Goal: Transaction & Acquisition: Book appointment/travel/reservation

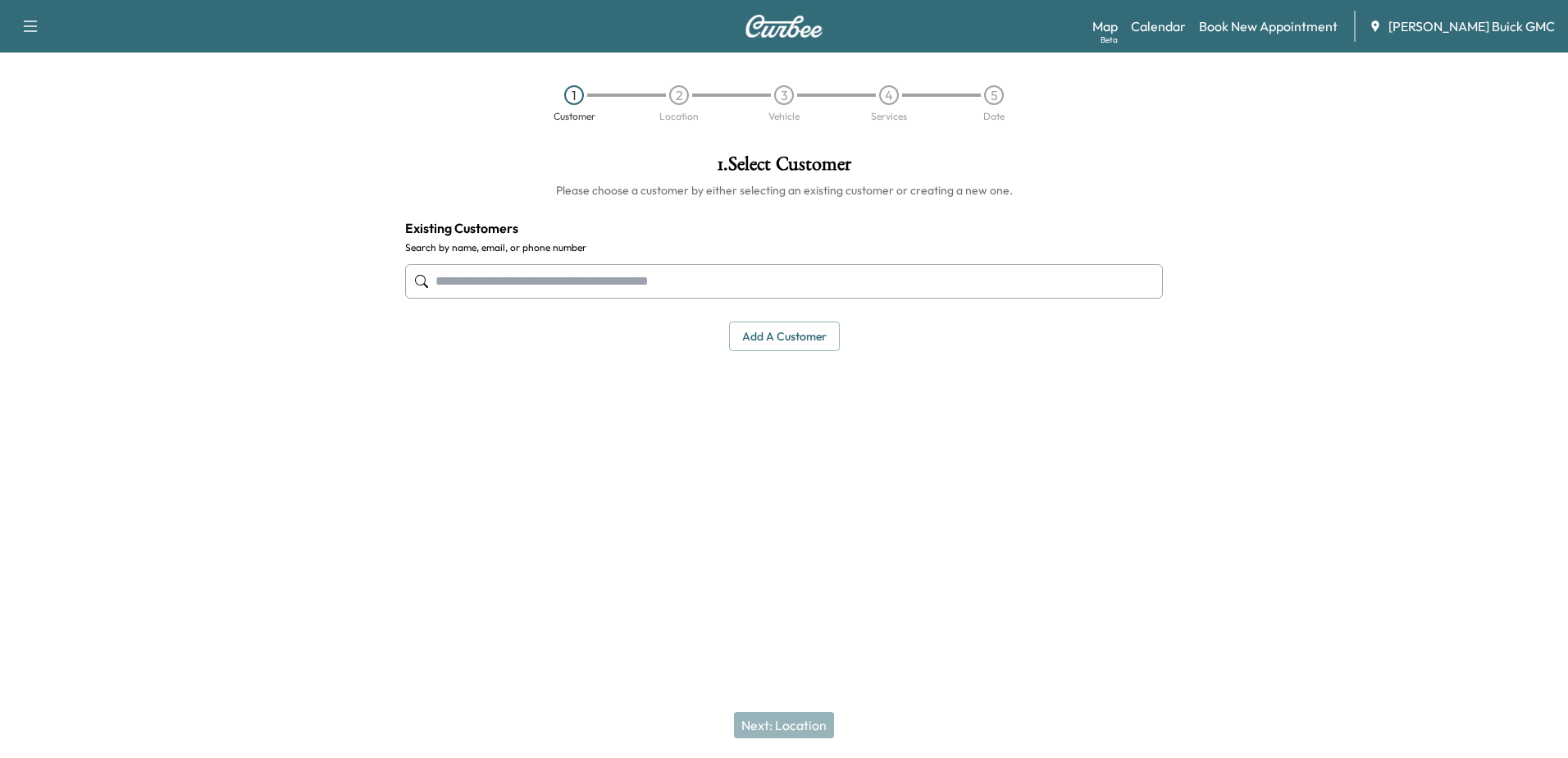
drag, startPoint x: 186, startPoint y: 502, endPoint x: 199, endPoint y: 446, distance: 57.5
click at [190, 489] on div at bounding box center [196, 331] width 392 height 379
click at [226, 435] on div at bounding box center [196, 331] width 392 height 379
click at [1186, 25] on link "Calendar" at bounding box center [1158, 26] width 55 height 20
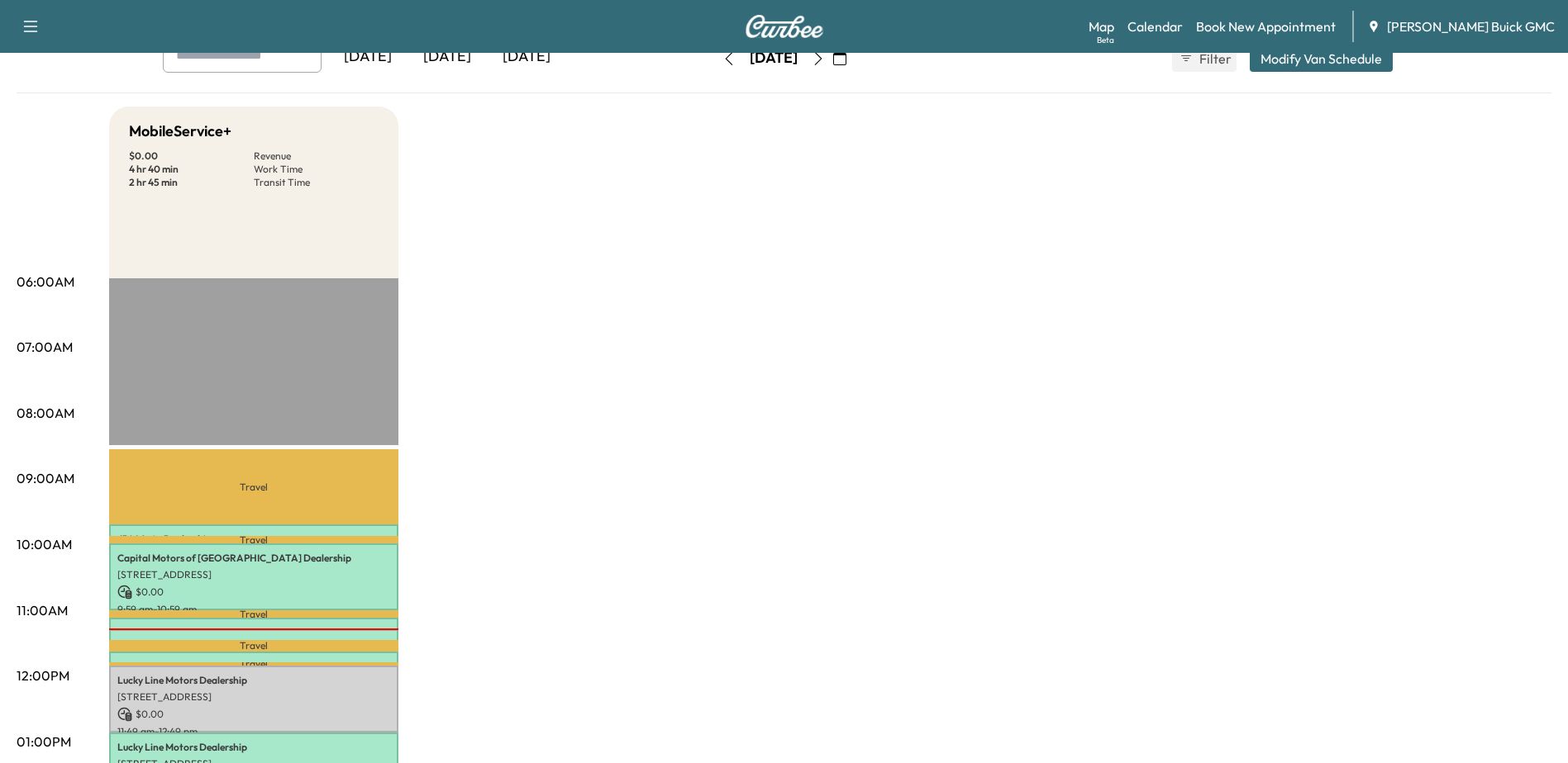
scroll to position [330, 0]
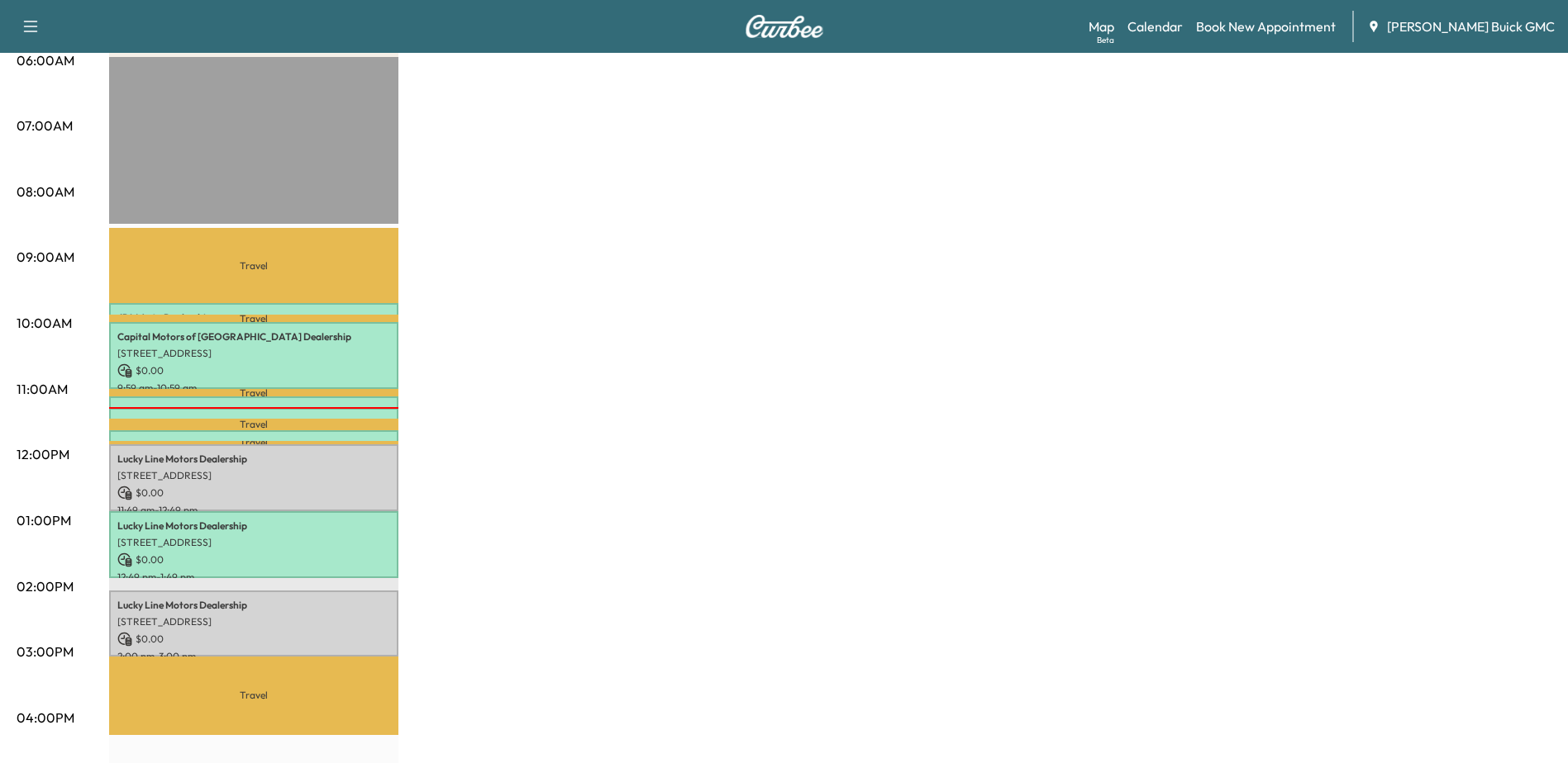
click at [292, 407] on div at bounding box center [253, 408] width 289 height 2
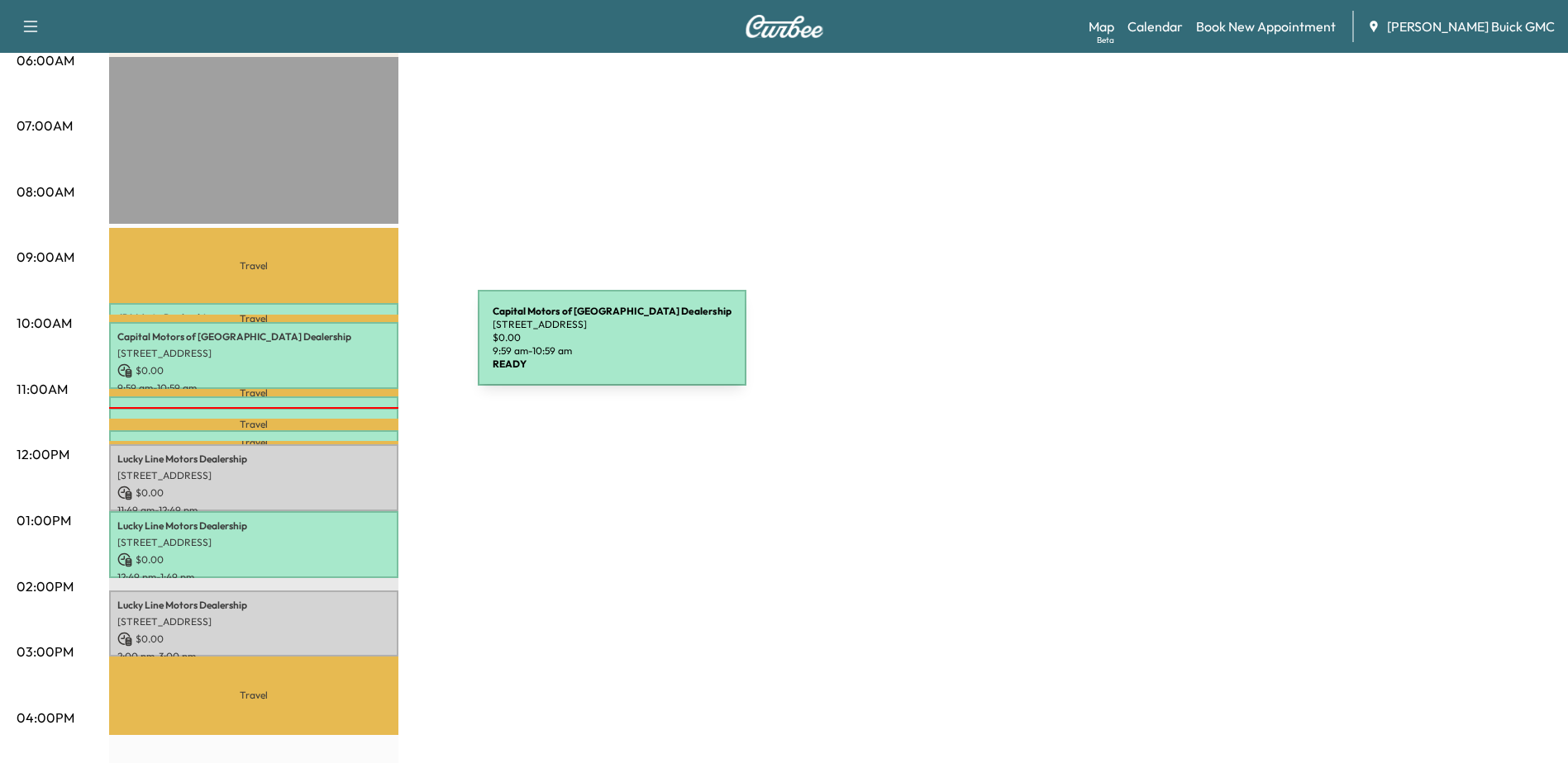
click at [354, 348] on p "[STREET_ADDRESS]" at bounding box center [253, 353] width 272 height 13
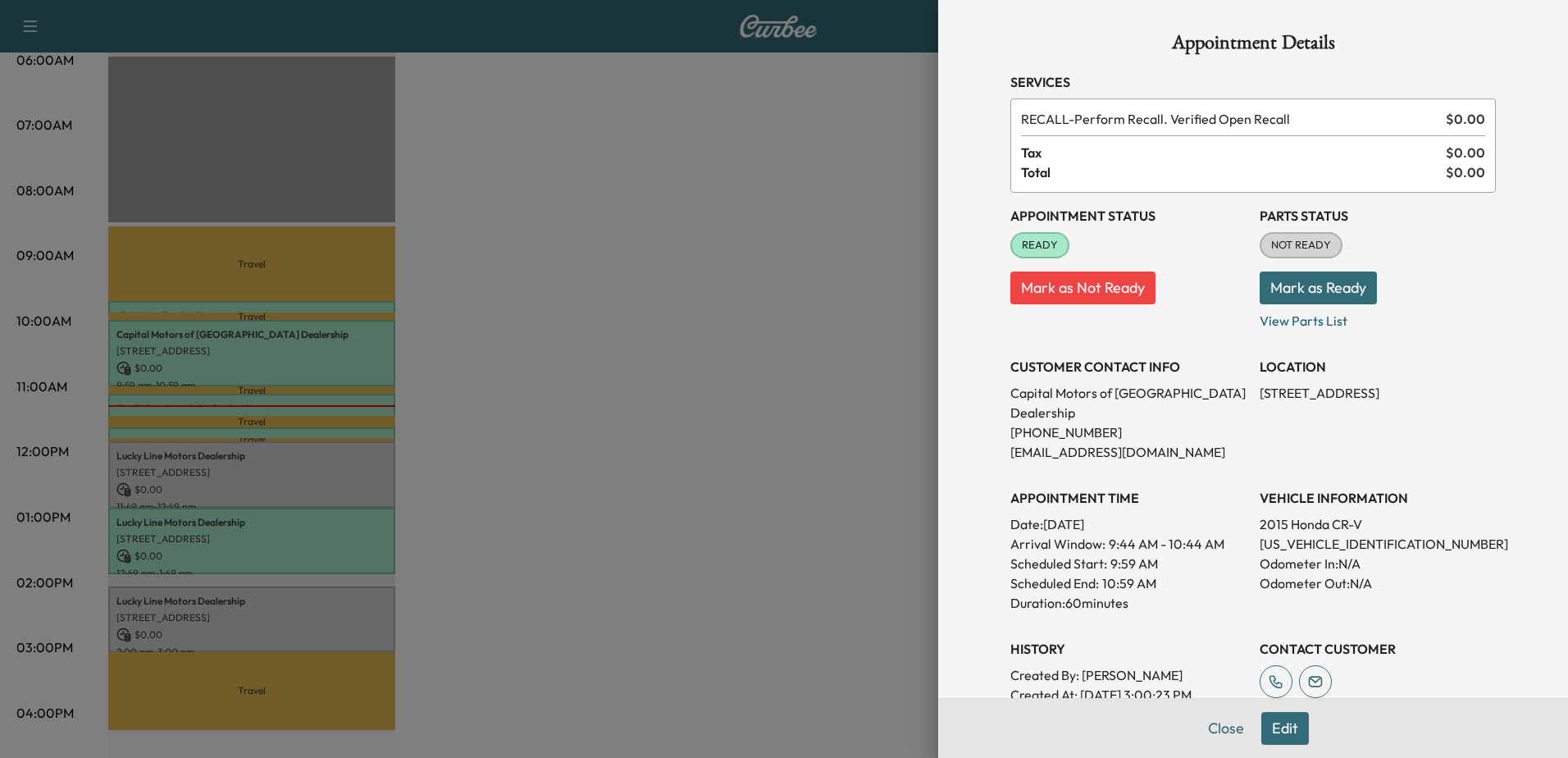
click at [350, 395] on div at bounding box center [784, 379] width 1568 height 758
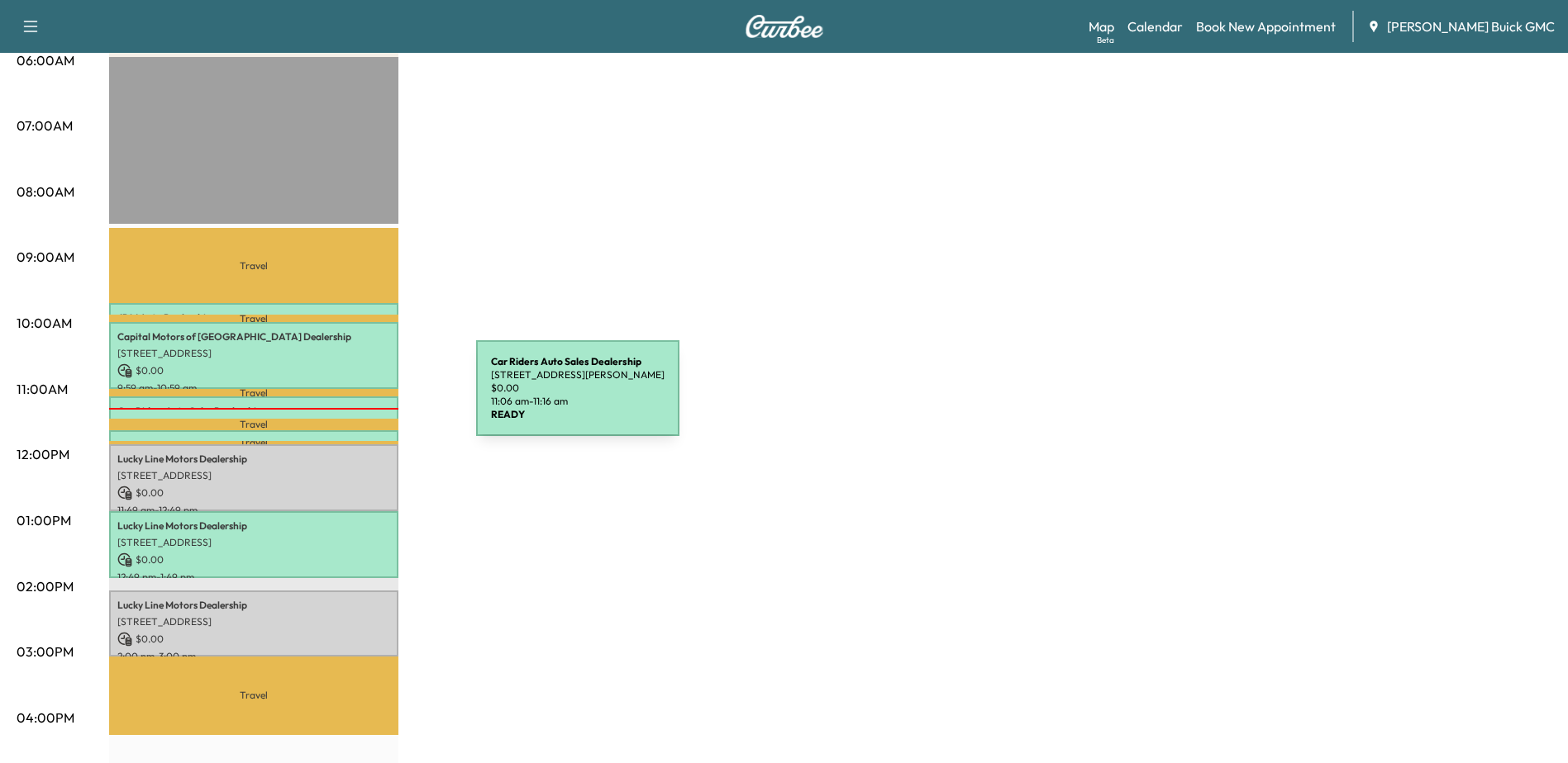
click at [352, 398] on div "Car Riders Auto Sales Dealership [STREET_ADDRESS][PERSON_NAME] $ 0.00 11:06 am …" at bounding box center [253, 404] width 289 height 17
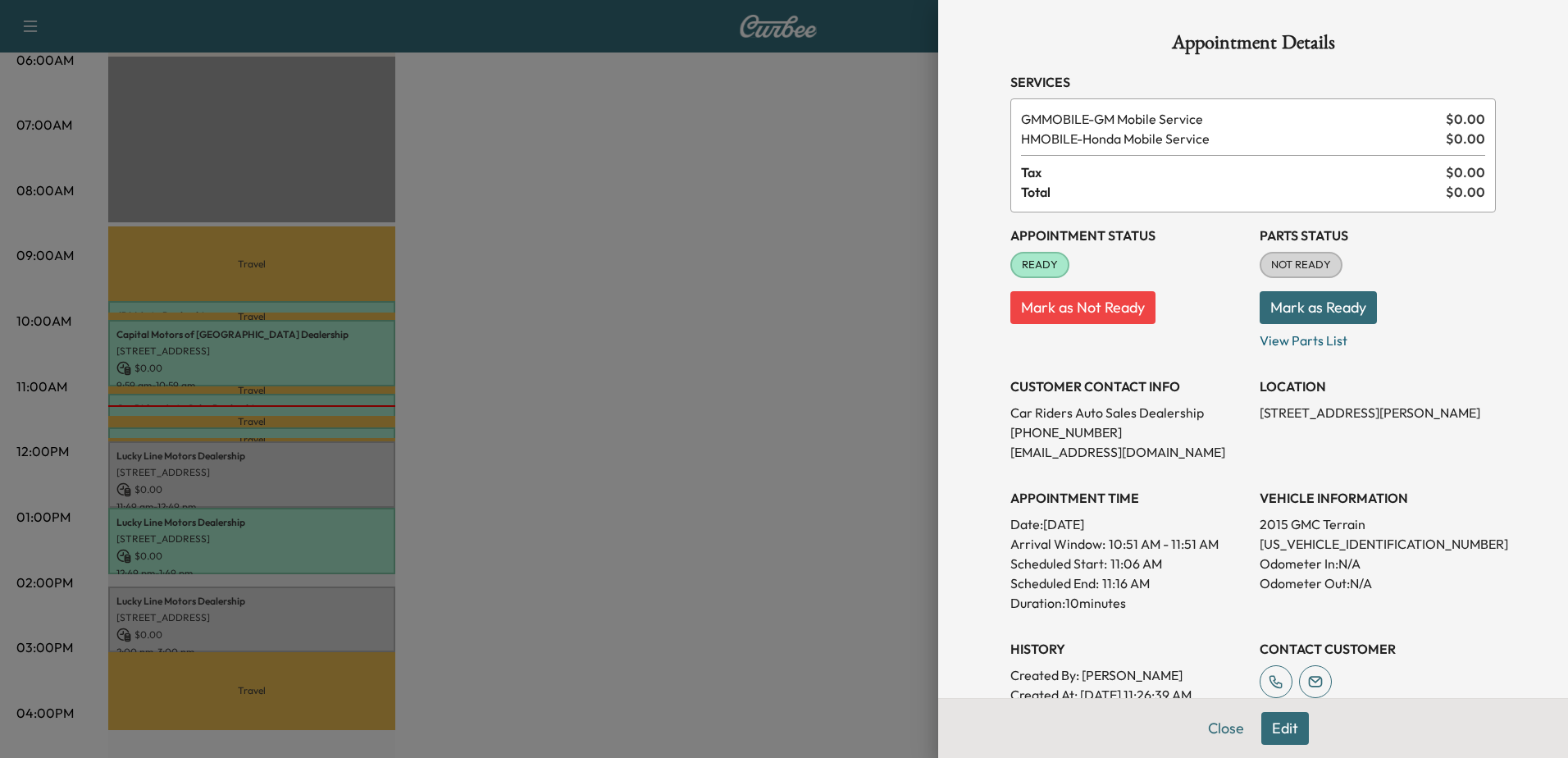
click at [348, 405] on div at bounding box center [784, 379] width 1568 height 758
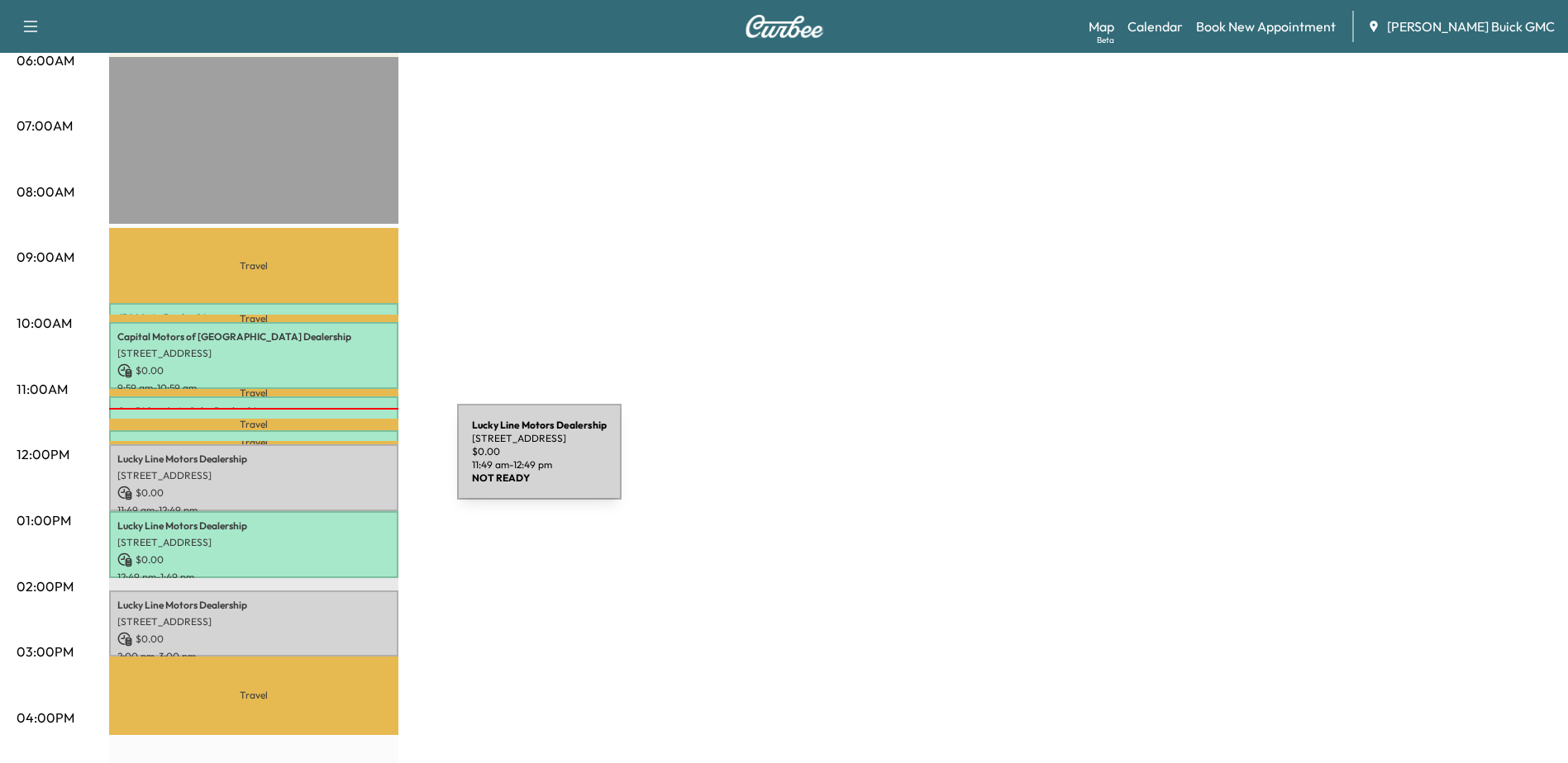
click at [333, 462] on div "Lucky Line Motors Dealership [STREET_ADDRESS] $ 0.00 11:49 am - 12:49 pm" at bounding box center [253, 478] width 289 height 67
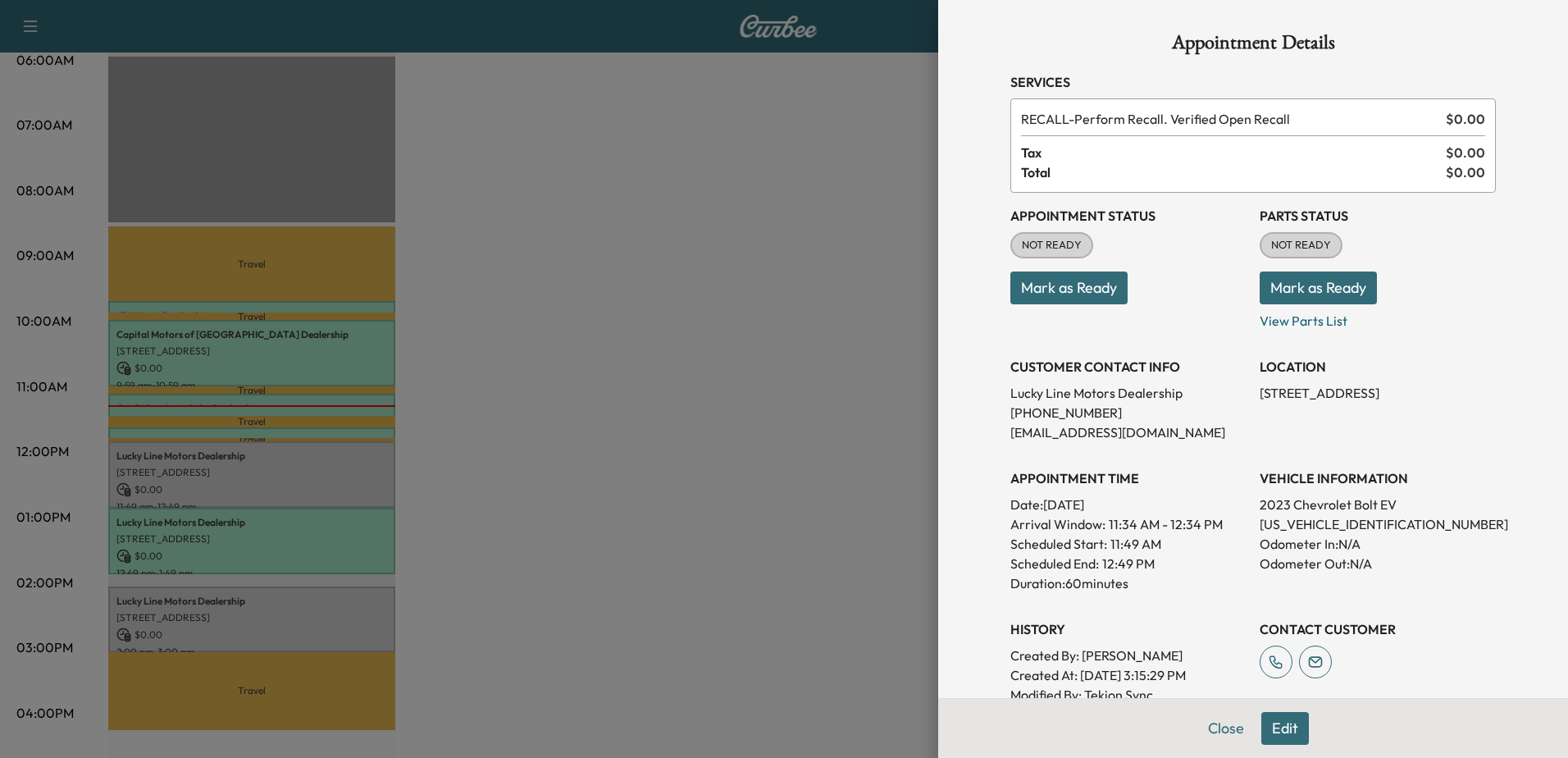
click at [306, 596] on div at bounding box center [784, 379] width 1568 height 758
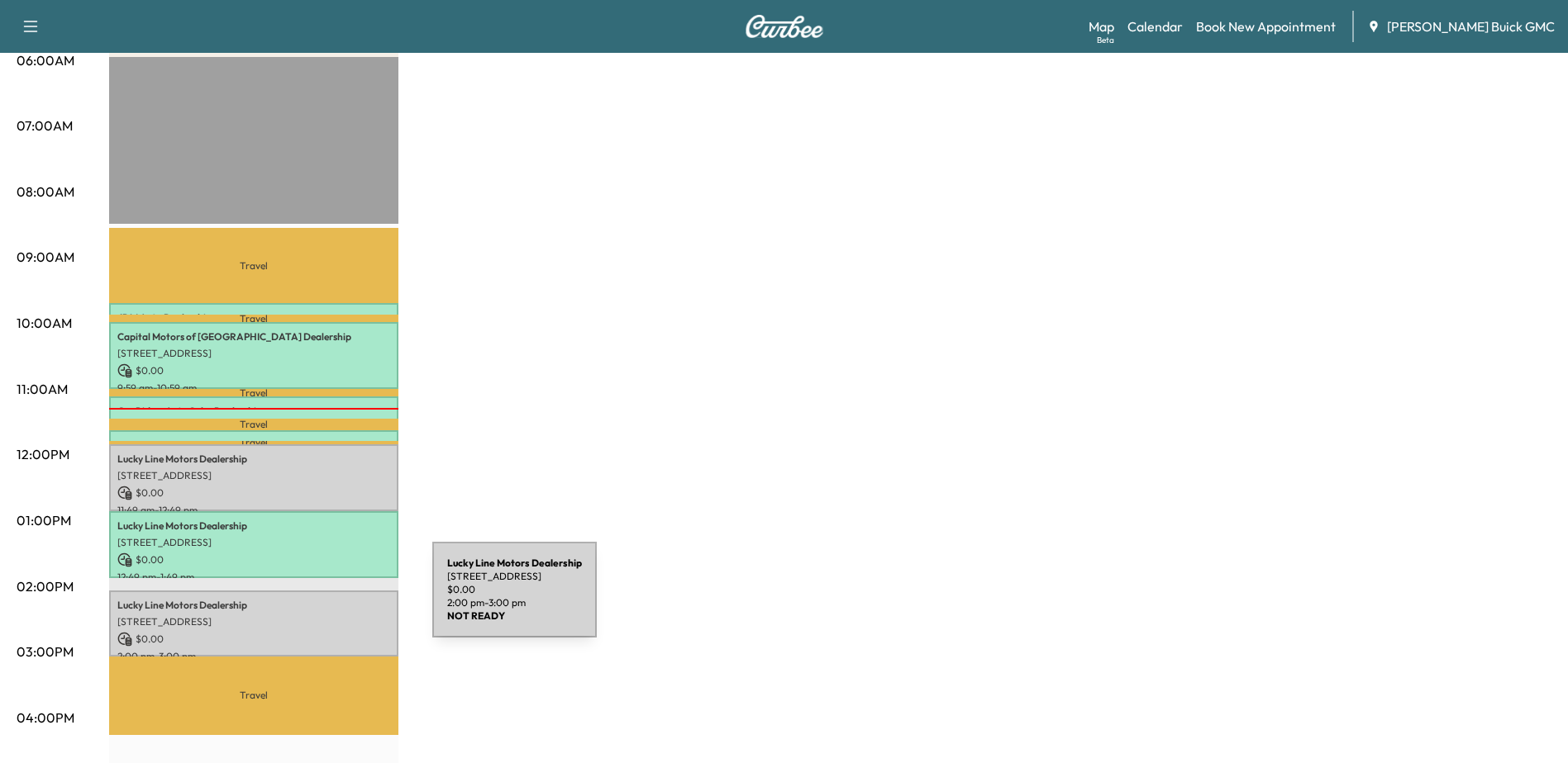
click at [308, 600] on p "Lucky Line Motors Dealership" at bounding box center [253, 605] width 272 height 13
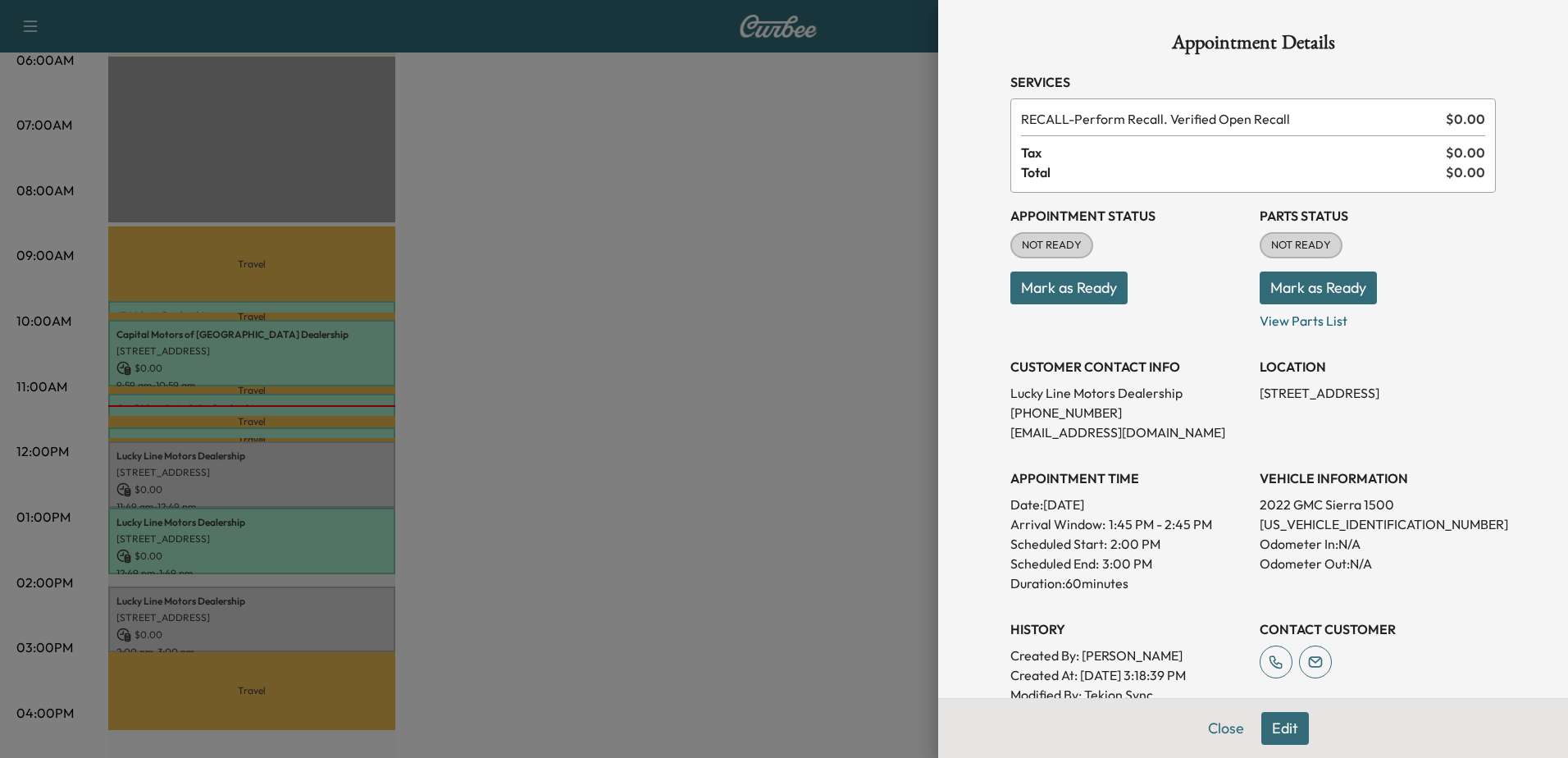
click at [310, 351] on div at bounding box center [784, 379] width 1568 height 758
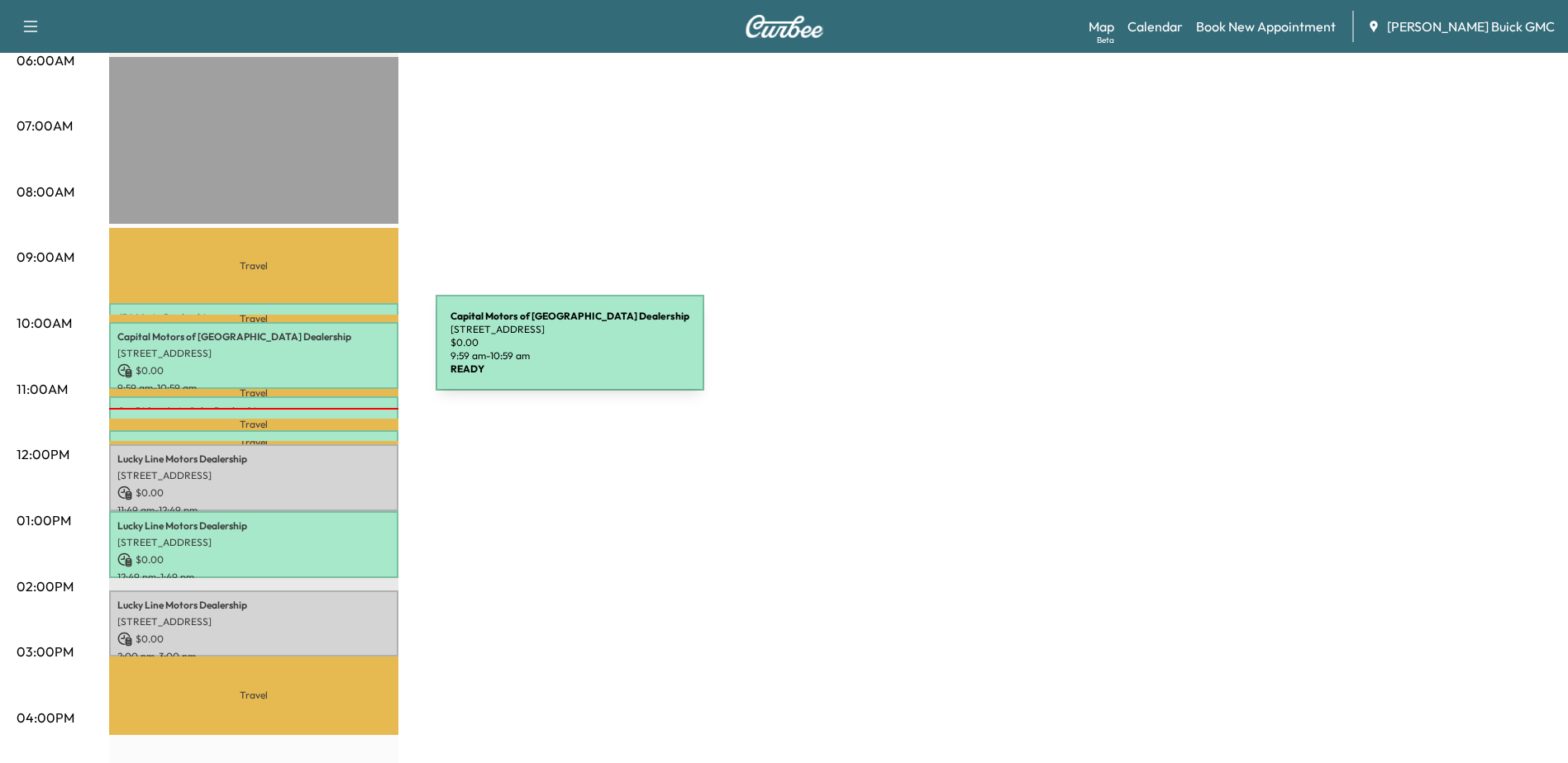
click at [312, 353] on p "[STREET_ADDRESS]" at bounding box center [253, 353] width 272 height 13
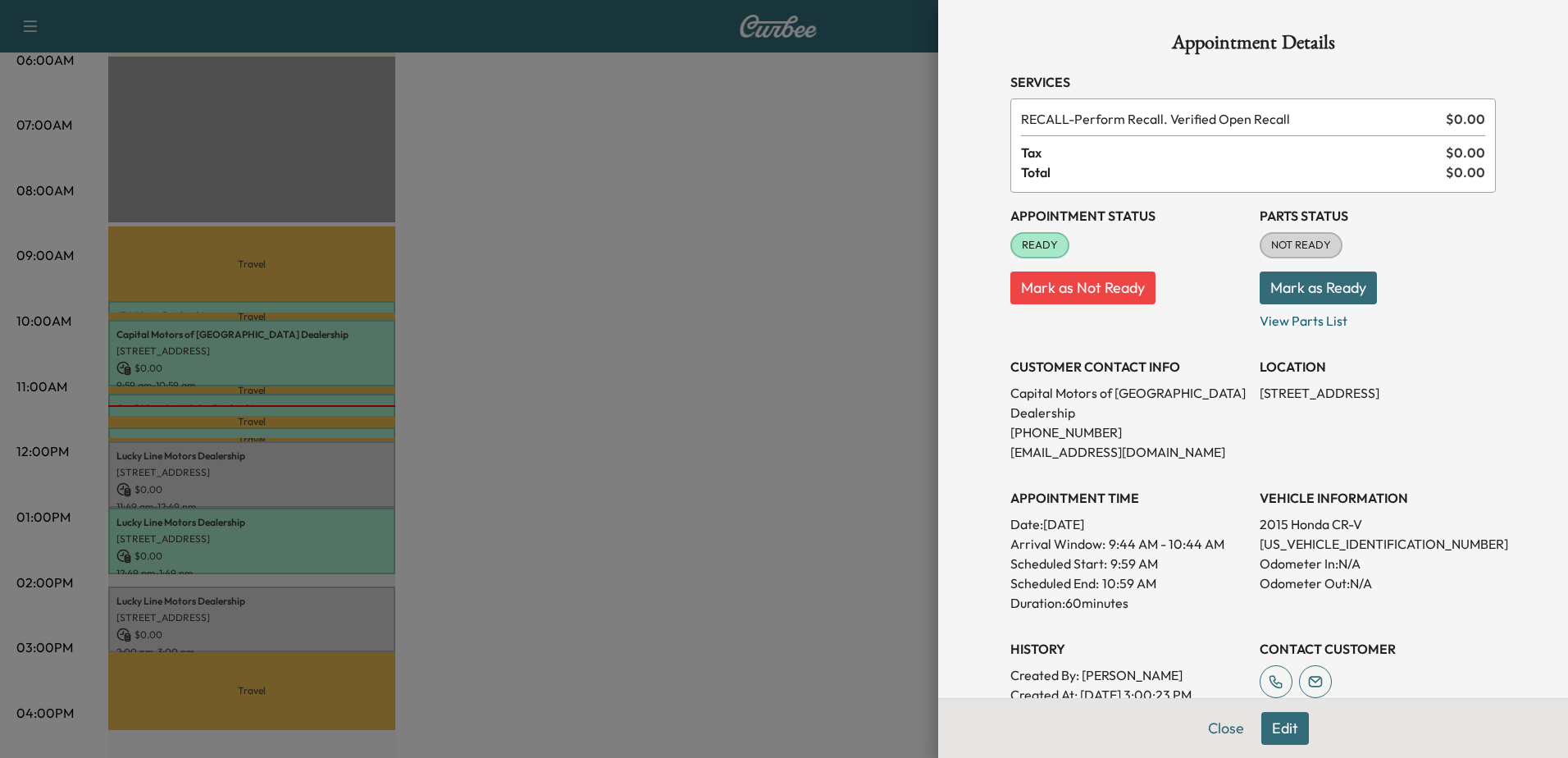
click at [597, 437] on div at bounding box center [784, 379] width 1568 height 758
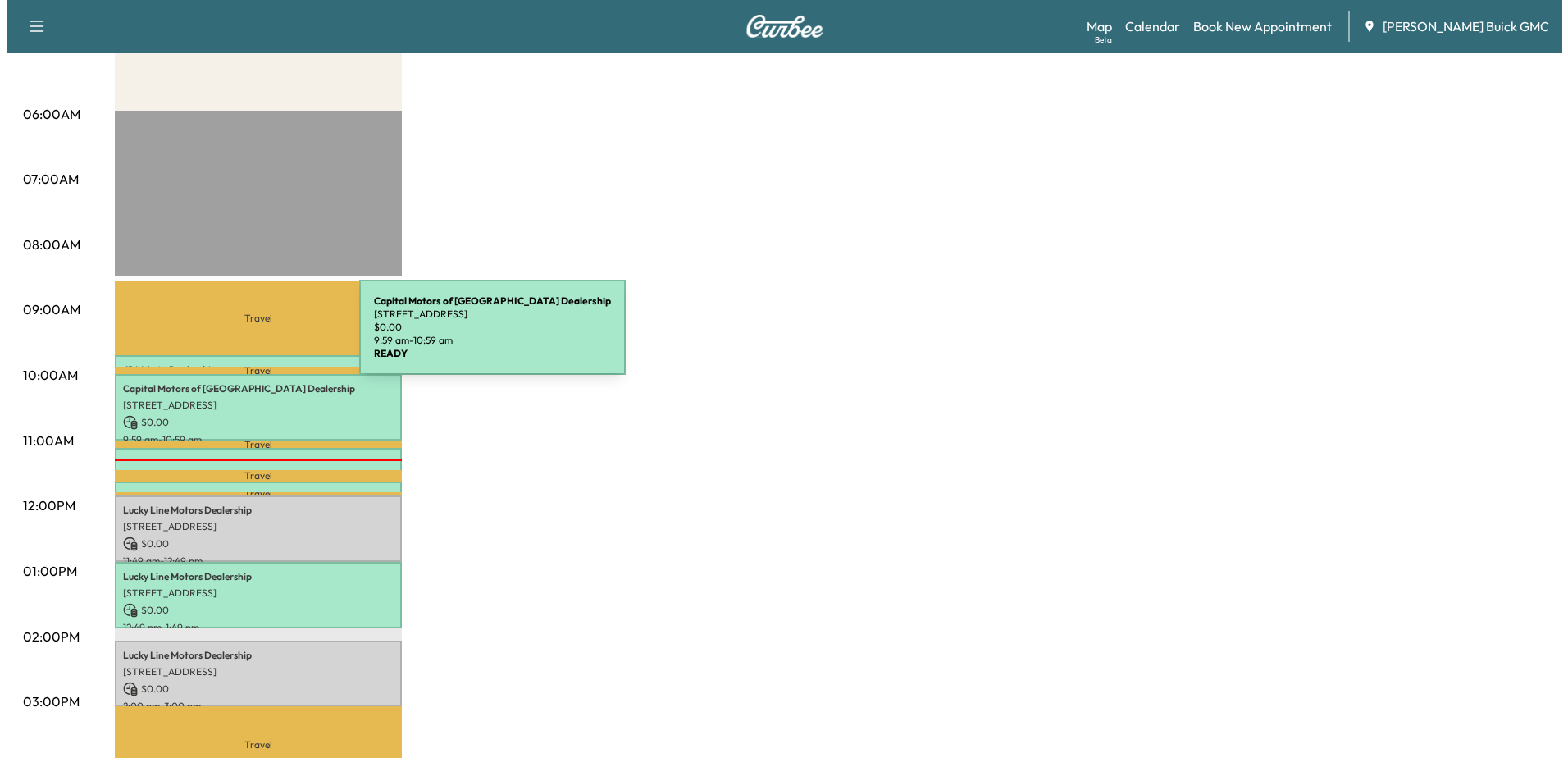
scroll to position [246, 0]
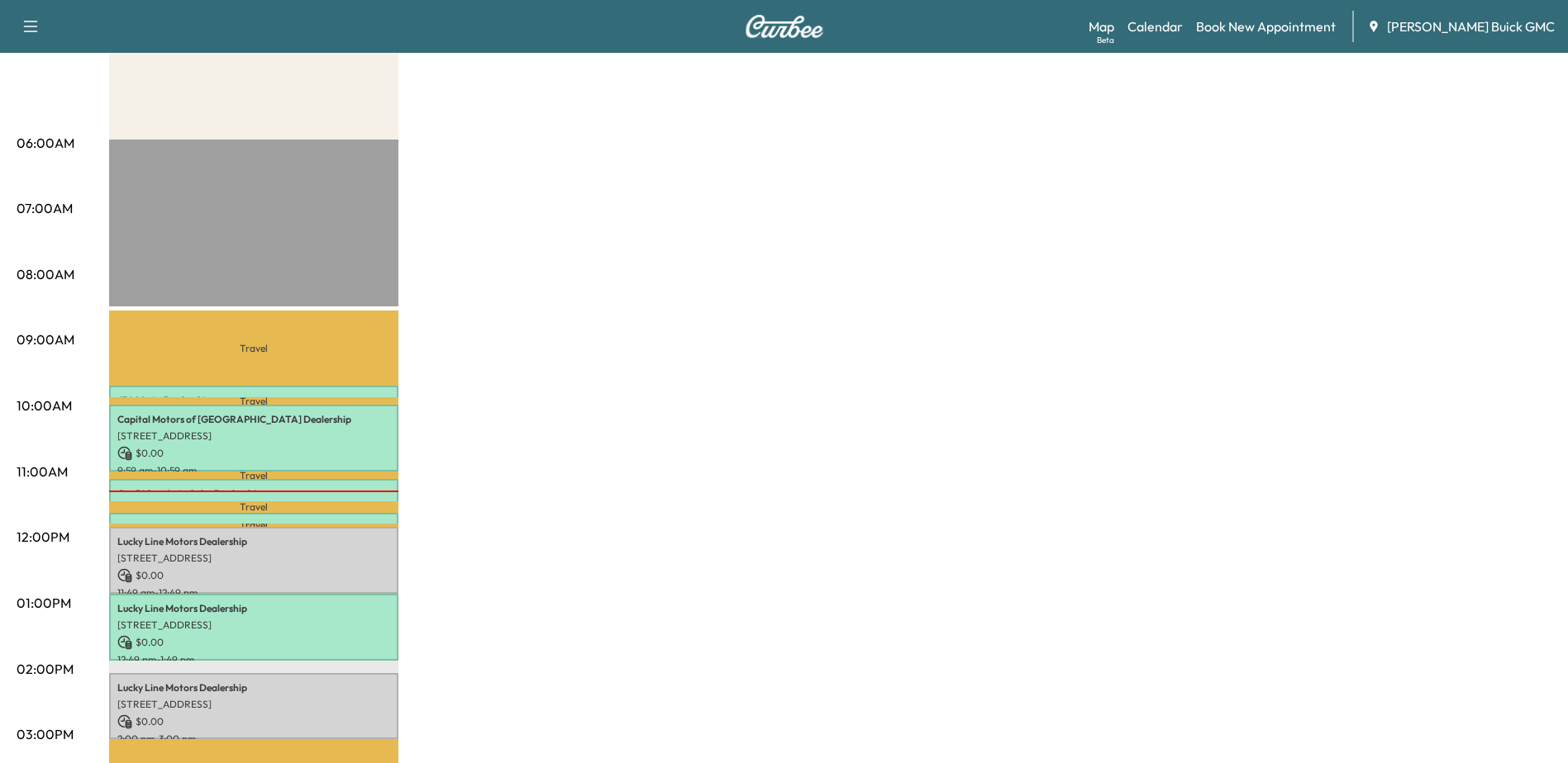
click at [286, 491] on div at bounding box center [253, 492] width 289 height 2
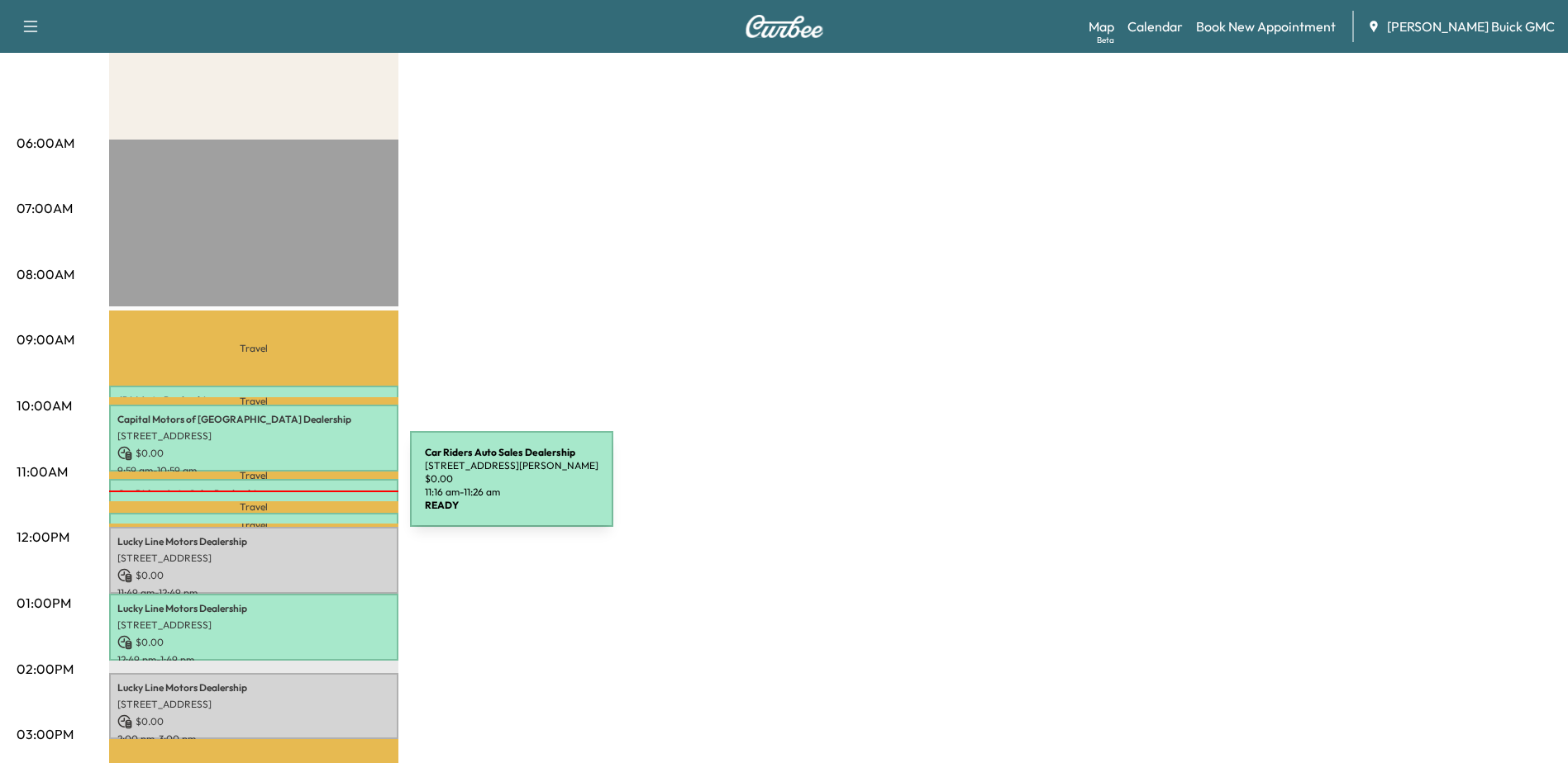
click at [286, 491] on div "Car Riders Auto Sales Dealership [STREET_ADDRESS][PERSON_NAME] $ 0.00 11:16 am …" at bounding box center [253, 499] width 289 height 17
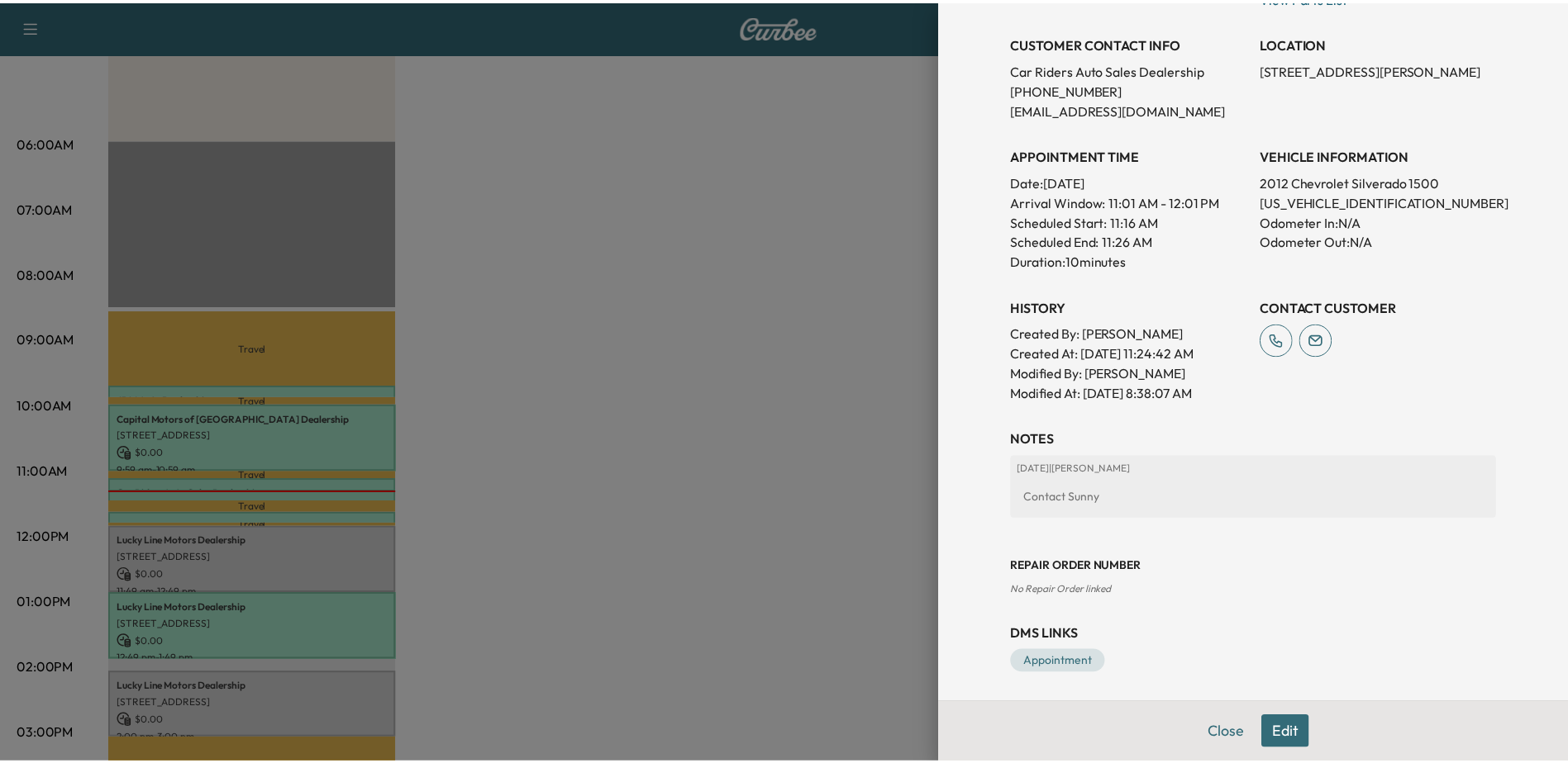
scroll to position [350, 0]
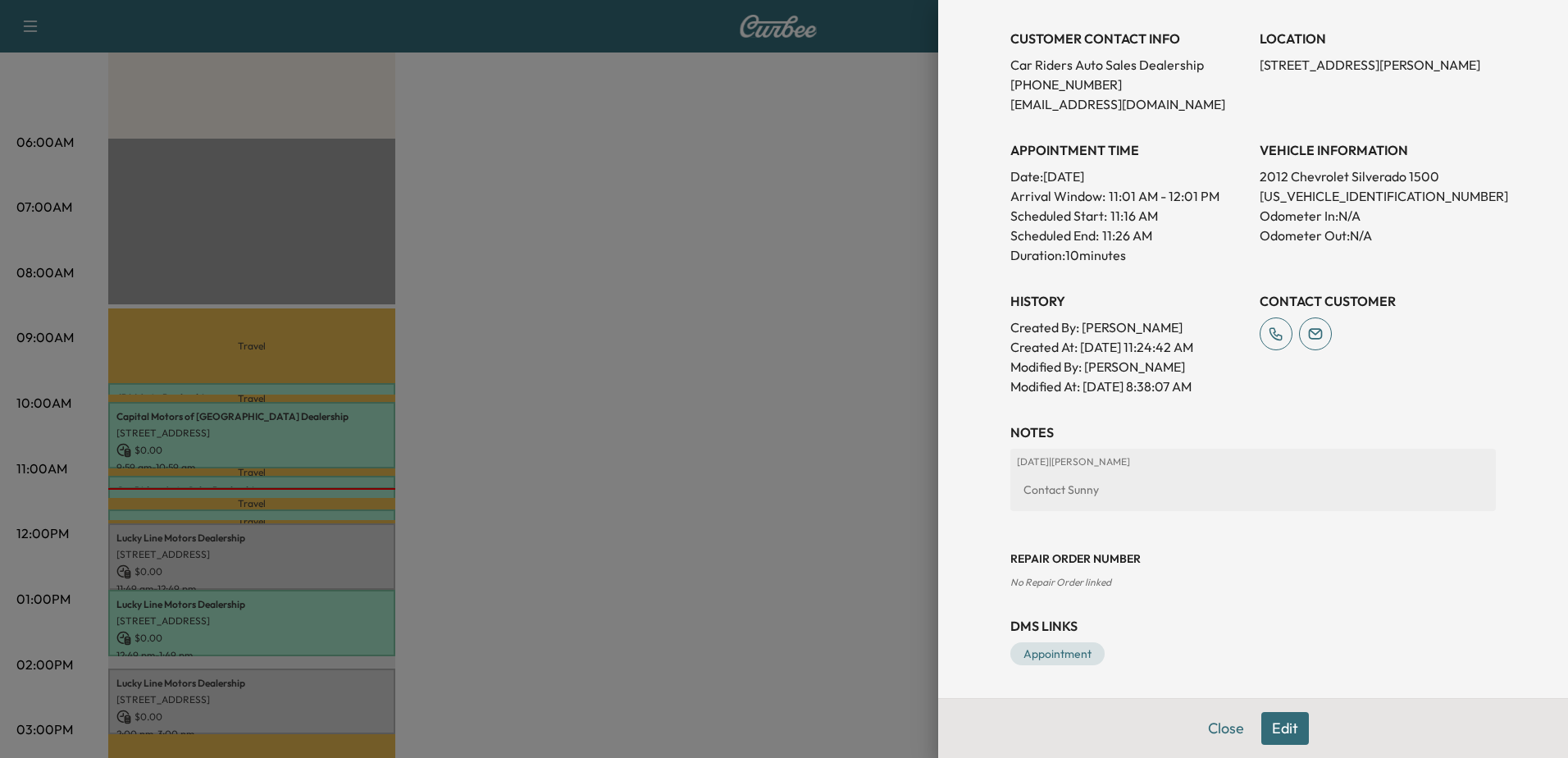
click at [607, 423] on div at bounding box center [784, 379] width 1568 height 758
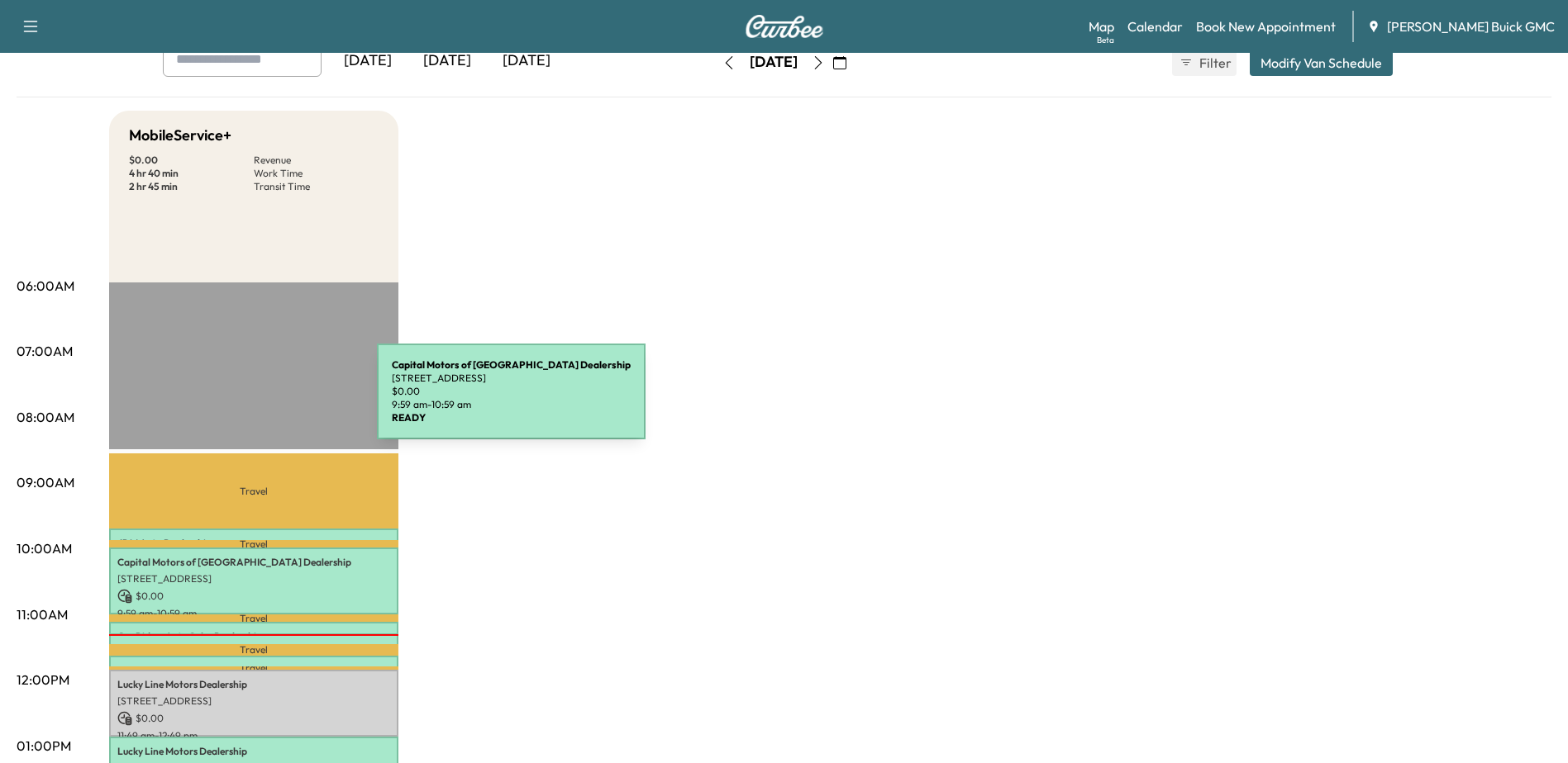
scroll to position [0, 0]
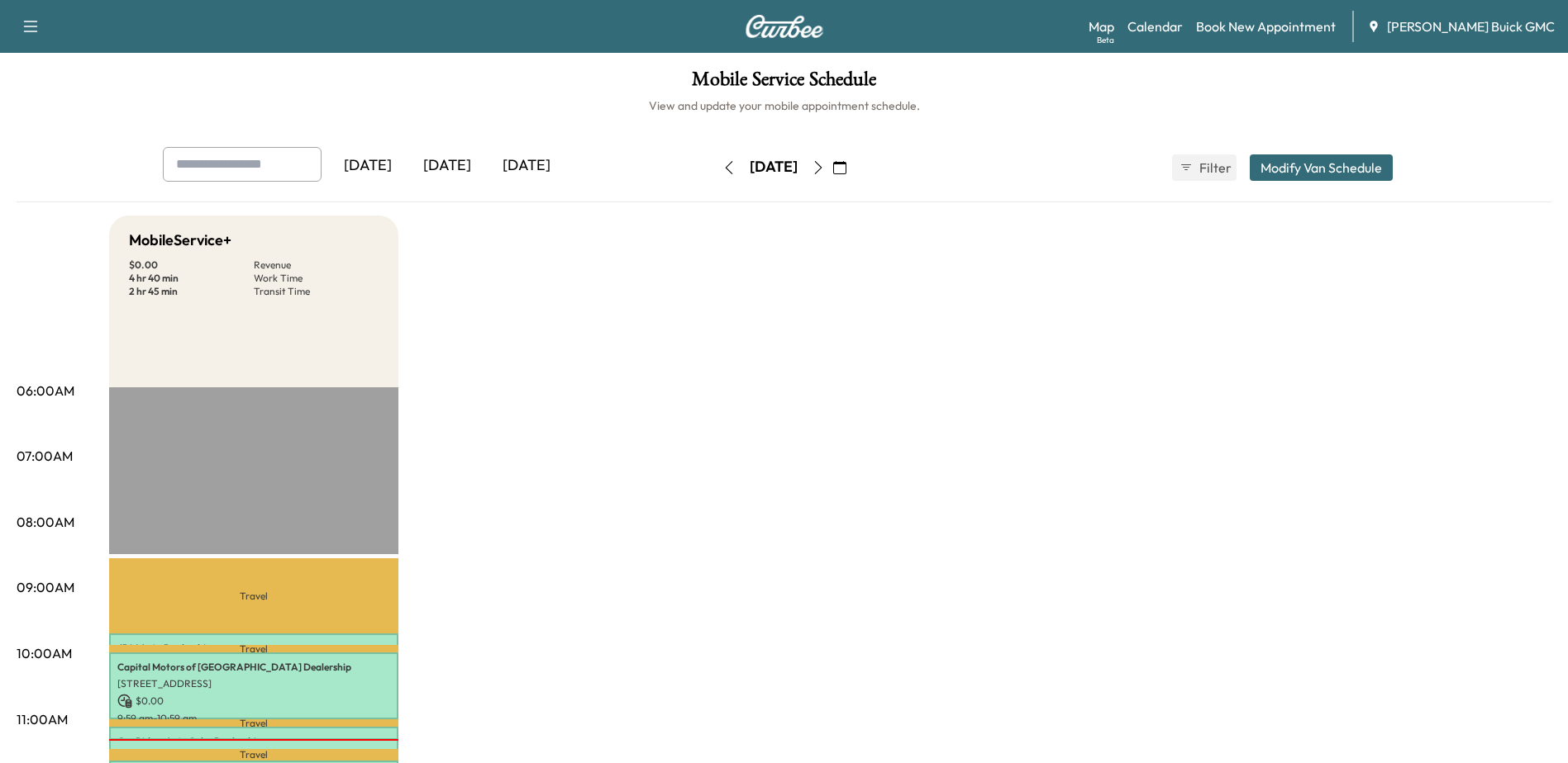
click at [461, 163] on div "[DATE]" at bounding box center [447, 165] width 79 height 38
click at [1114, 26] on link "Map Beta" at bounding box center [1101, 27] width 26 height 20
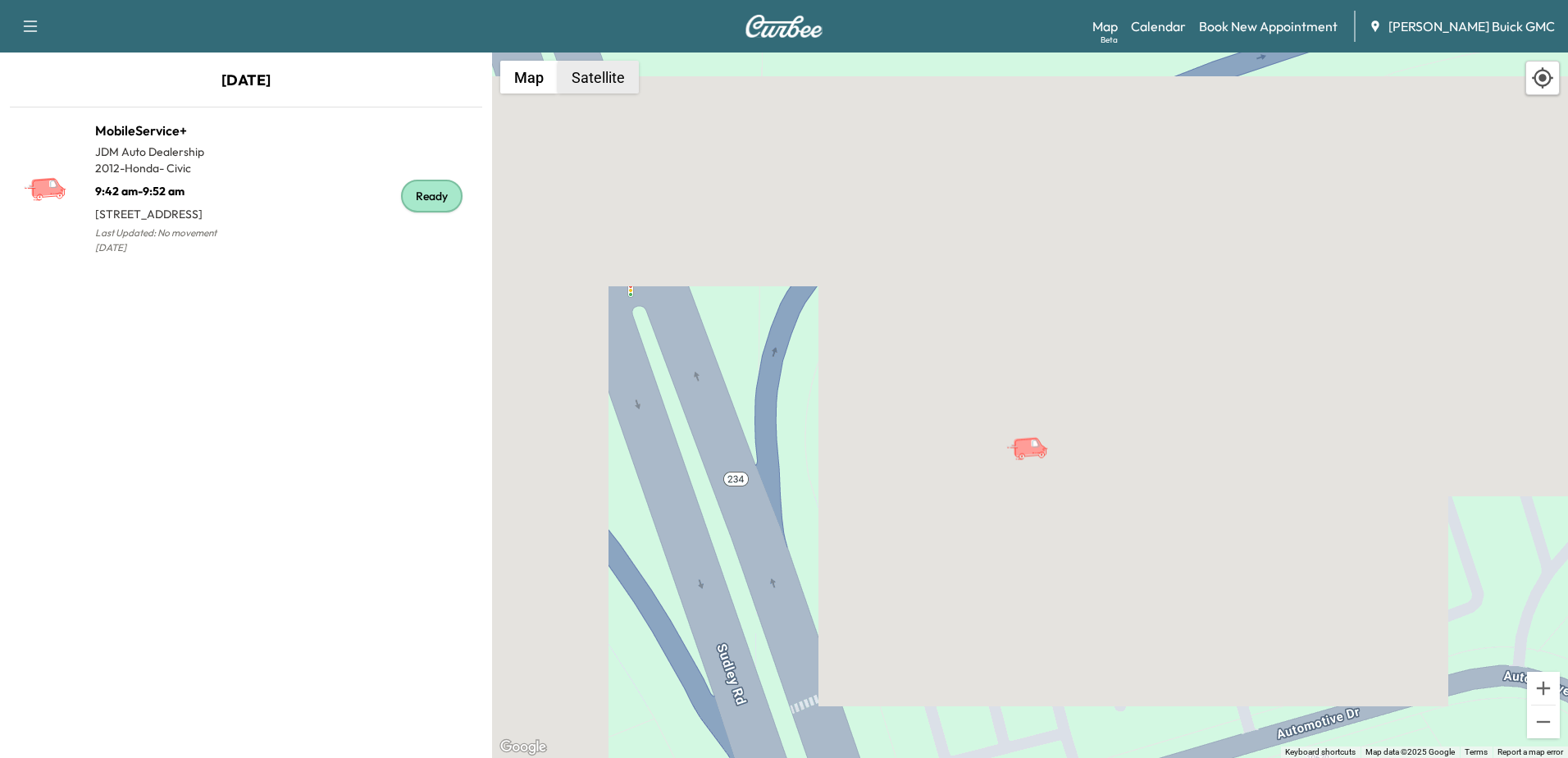
click at [626, 70] on button "Satellite" at bounding box center [598, 77] width 81 height 33
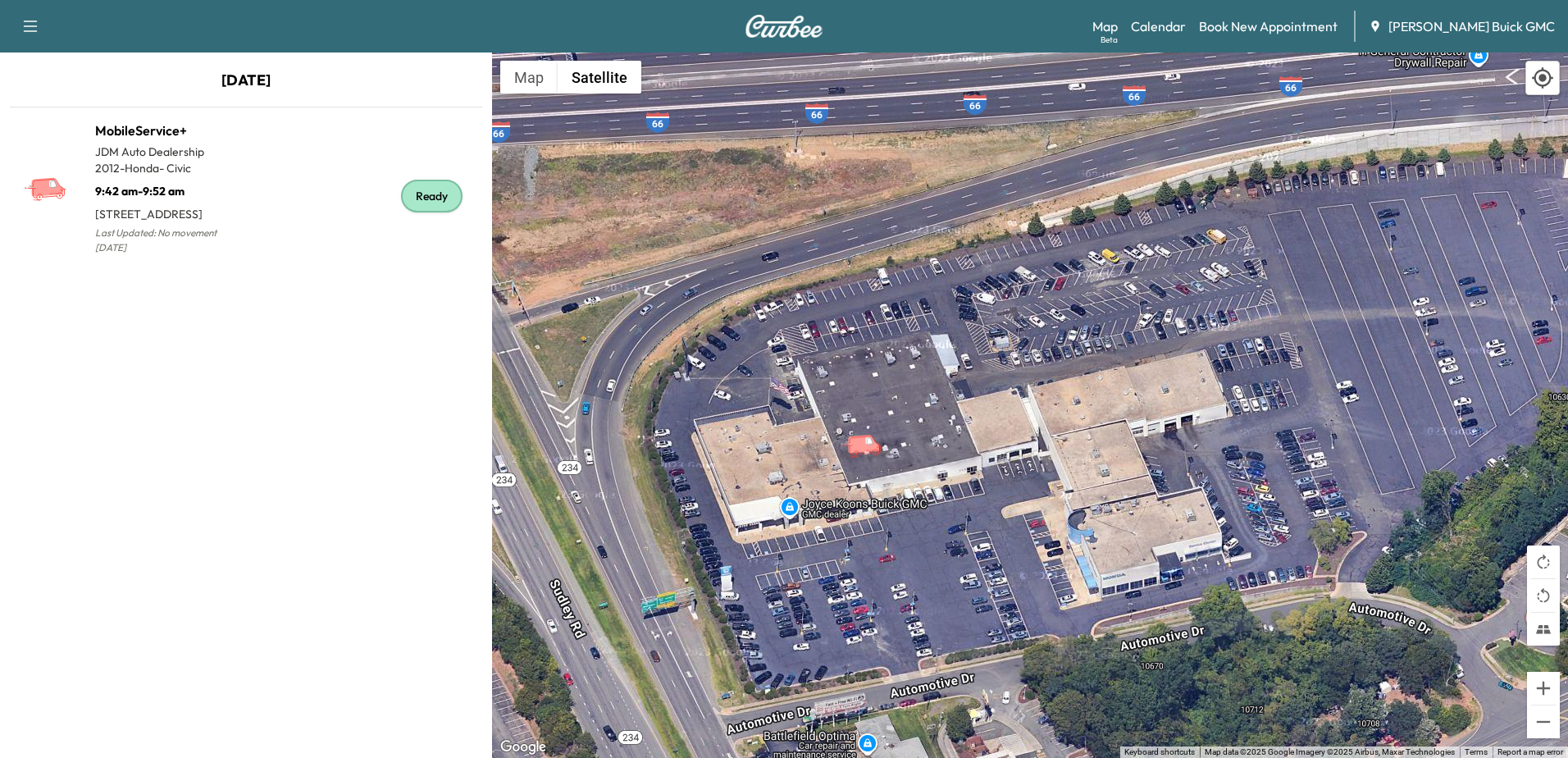
drag, startPoint x: 1337, startPoint y: 496, endPoint x: 1138, endPoint y: 509, distance: 199.4
click at [1138, 509] on div "To activate drag with keyboard, press Alt + Enter. Once in keyboard drag state,…" at bounding box center [1031, 405] width 1076 height 706
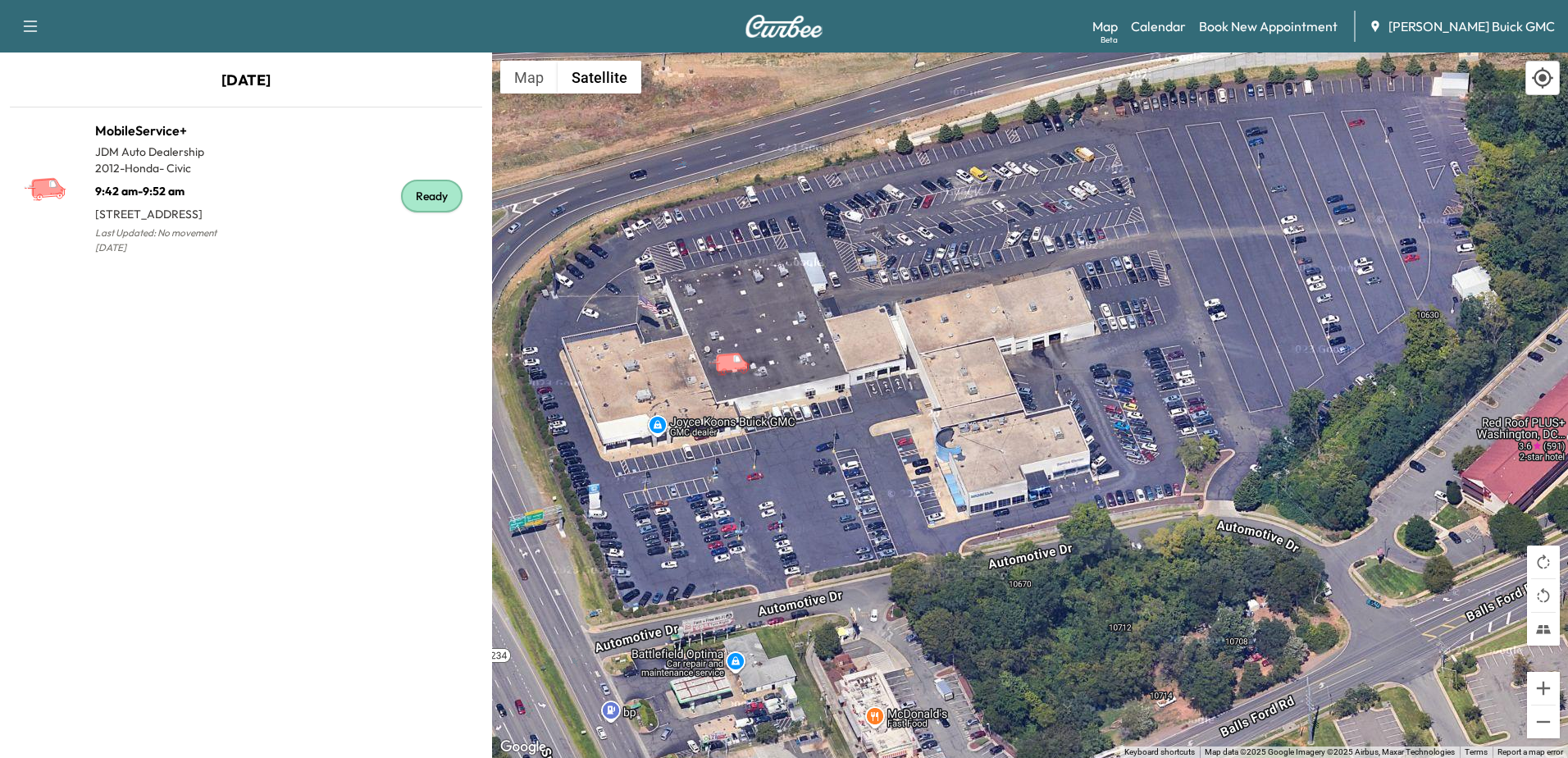
drag, startPoint x: 1298, startPoint y: 487, endPoint x: 1162, endPoint y: 406, distance: 158.3
click at [1162, 406] on div "To activate drag with keyboard, press Alt + Enter. Once in keyboard drag state,…" at bounding box center [1031, 405] width 1076 height 706
drag, startPoint x: 1129, startPoint y: 27, endPoint x: 1145, endPoint y: 49, distance: 27.2
click at [1118, 27] on link "Map Beta" at bounding box center [1105, 26] width 25 height 20
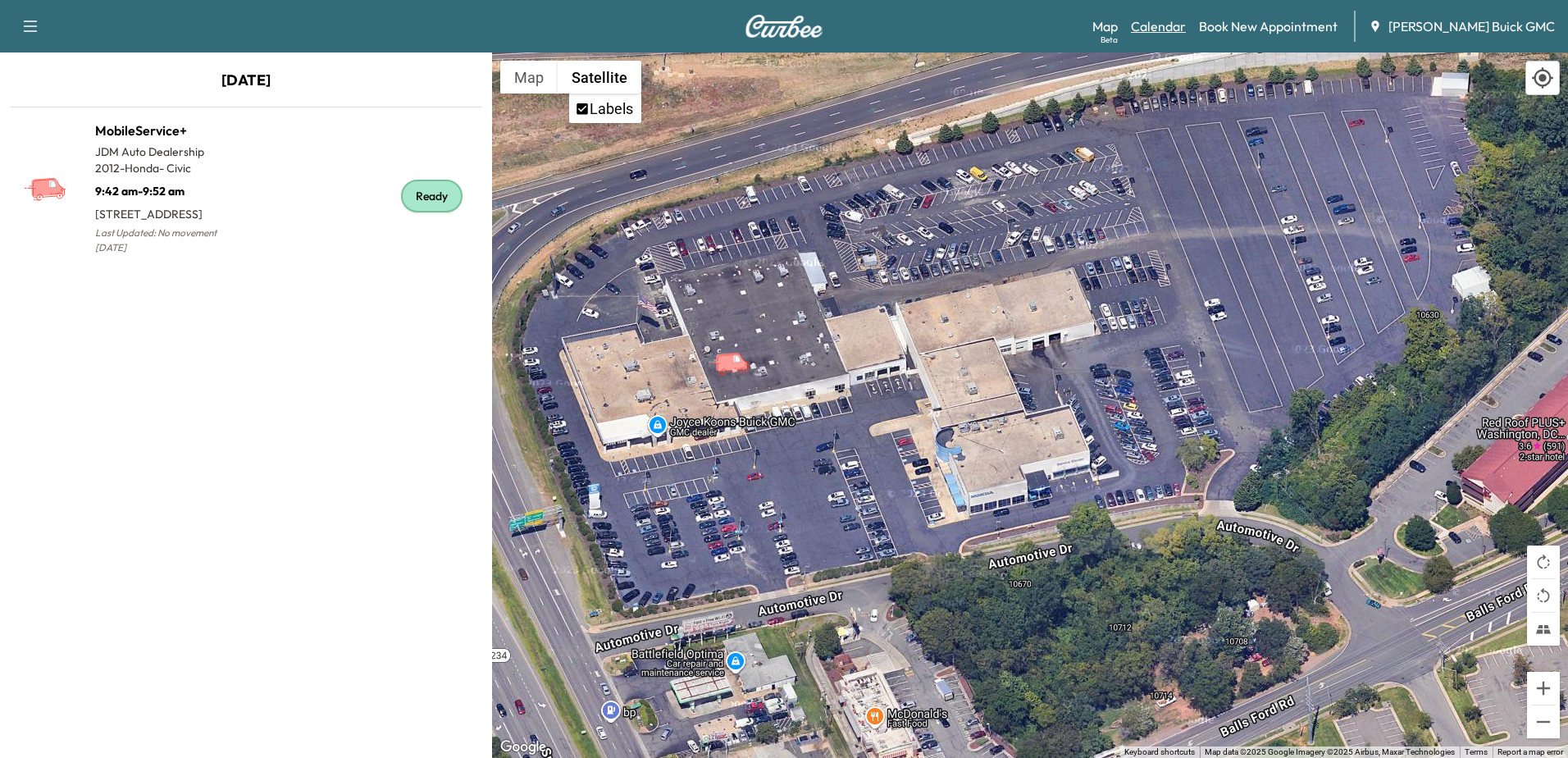
click at [1186, 26] on link "Calendar" at bounding box center [1158, 26] width 55 height 20
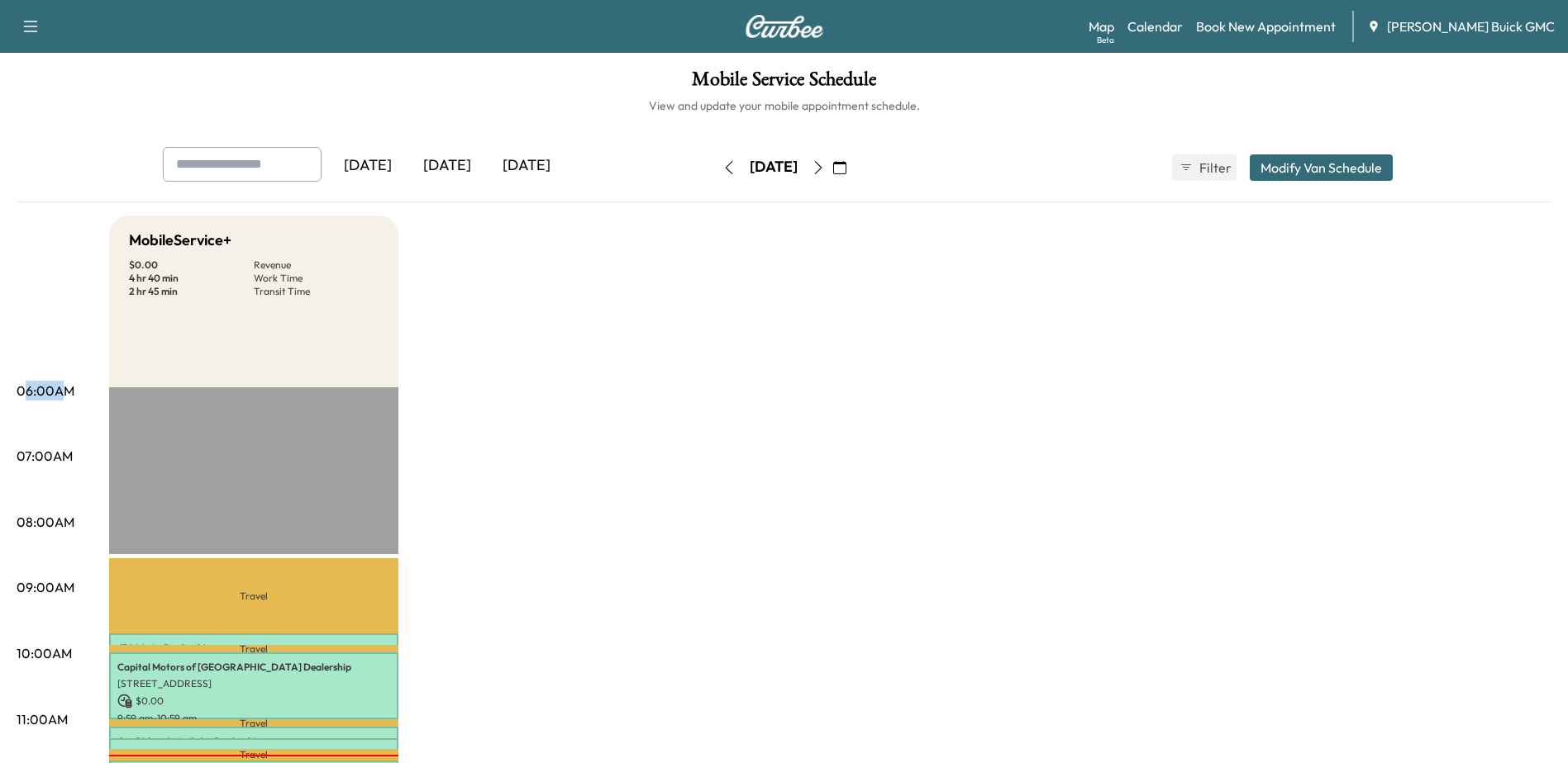
drag, startPoint x: 24, startPoint y: 392, endPoint x: 62, endPoint y: 391, distance: 38.0
click at [62, 391] on p "06:00AM" at bounding box center [45, 391] width 58 height 20
click at [1114, 25] on link "Map Beta" at bounding box center [1101, 27] width 26 height 20
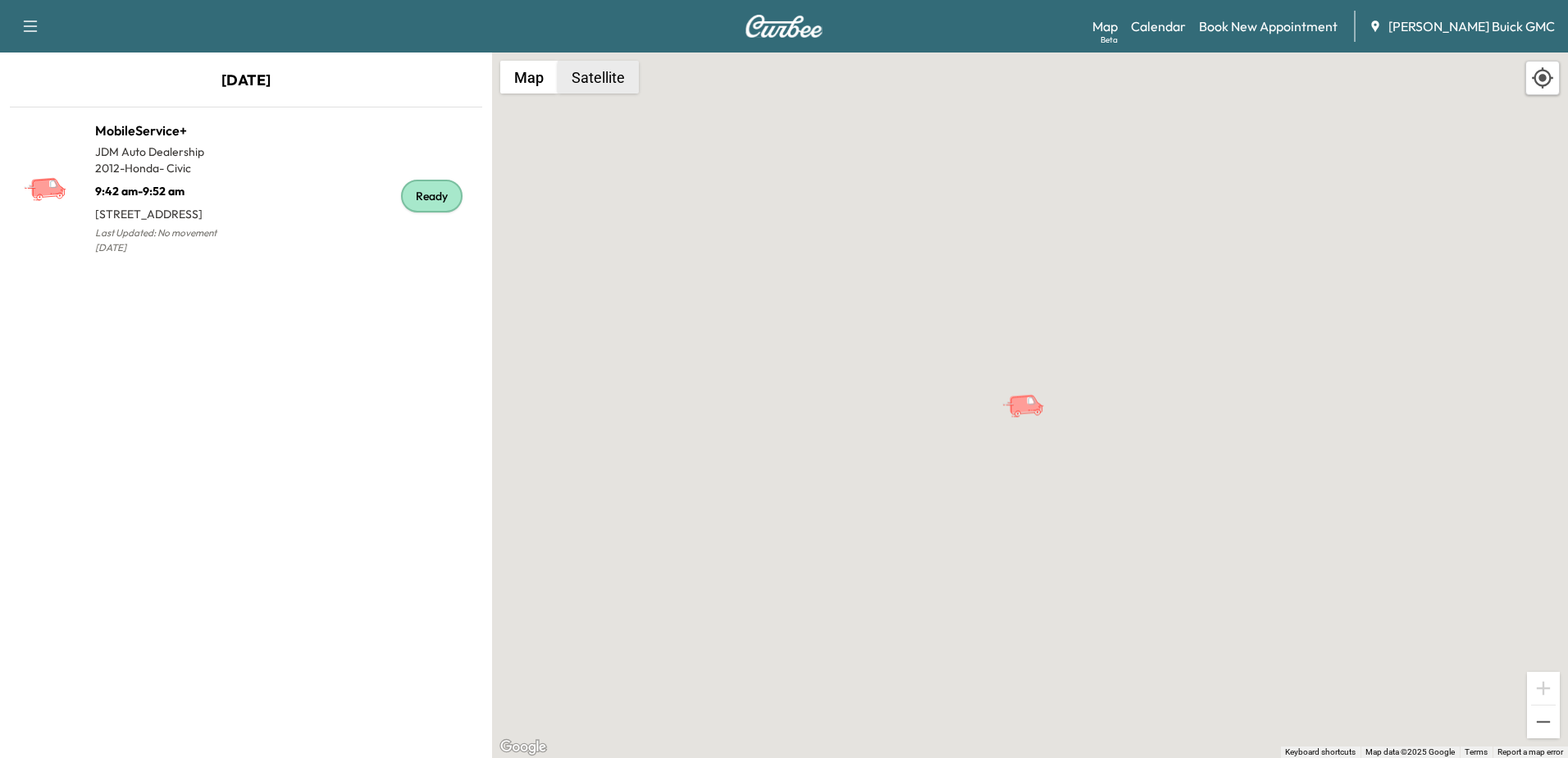
click at [585, 73] on button "Satellite" at bounding box center [598, 77] width 81 height 33
click at [610, 79] on button "Satellite" at bounding box center [598, 77] width 81 height 33
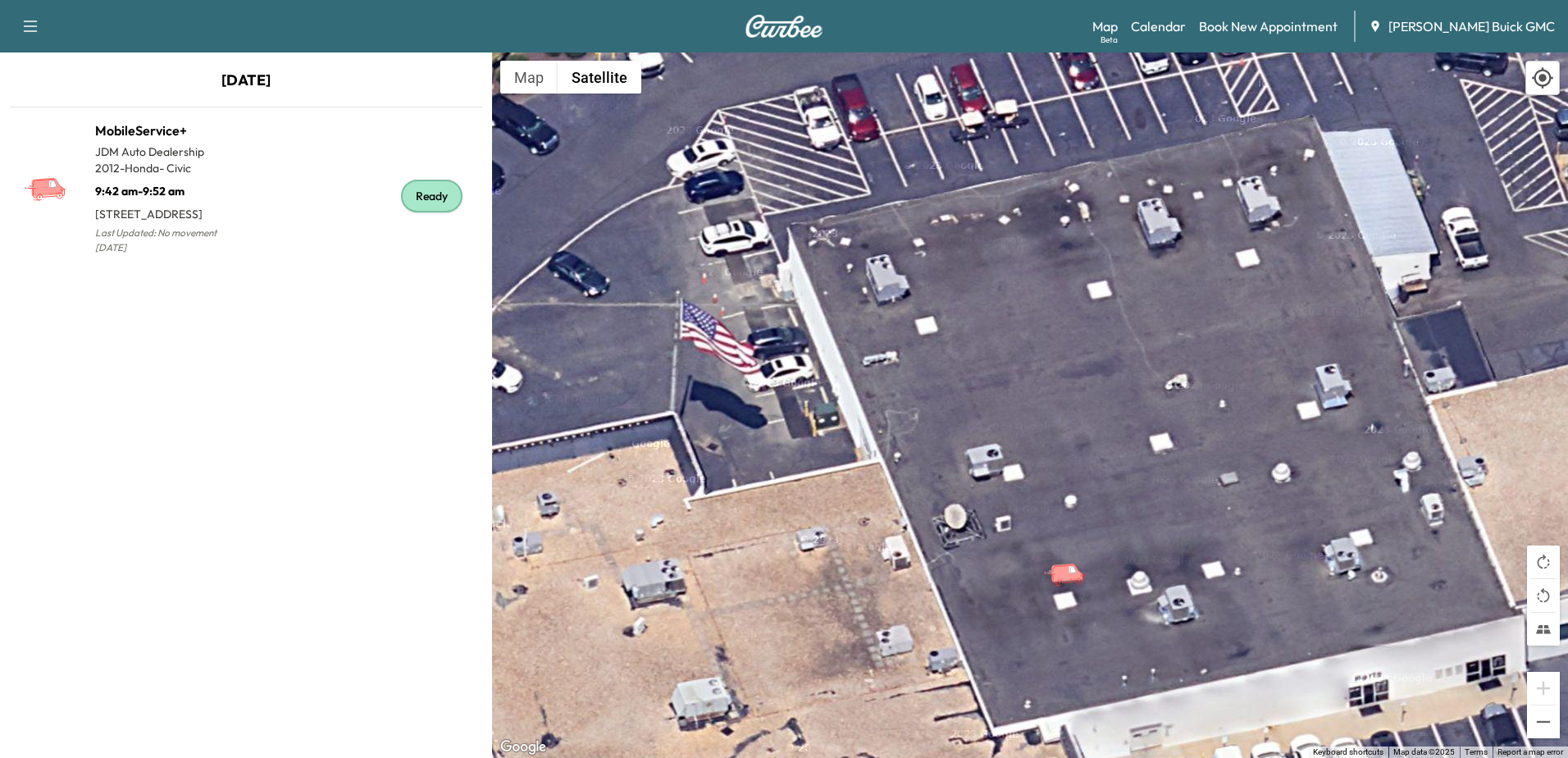
drag, startPoint x: 1047, startPoint y: 253, endPoint x: 1087, endPoint y: 442, distance: 193.2
click at [1087, 442] on div "To activate drag with keyboard, press Alt + Enter. Once in keyboard drag state,…" at bounding box center [1031, 405] width 1076 height 706
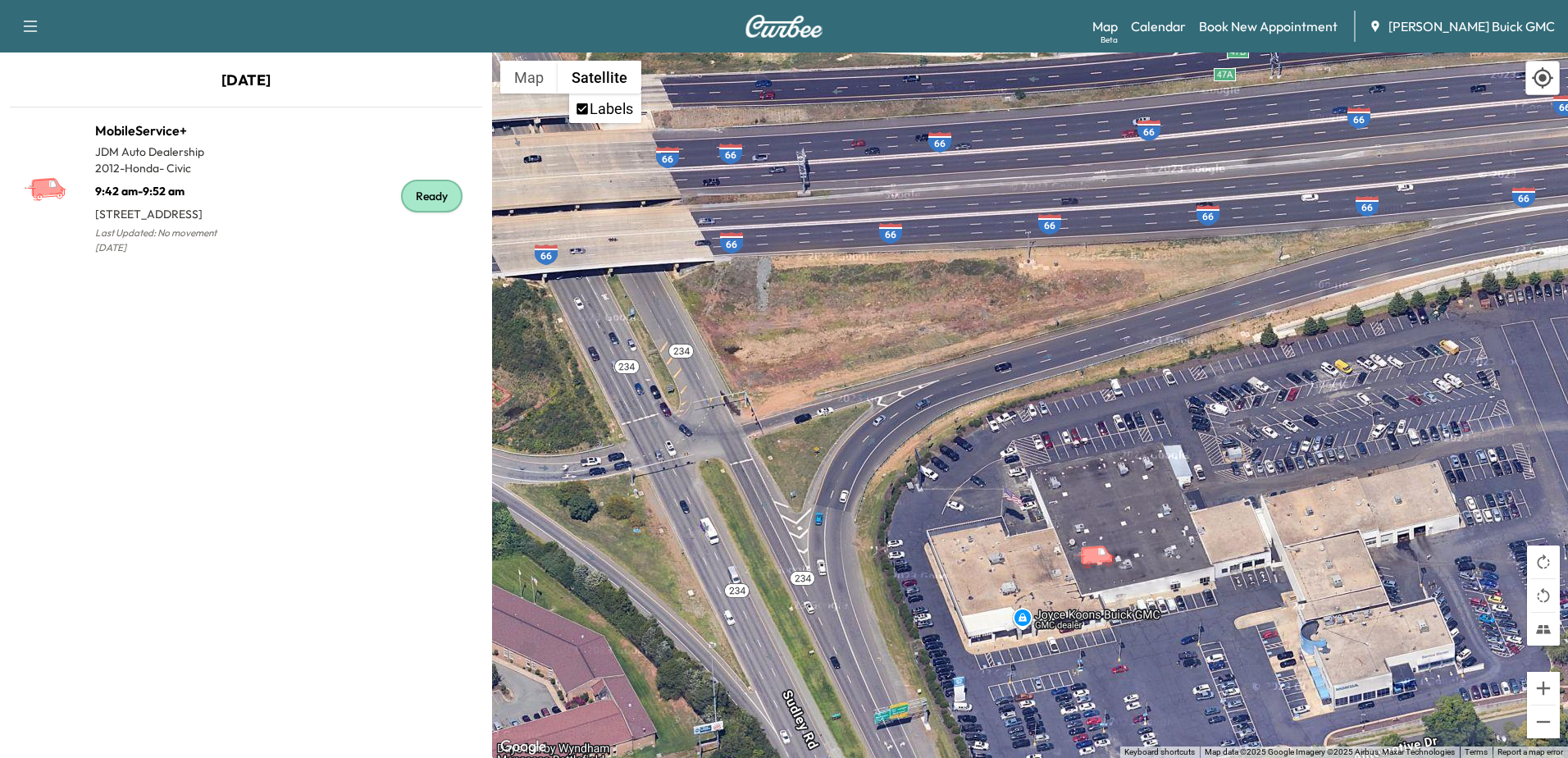
click at [15, 29] on button "button" at bounding box center [30, 26] width 35 height 26
click at [26, 21] on icon "button" at bounding box center [30, 26] width 14 height 12
click at [1184, 29] on link "Calendar" at bounding box center [1158, 26] width 55 height 20
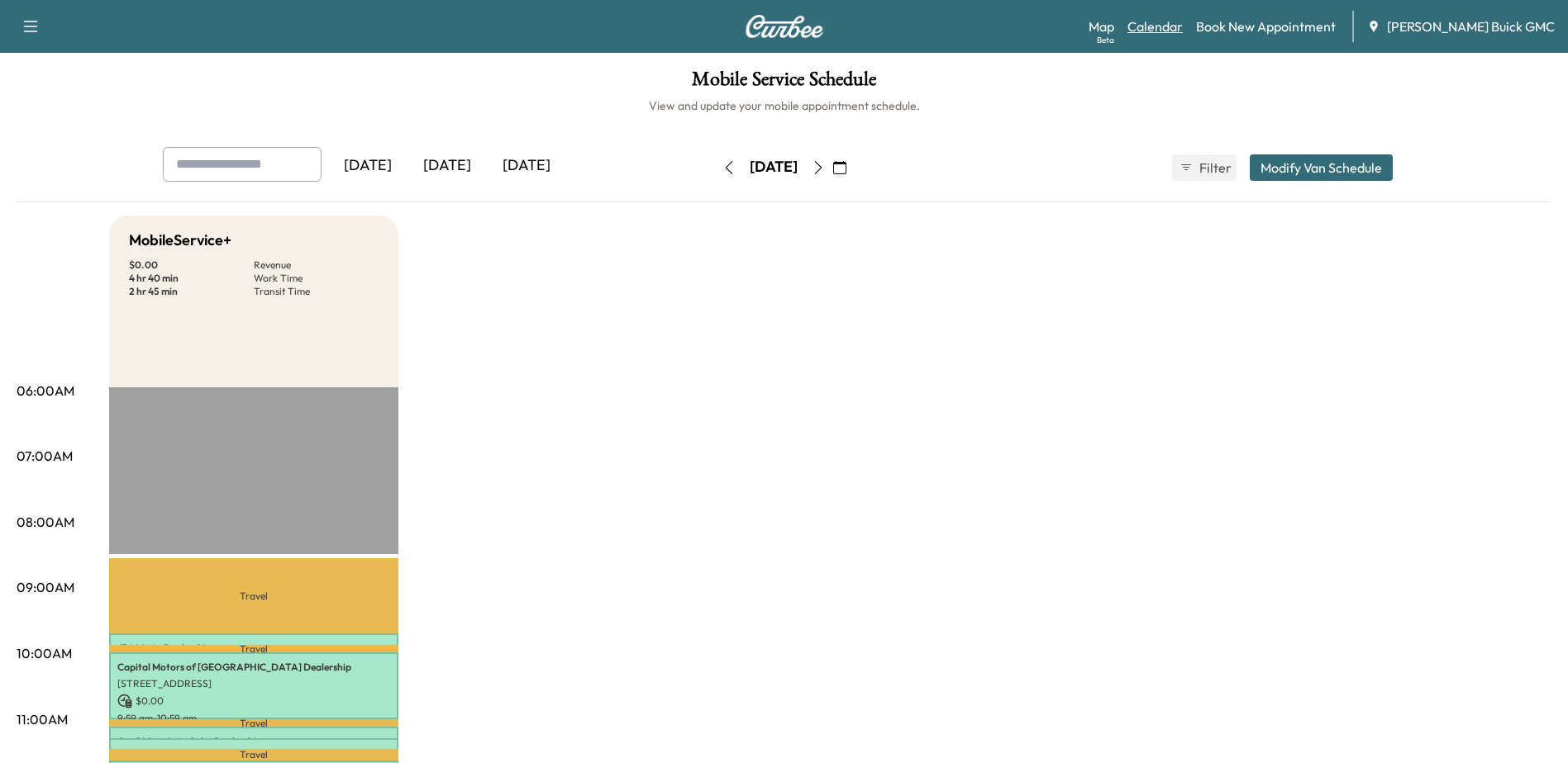
click at [1169, 28] on link "Calendar" at bounding box center [1155, 27] width 55 height 20
click at [1277, 29] on link "Book New Appointment" at bounding box center [1266, 27] width 139 height 20
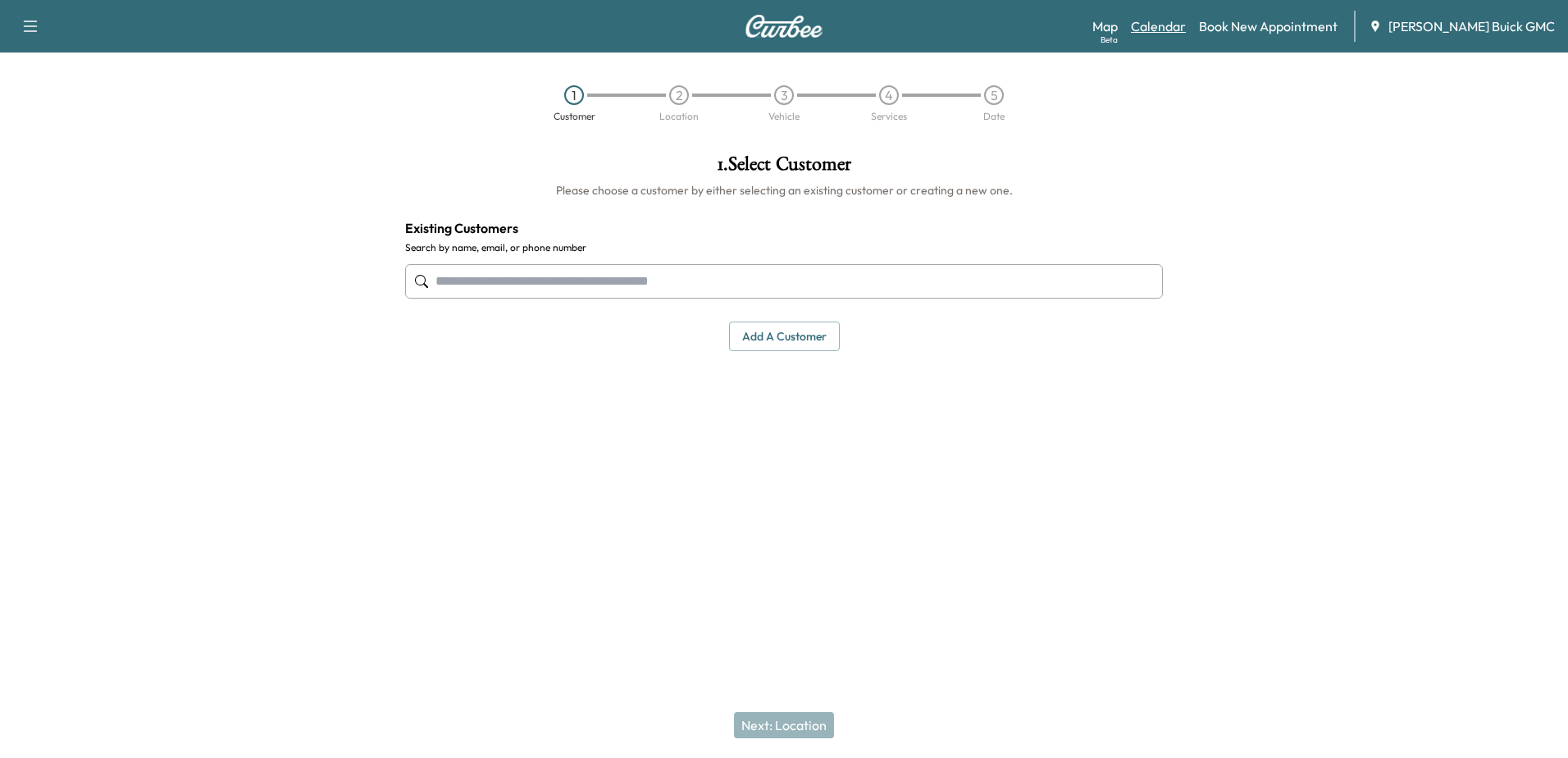
click at [1186, 26] on link "Calendar" at bounding box center [1158, 26] width 55 height 20
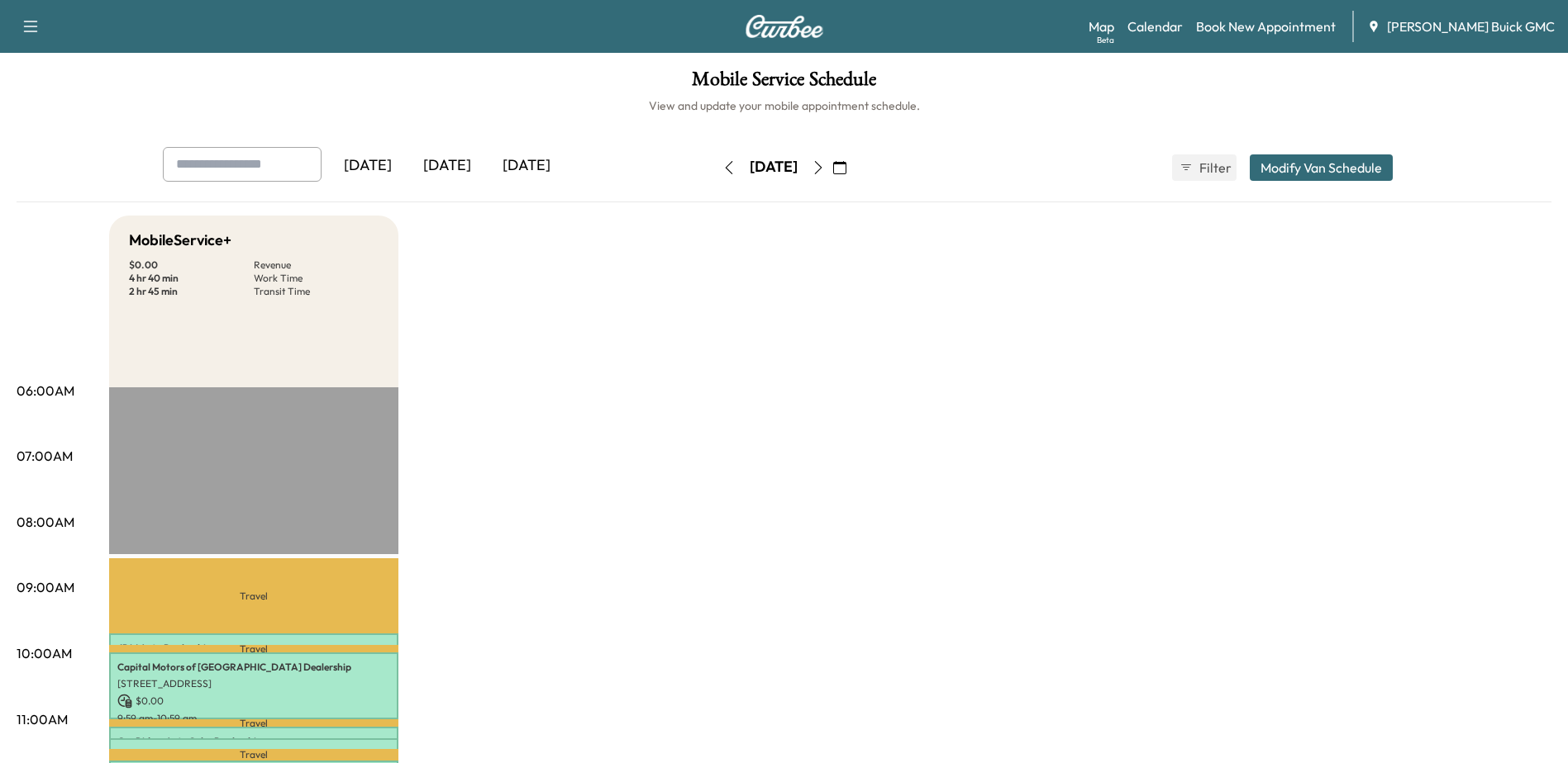
click at [722, 171] on icon "button" at bounding box center [728, 168] width 13 height 13
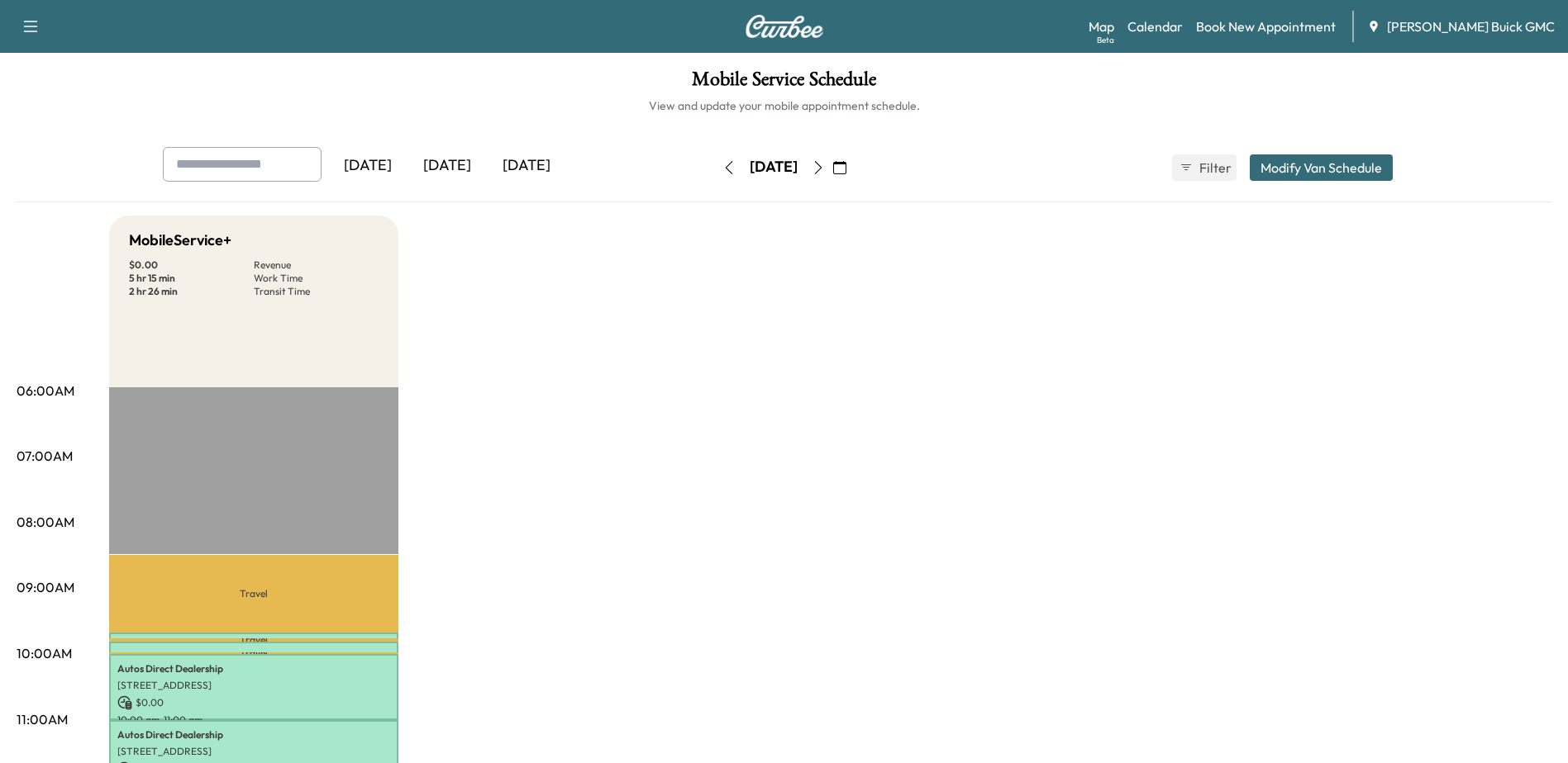
click at [722, 171] on icon "button" at bounding box center [728, 168] width 13 height 13
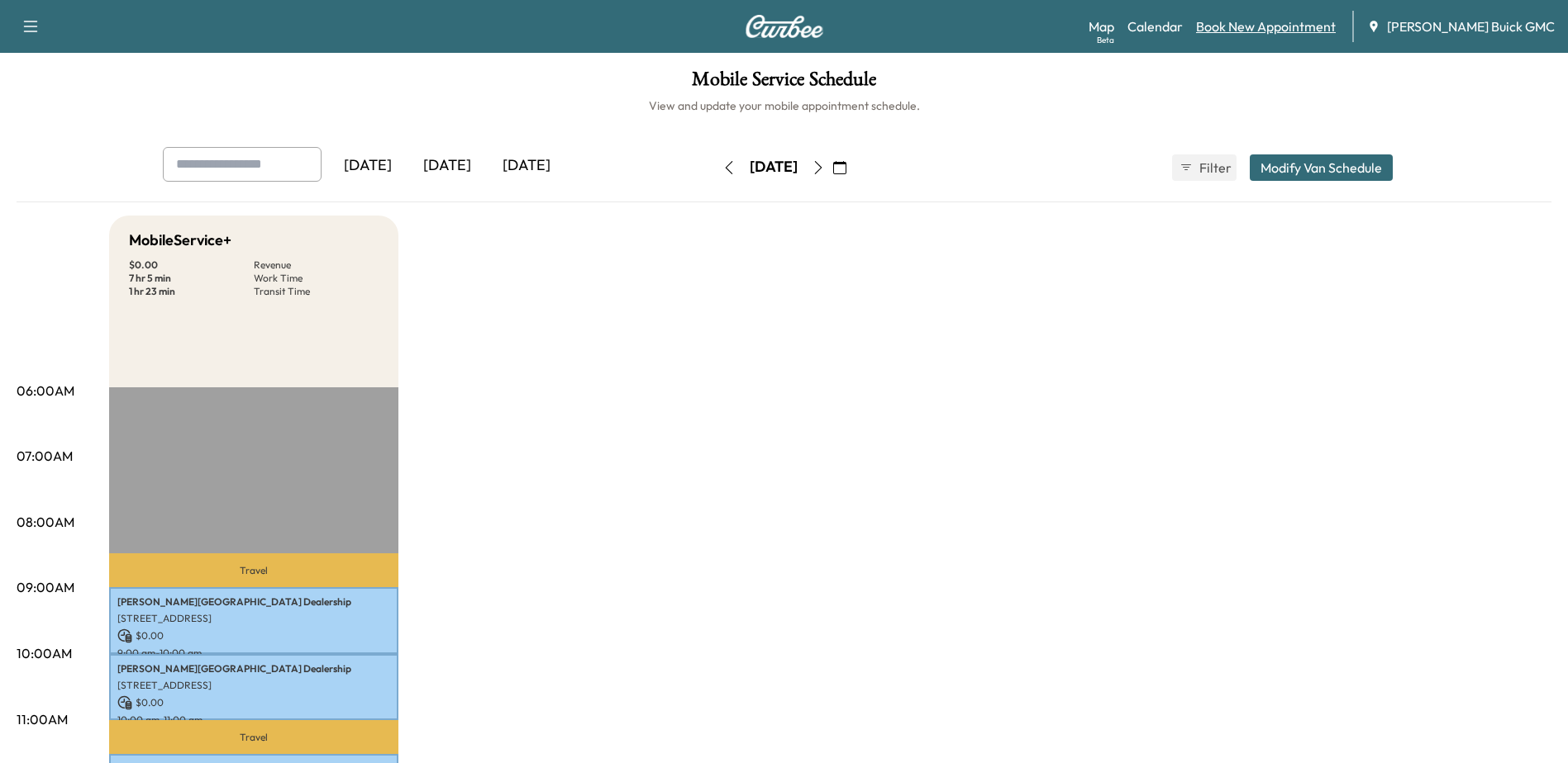
click at [1303, 27] on link "Book New Appointment" at bounding box center [1266, 27] width 139 height 20
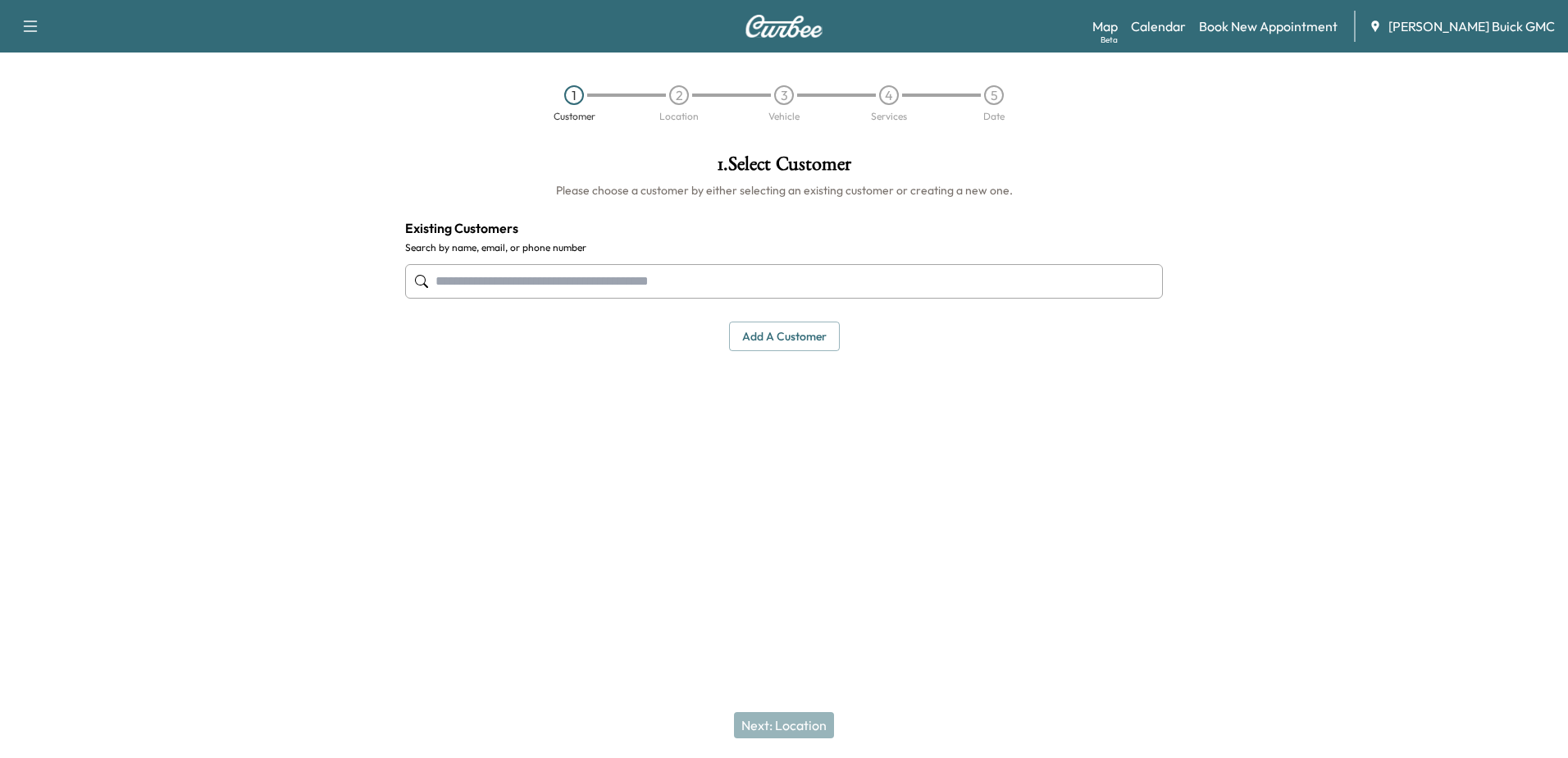
drag, startPoint x: 560, startPoint y: 291, endPoint x: 805, endPoint y: 347, distance: 251.3
click at [560, 291] on input "text" at bounding box center [784, 282] width 758 height 35
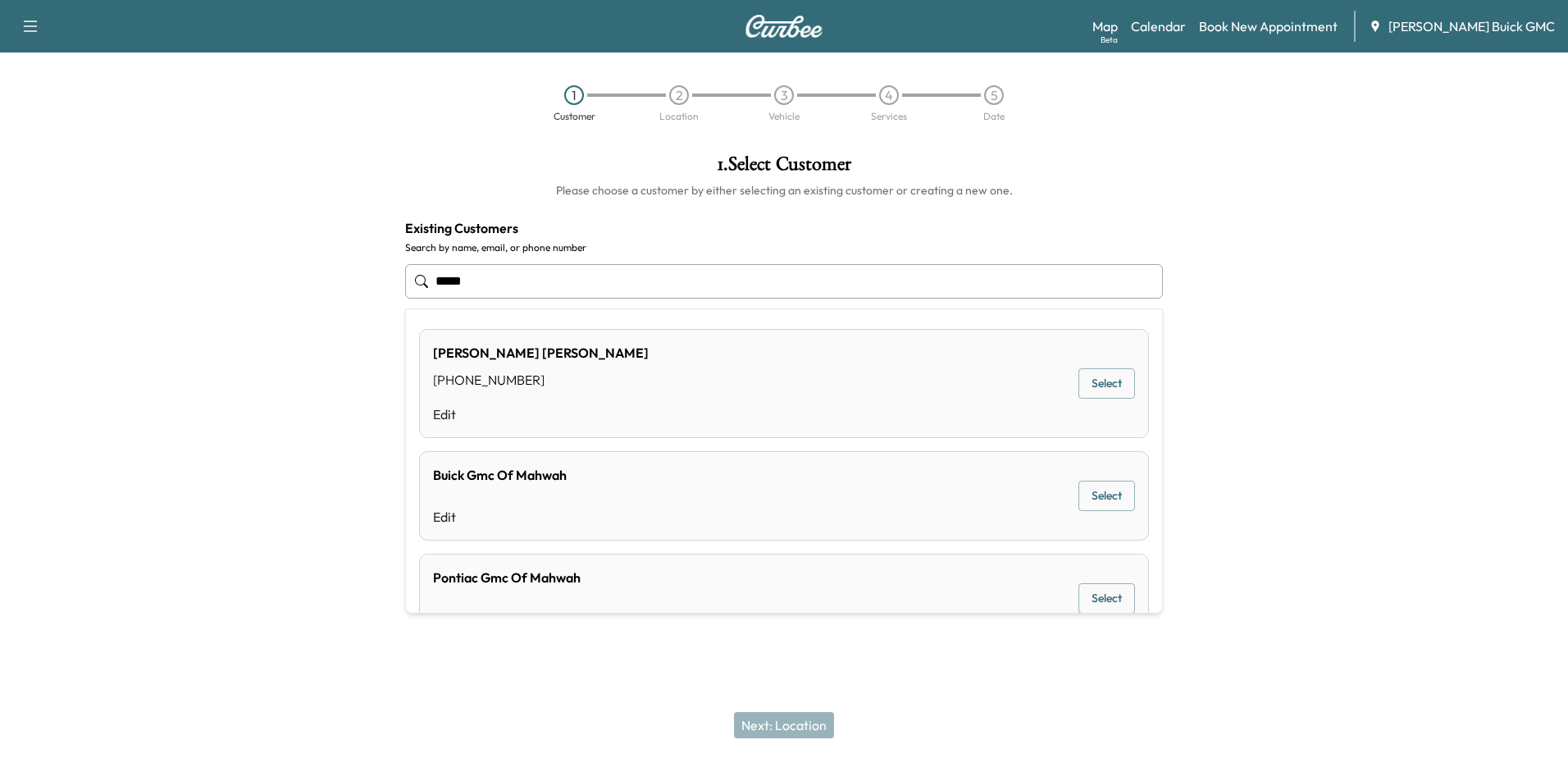
scroll to position [50, 0]
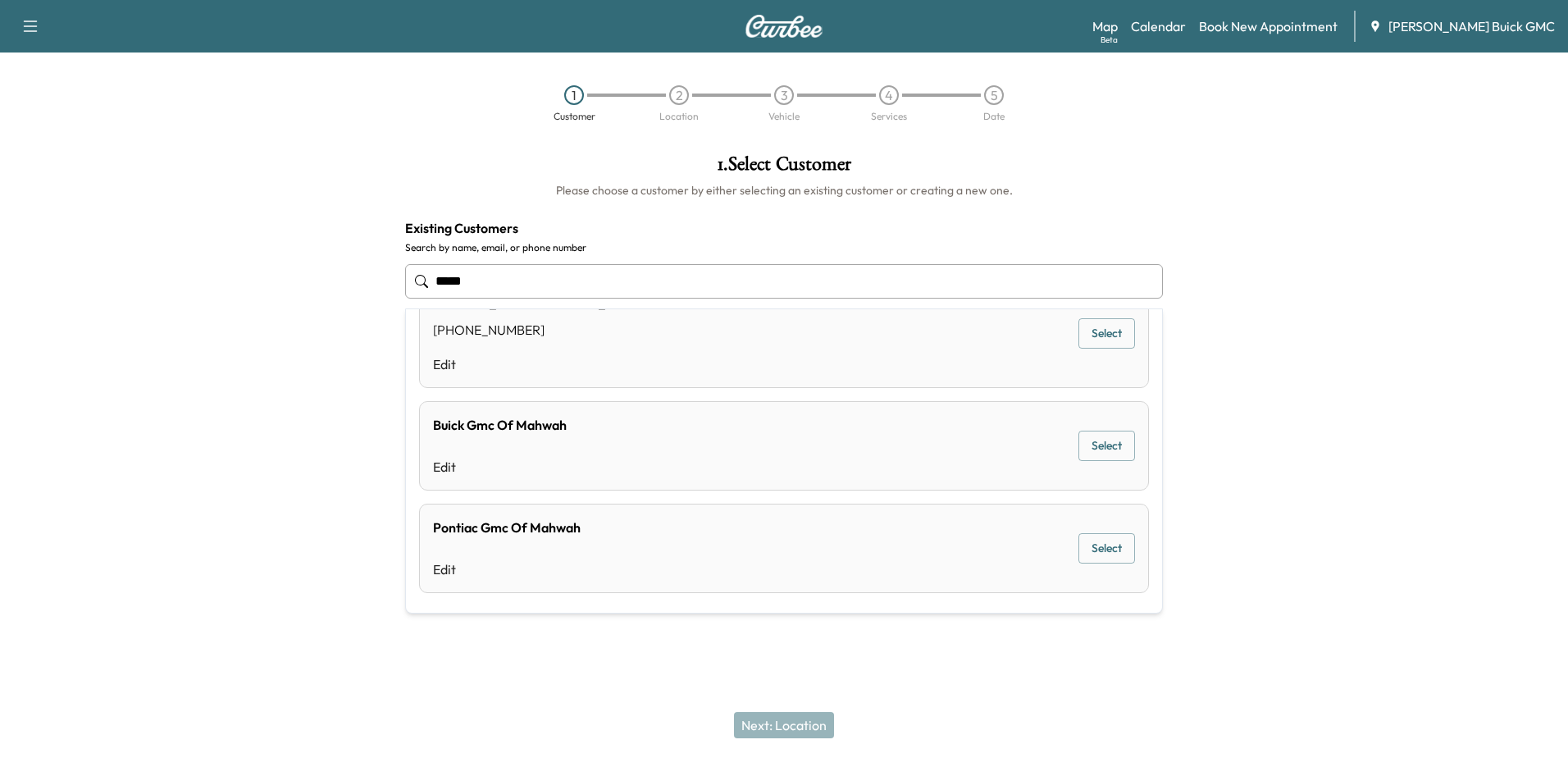
drag, startPoint x: 550, startPoint y: 291, endPoint x: 270, endPoint y: 239, distance: 284.8
click at [270, 239] on div "1 . Select Customer Please choose a customer by either selecting an existing cu…" at bounding box center [784, 331] width 1568 height 379
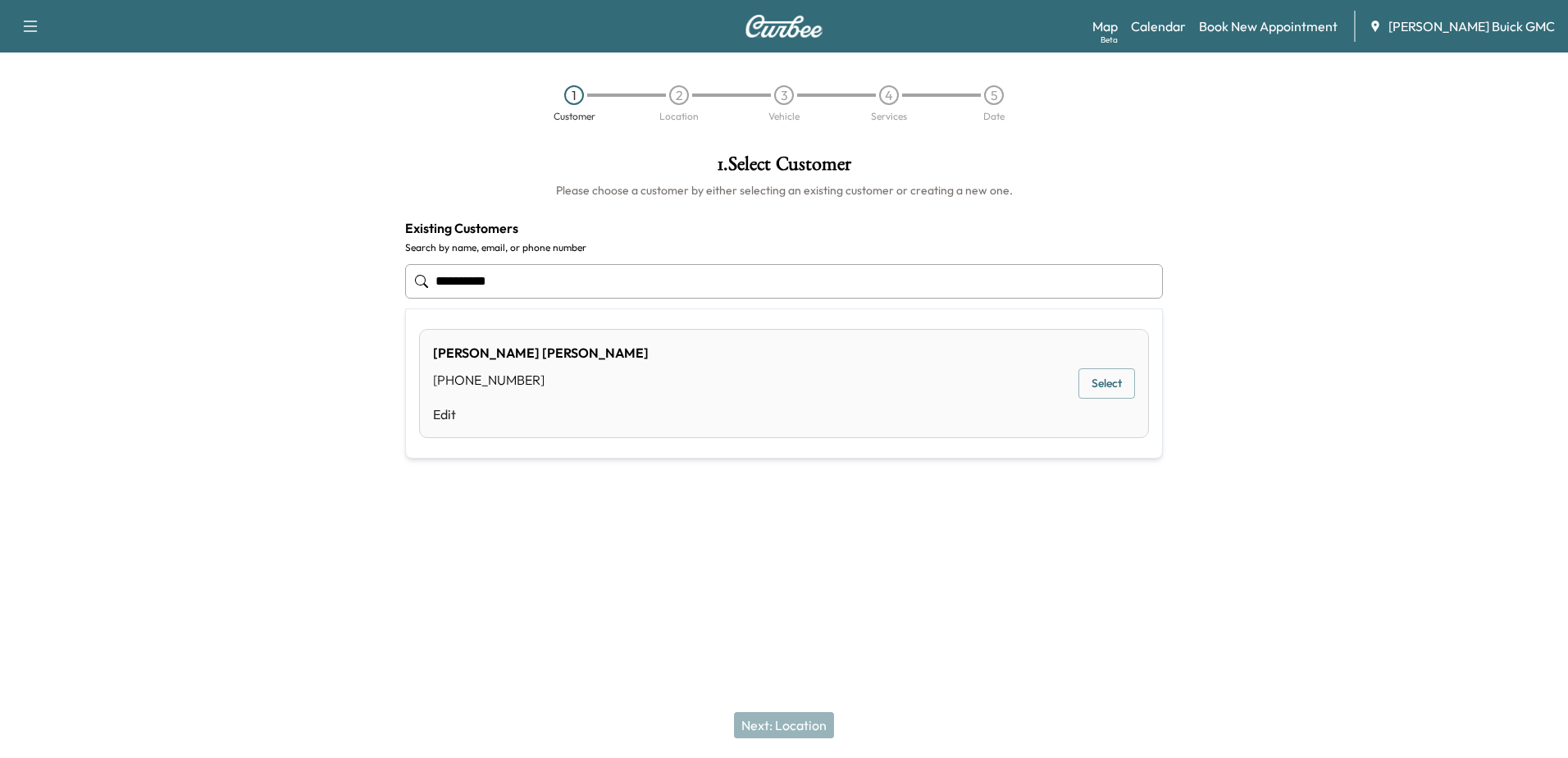
drag, startPoint x: 545, startPoint y: 280, endPoint x: 45, endPoint y: 227, distance: 502.8
click at [45, 227] on div "**********" at bounding box center [784, 331] width 1568 height 379
type input "*"
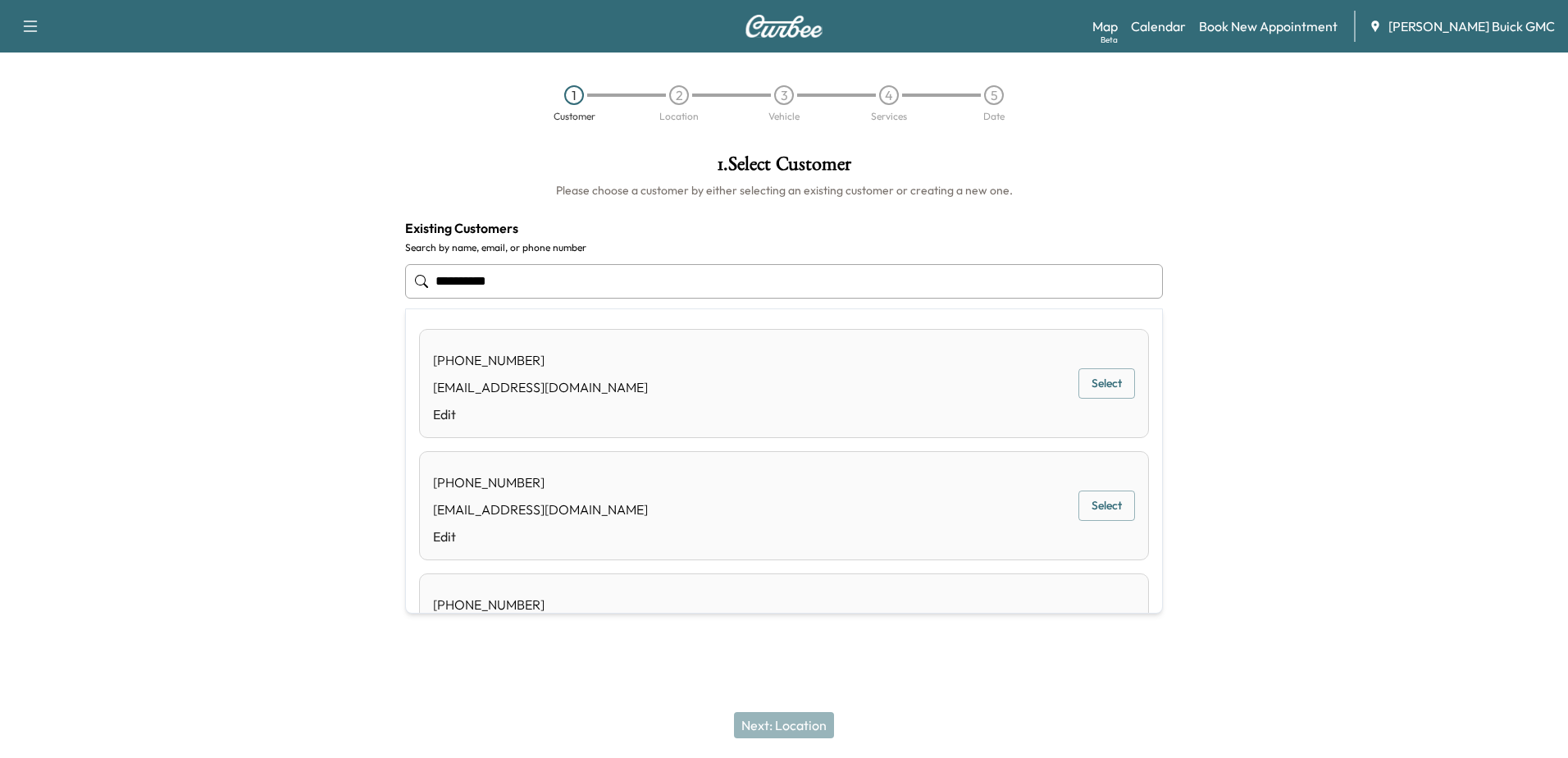
drag, startPoint x: 599, startPoint y: 277, endPoint x: 279, endPoint y: 243, distance: 321.8
click at [290, 246] on div "**********" at bounding box center [784, 331] width 1568 height 379
type input "**********"
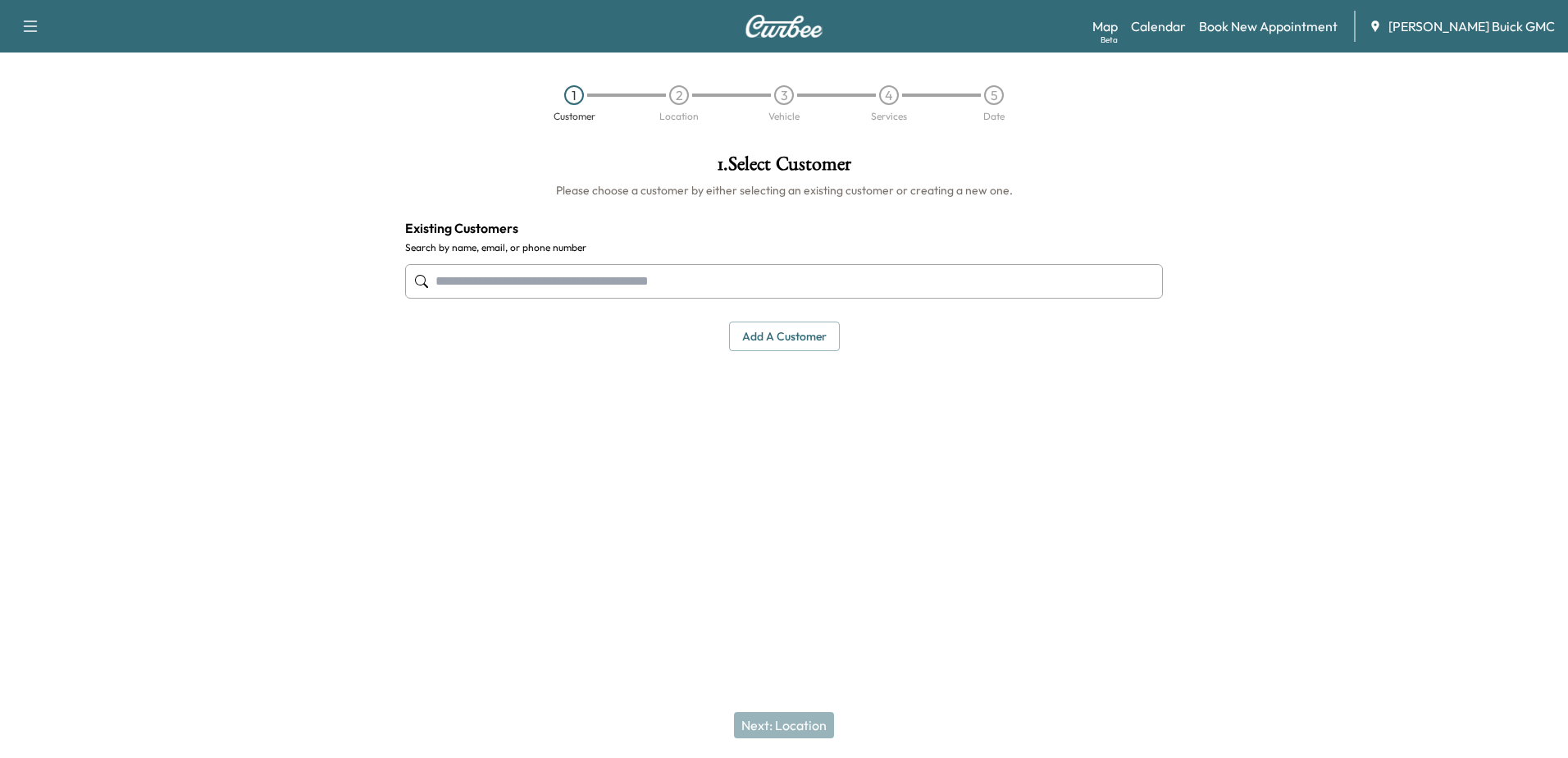
click at [610, 282] on input "text" at bounding box center [784, 282] width 758 height 35
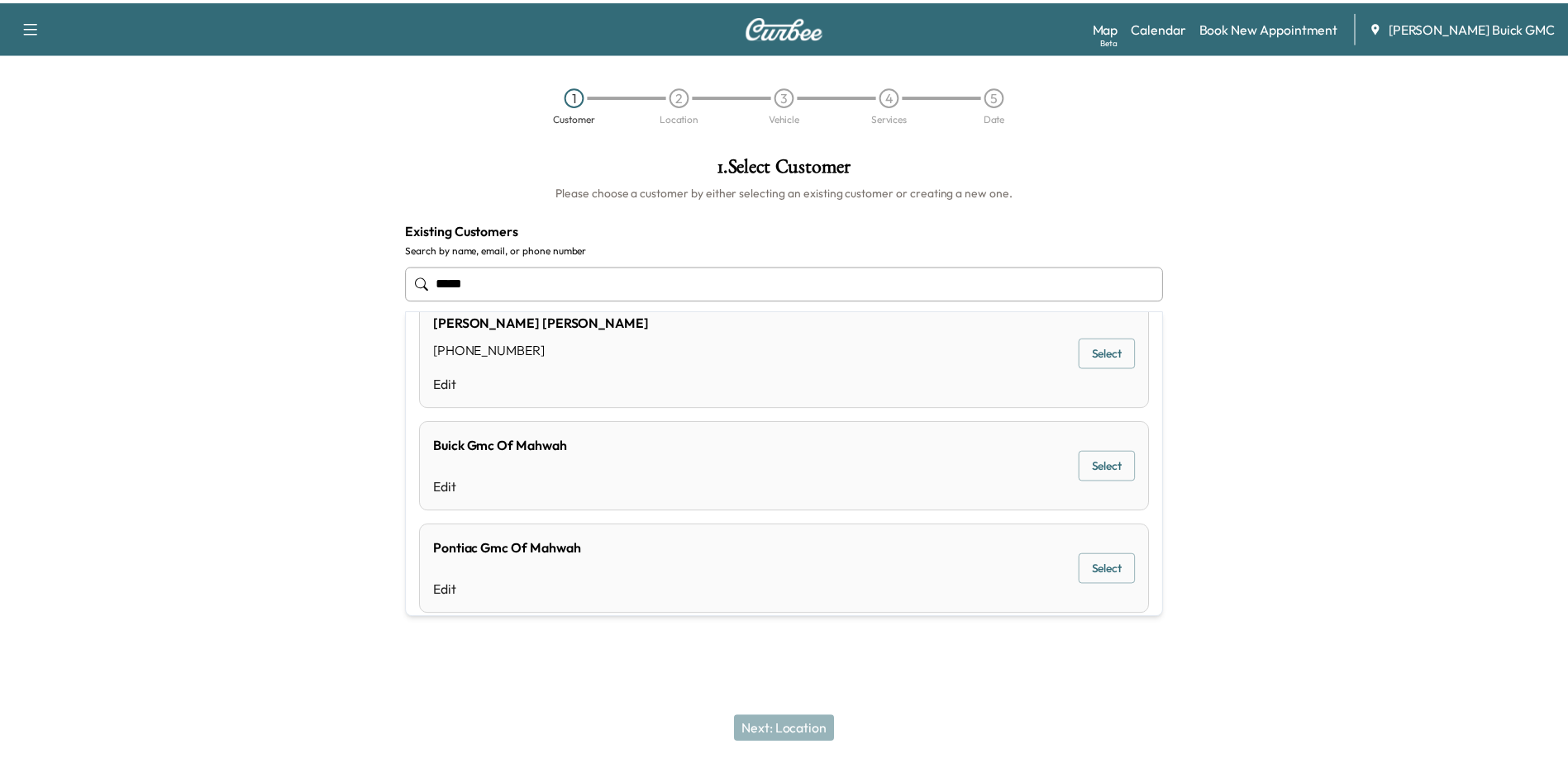
scroll to position [50, 0]
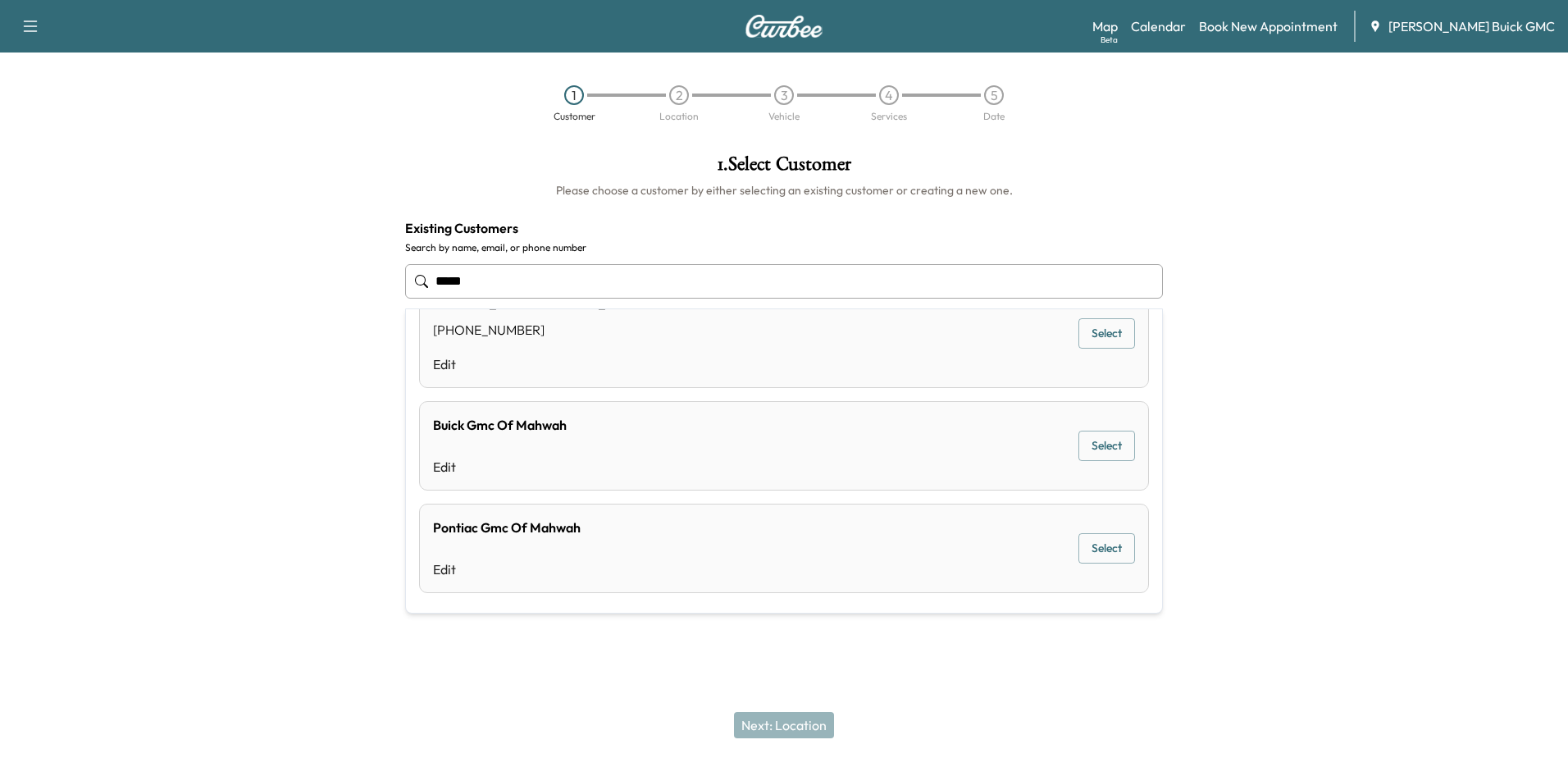
type input "*****"
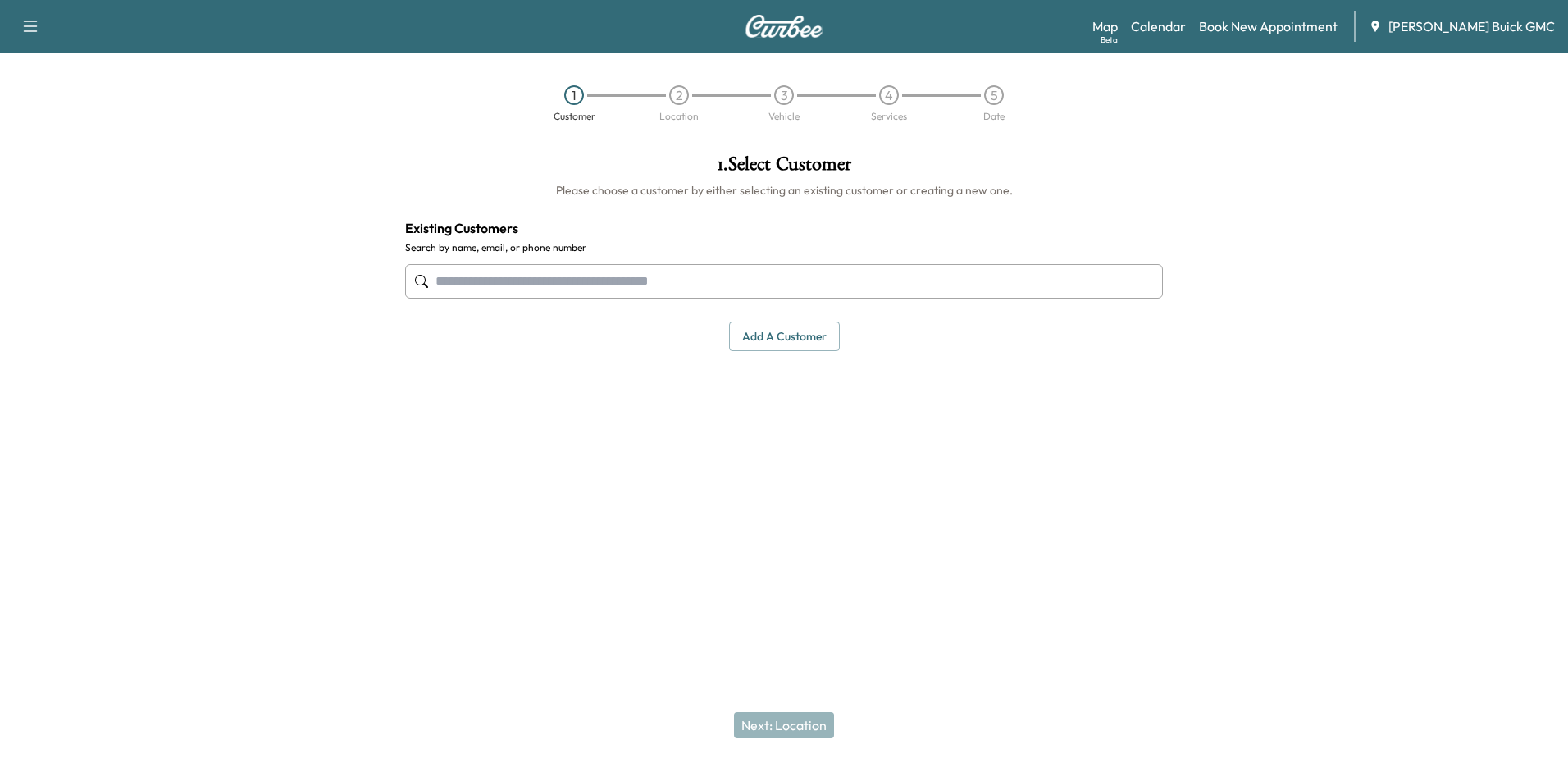
click at [250, 463] on div at bounding box center [196, 331] width 392 height 379
click at [782, 328] on button "Add a customer" at bounding box center [785, 336] width 111 height 30
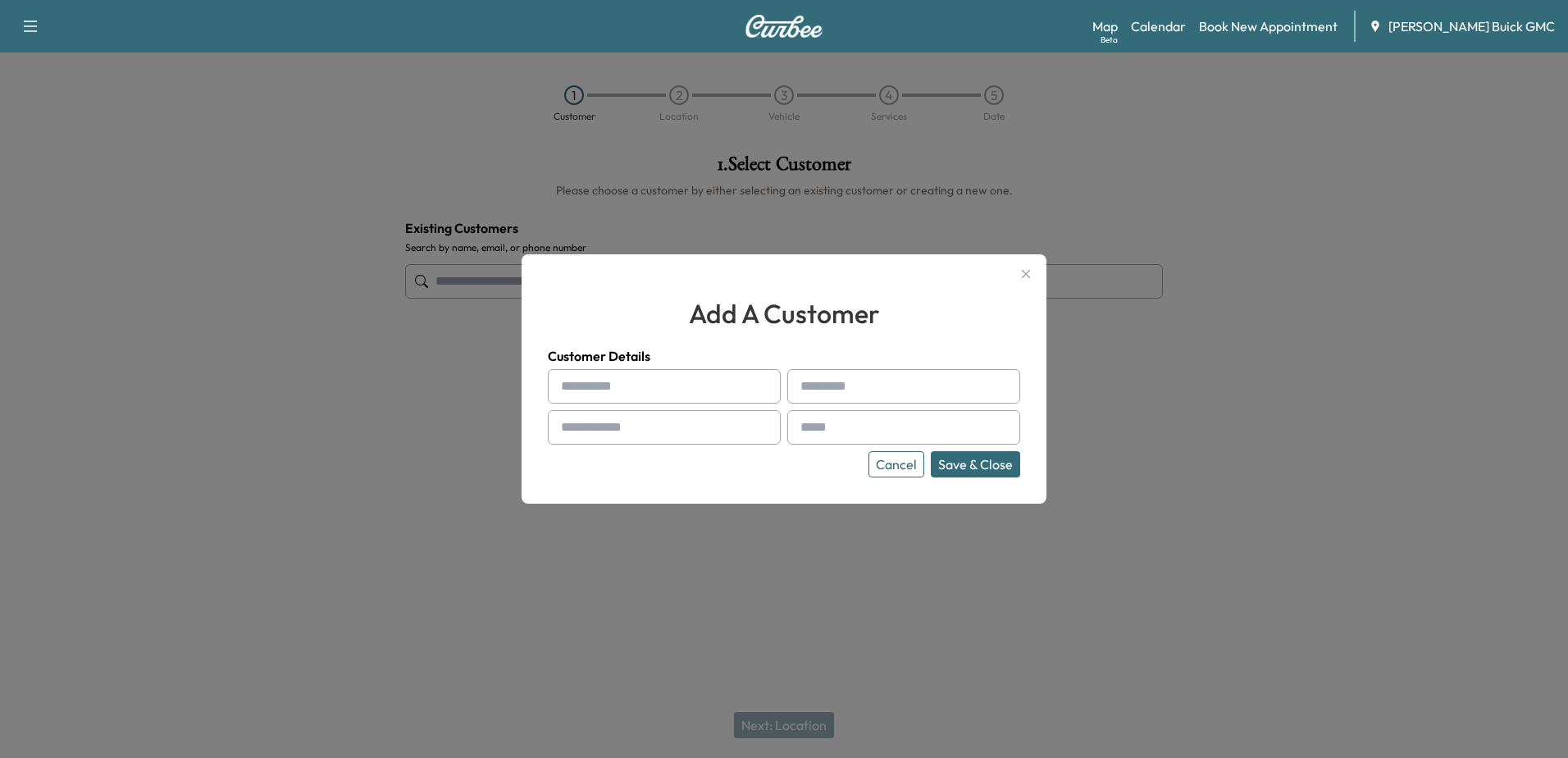
click at [1031, 281] on icon "button" at bounding box center [1026, 274] width 20 height 20
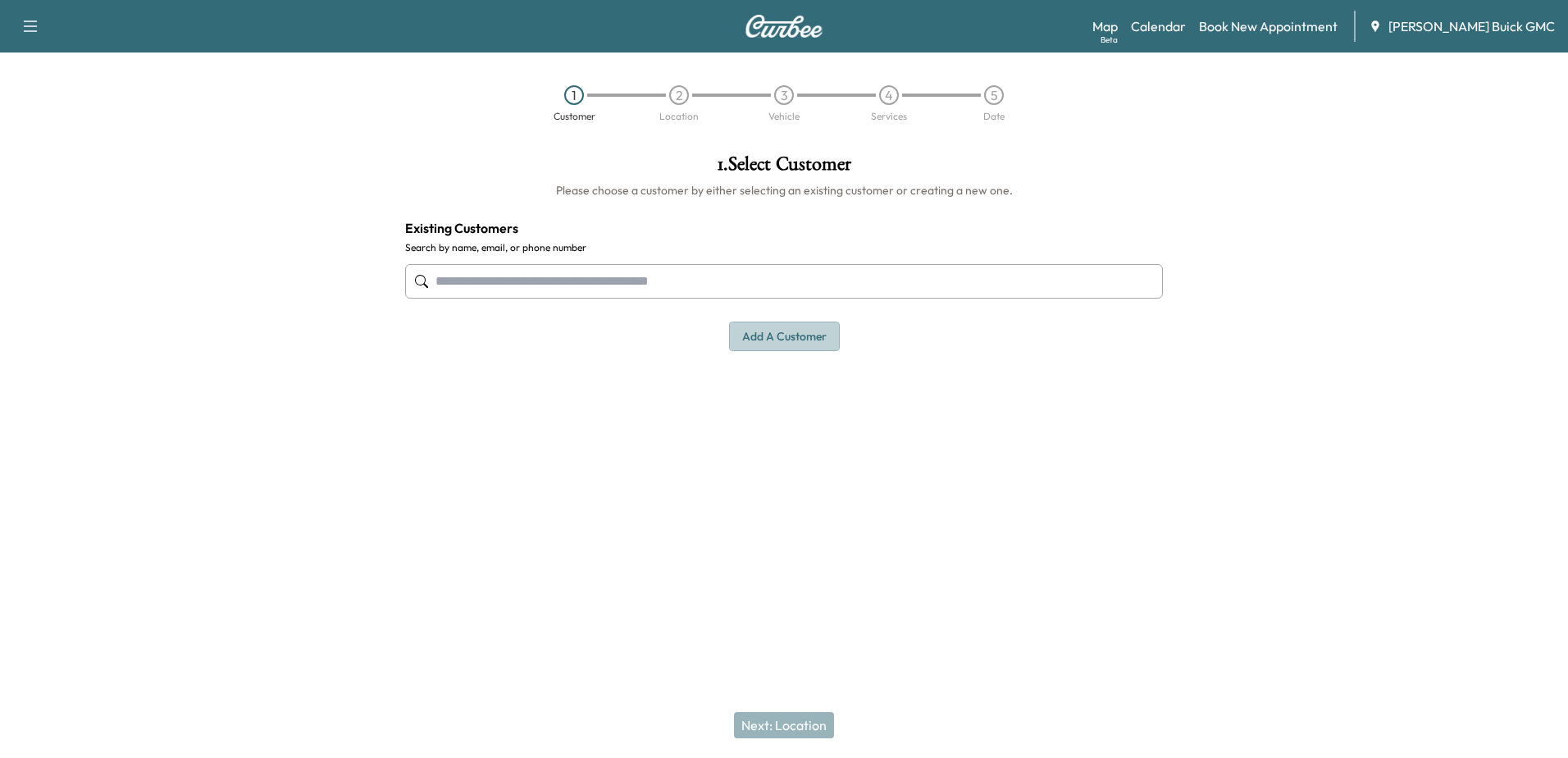
click at [792, 336] on button "Add a customer" at bounding box center [785, 336] width 111 height 30
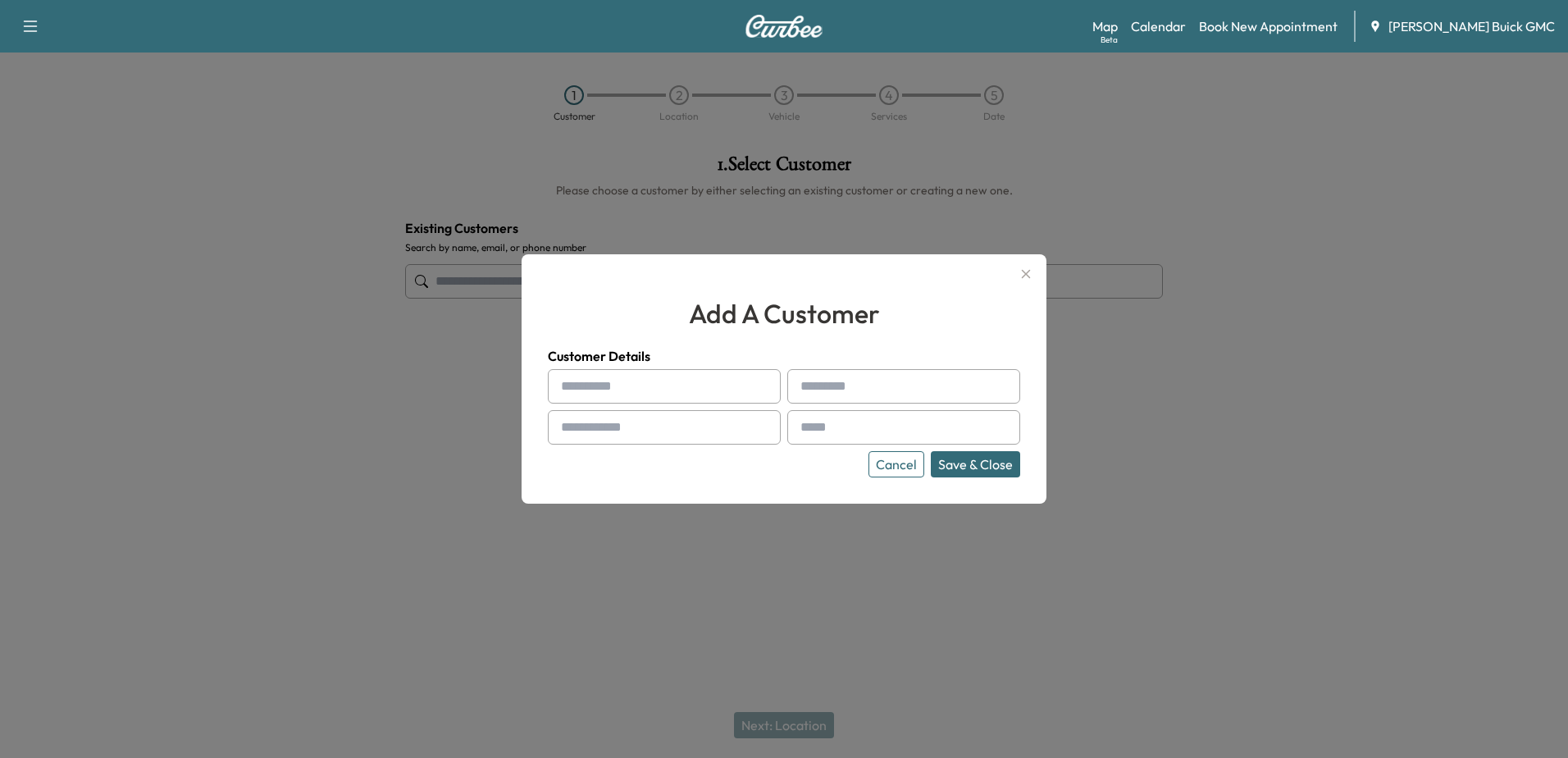
drag, startPoint x: 680, startPoint y: 394, endPoint x: 753, endPoint y: 382, distance: 74.0
click at [680, 393] on input "text" at bounding box center [665, 386] width 233 height 35
type input "**********"
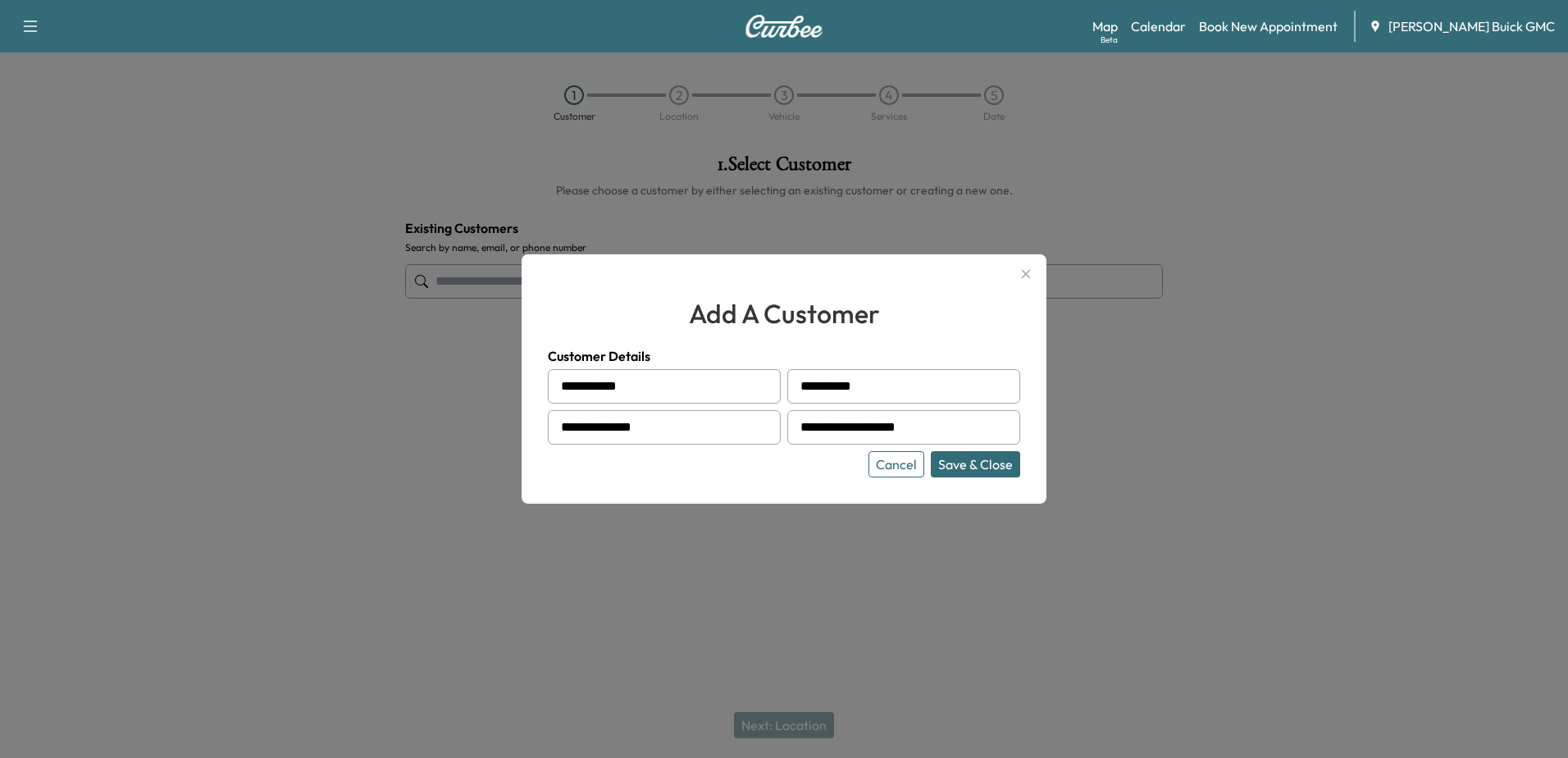
type input "**********"
click at [1004, 474] on button "Save & Close" at bounding box center [975, 464] width 89 height 26
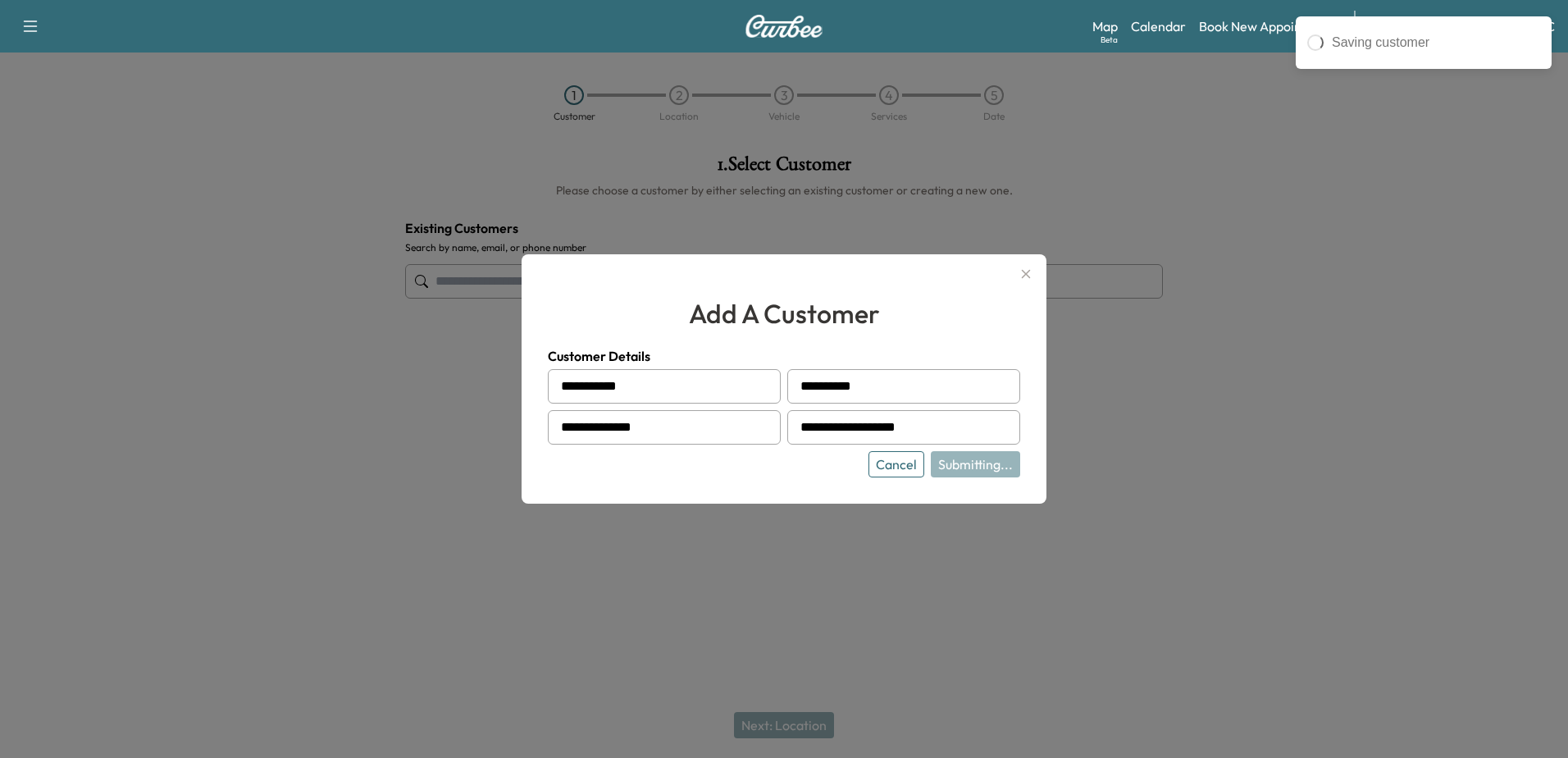
type input "**********"
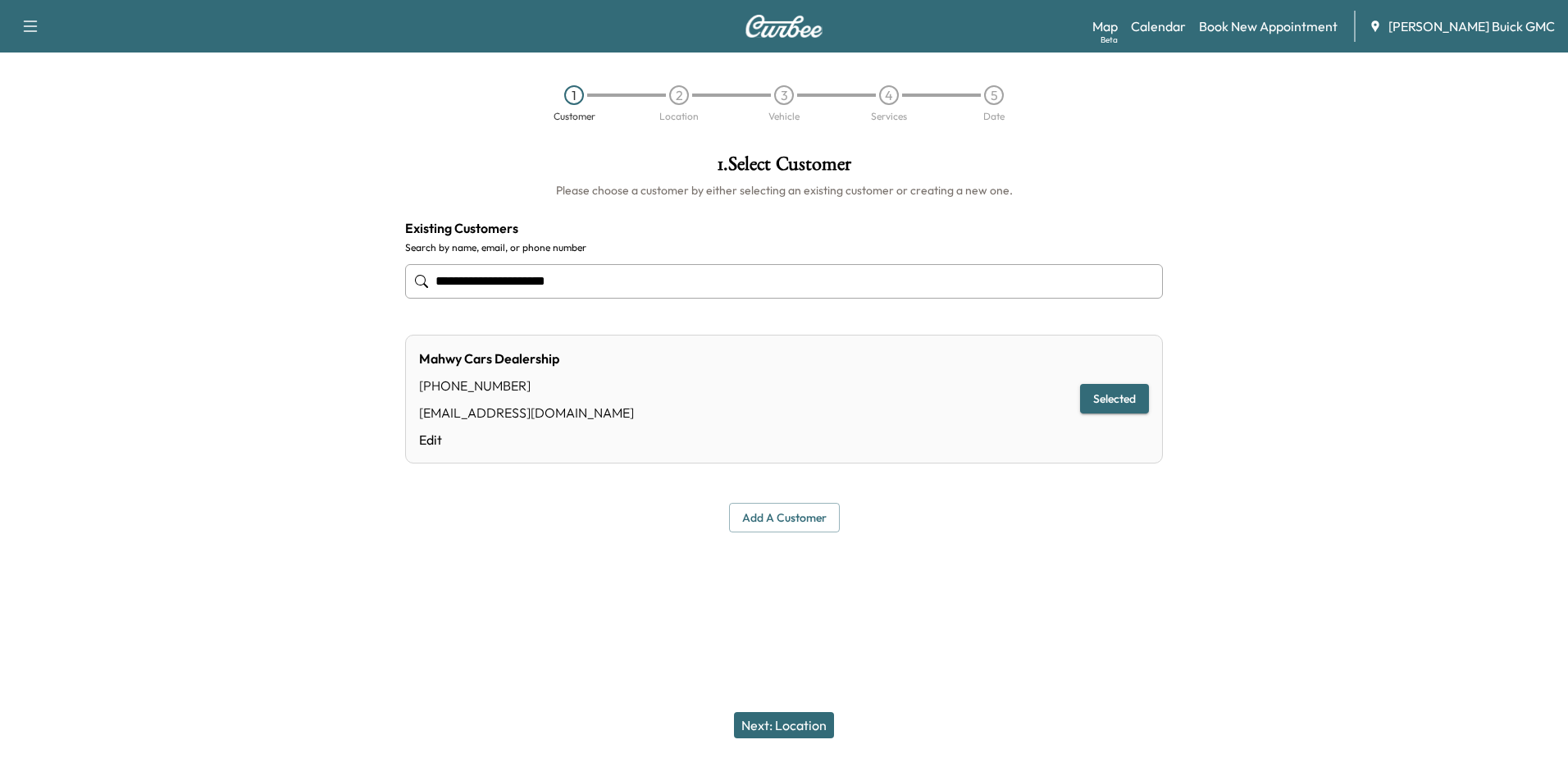
click at [820, 732] on button "Next: Location" at bounding box center [784, 725] width 100 height 26
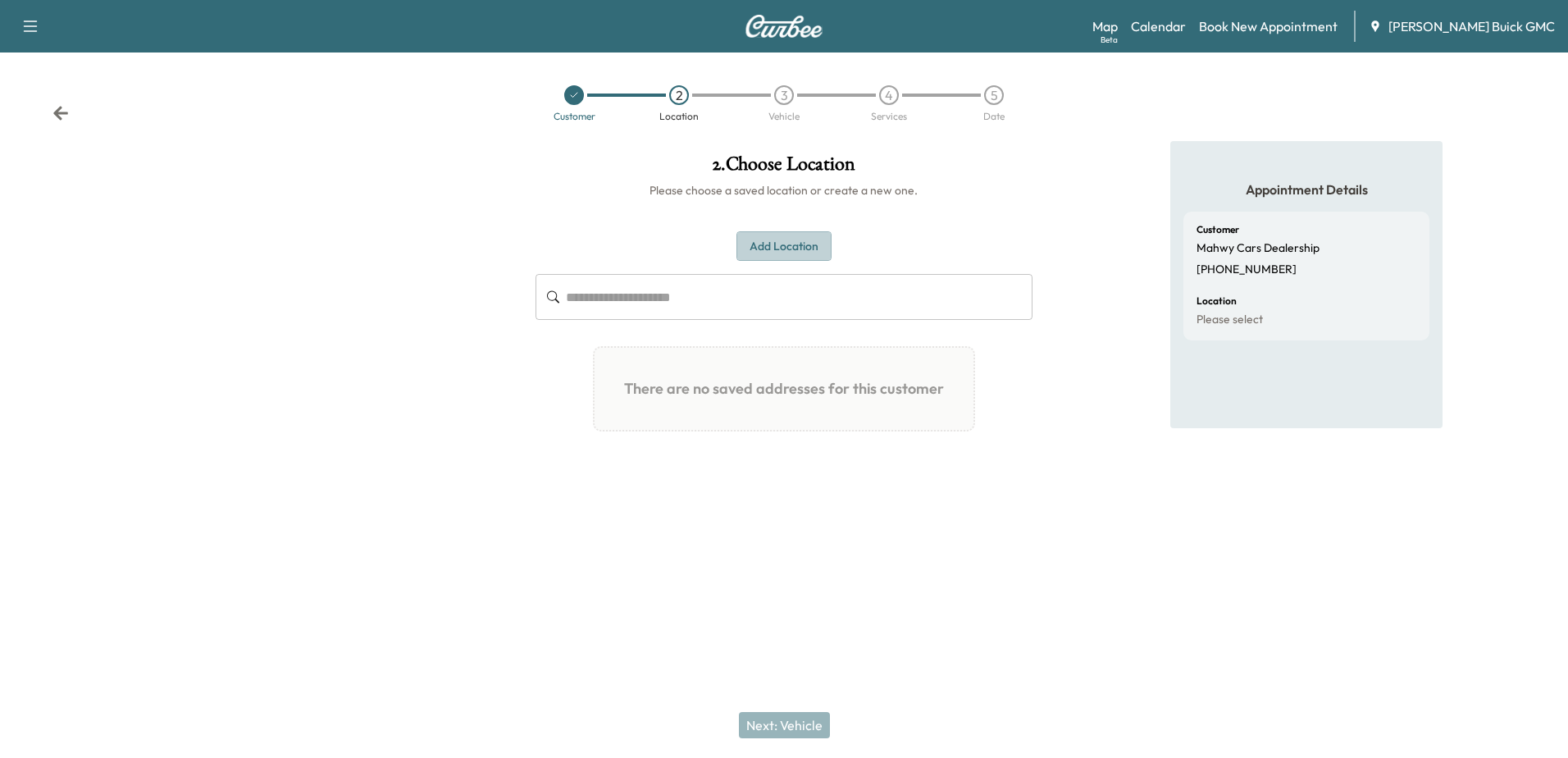
click at [783, 247] on button "Add Location" at bounding box center [784, 246] width 95 height 30
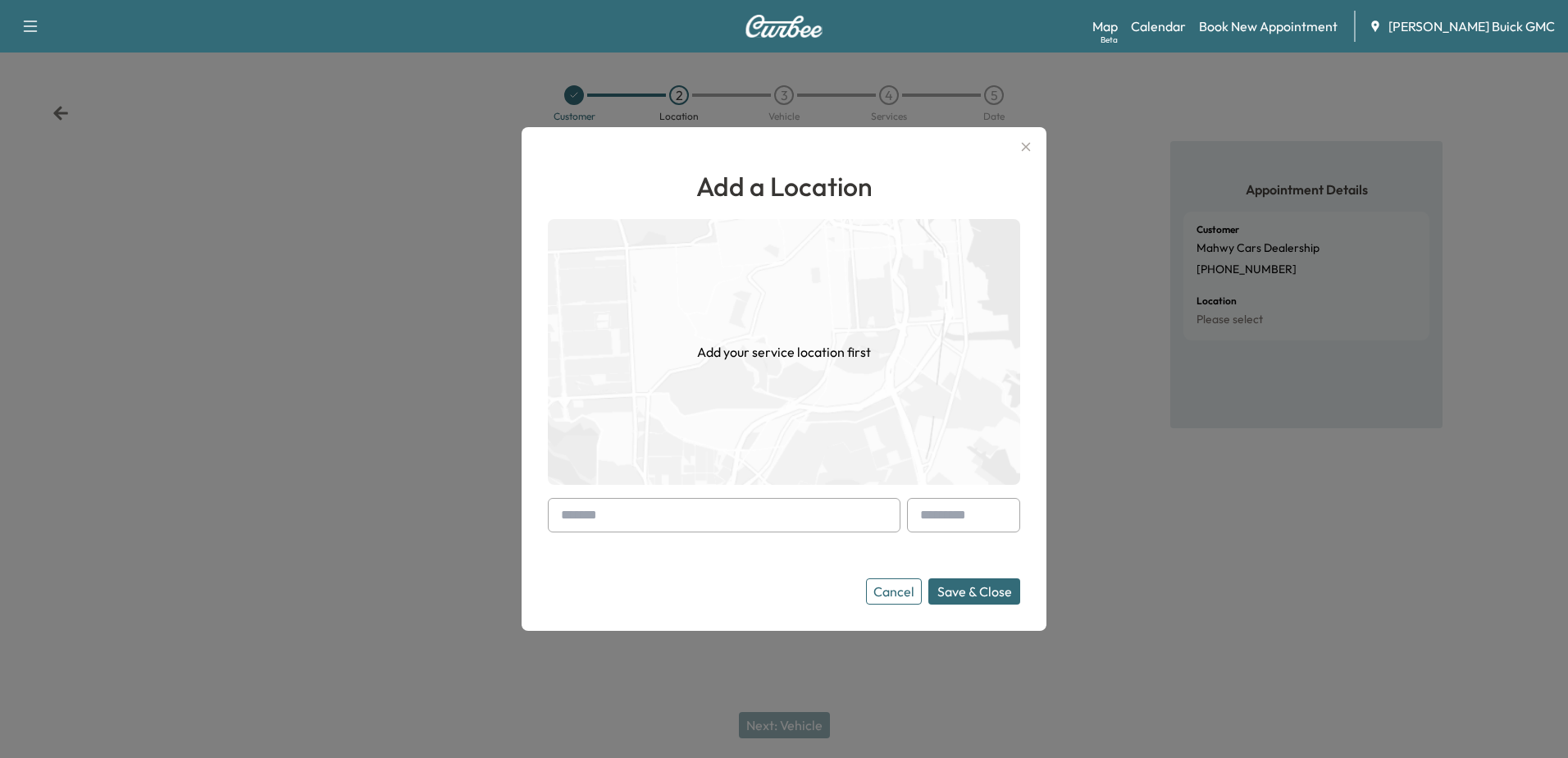
click at [689, 514] on input "text" at bounding box center [724, 516] width 352 height 35
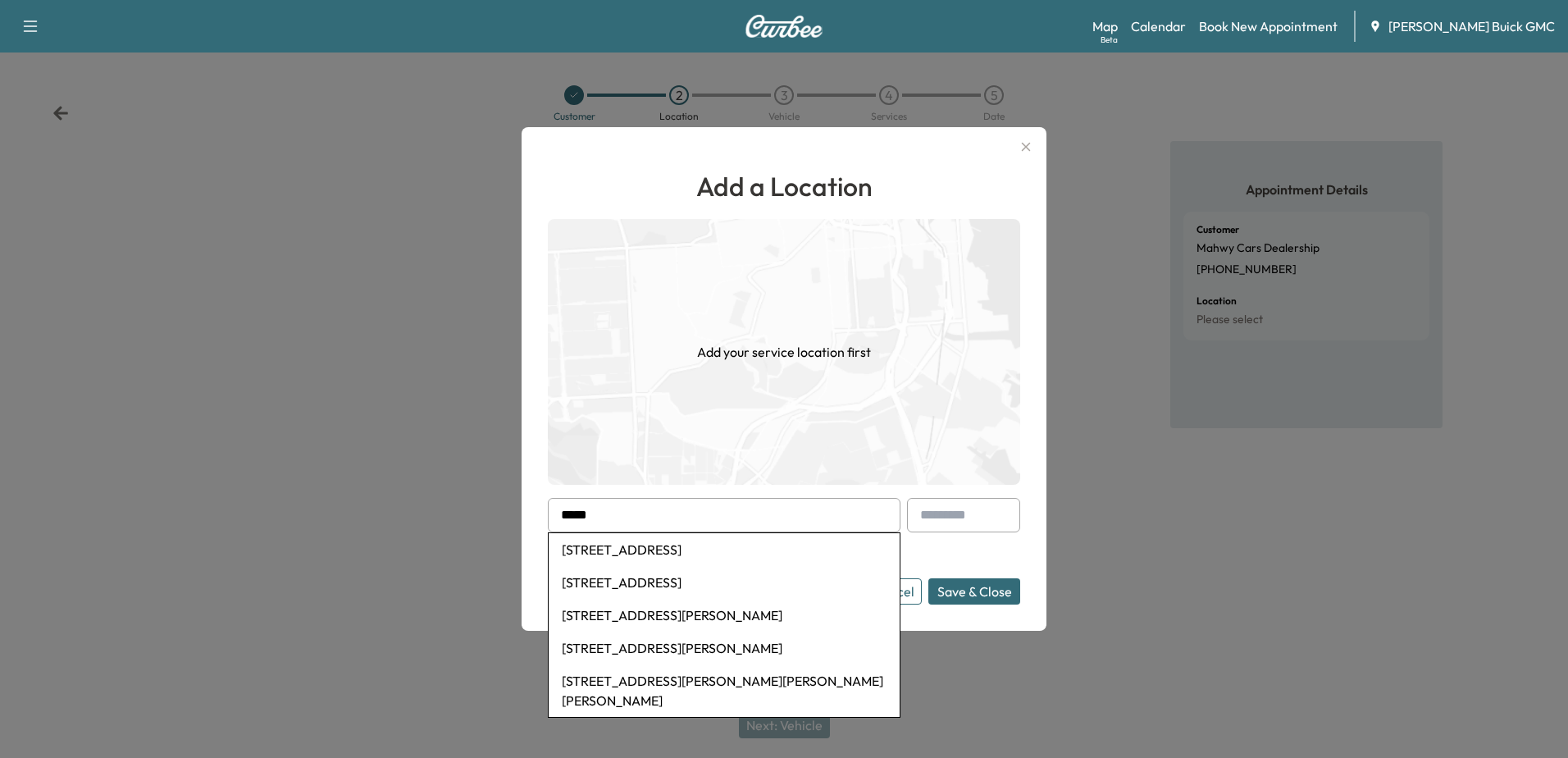
click at [751, 552] on li "25350 Pleasant Valley Road, Chantilly, VA, USA" at bounding box center [725, 550] width 351 height 33
type input "**********"
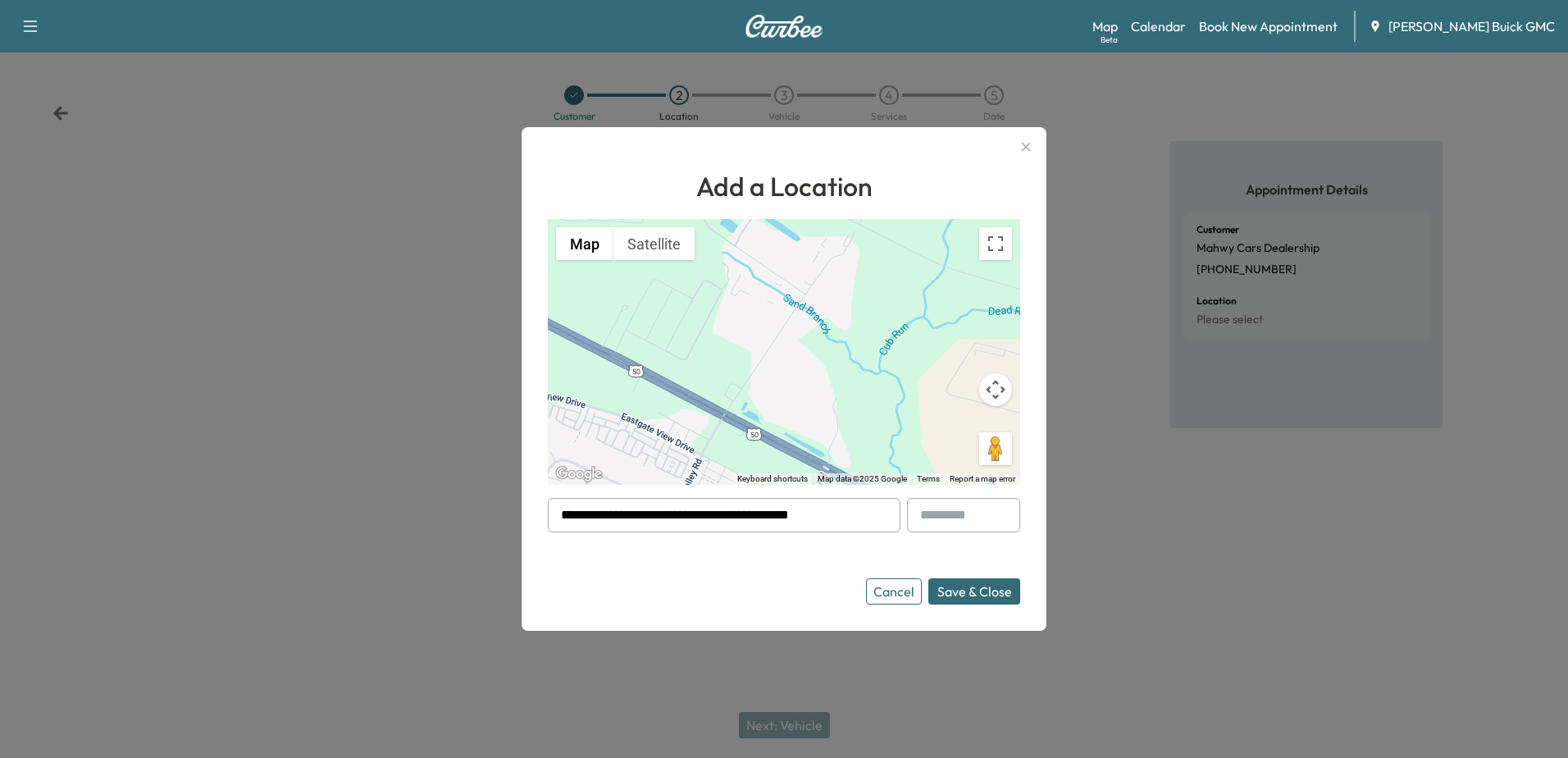
click at [989, 589] on button "Save & Close" at bounding box center [974, 591] width 92 height 26
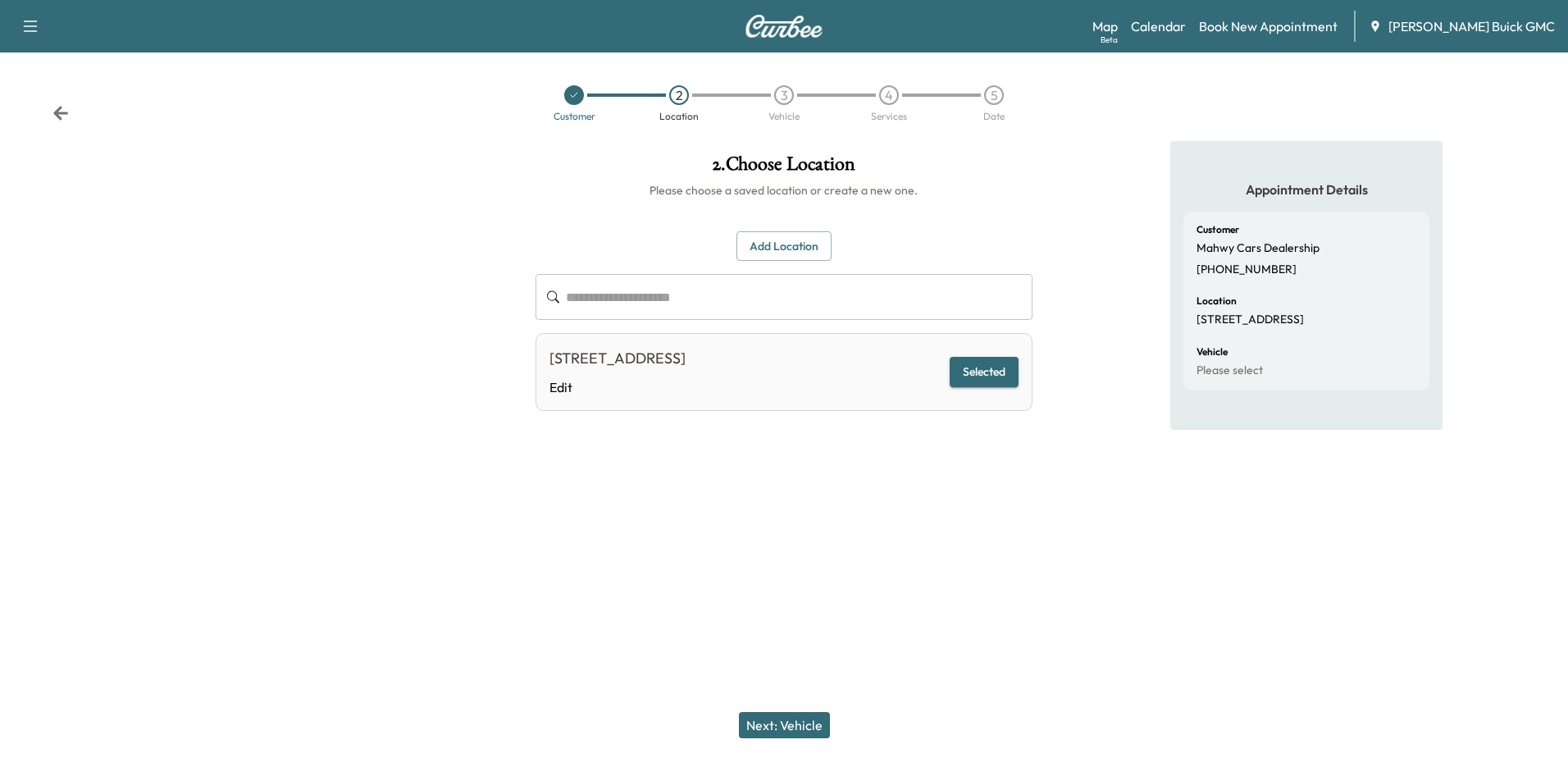
click at [799, 721] on button "Next: Vehicle" at bounding box center [785, 725] width 91 height 26
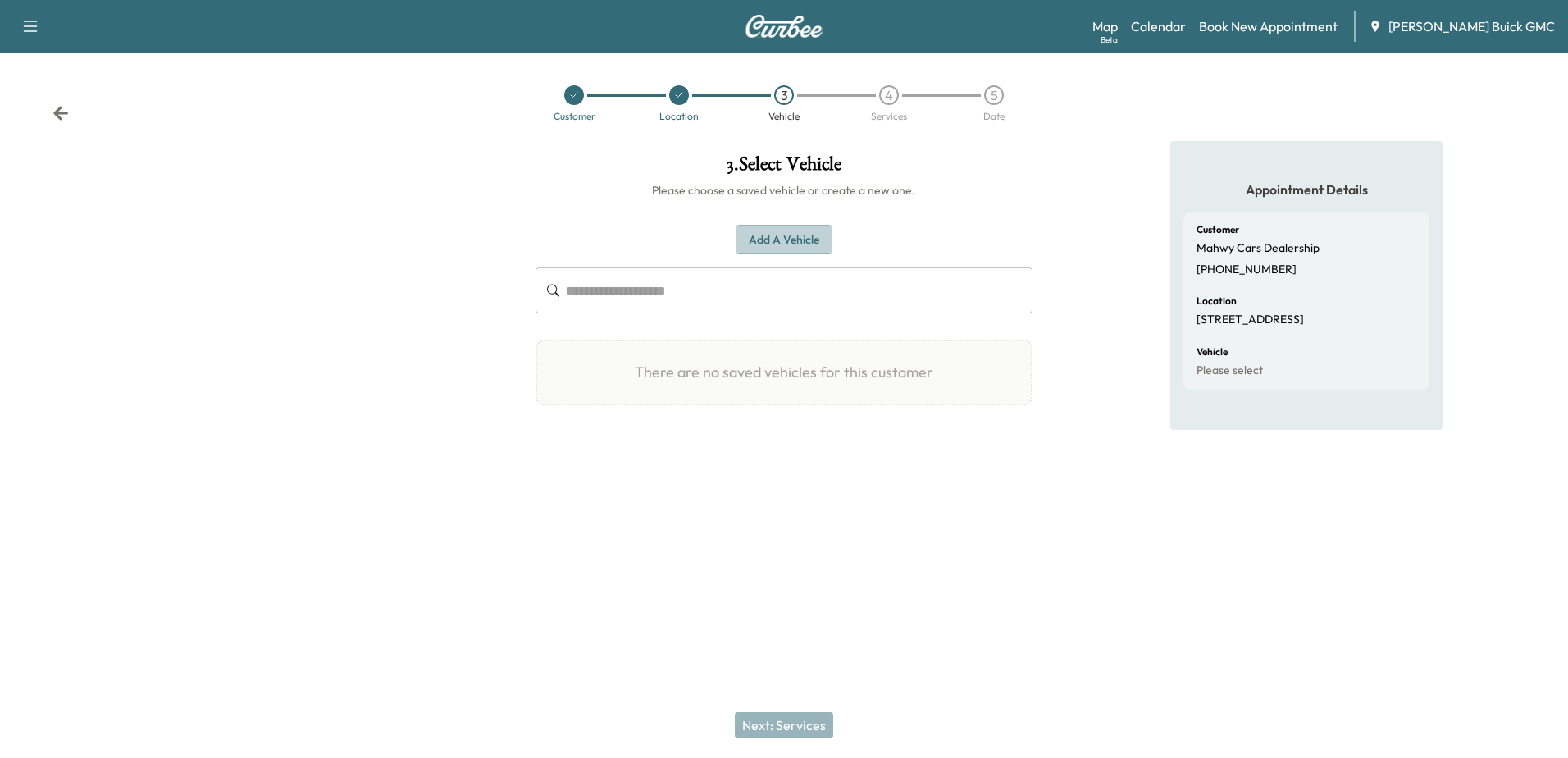
drag, startPoint x: 773, startPoint y: 240, endPoint x: 799, endPoint y: 259, distance: 32.2
click at [773, 240] on button "Add a Vehicle" at bounding box center [784, 240] width 97 height 30
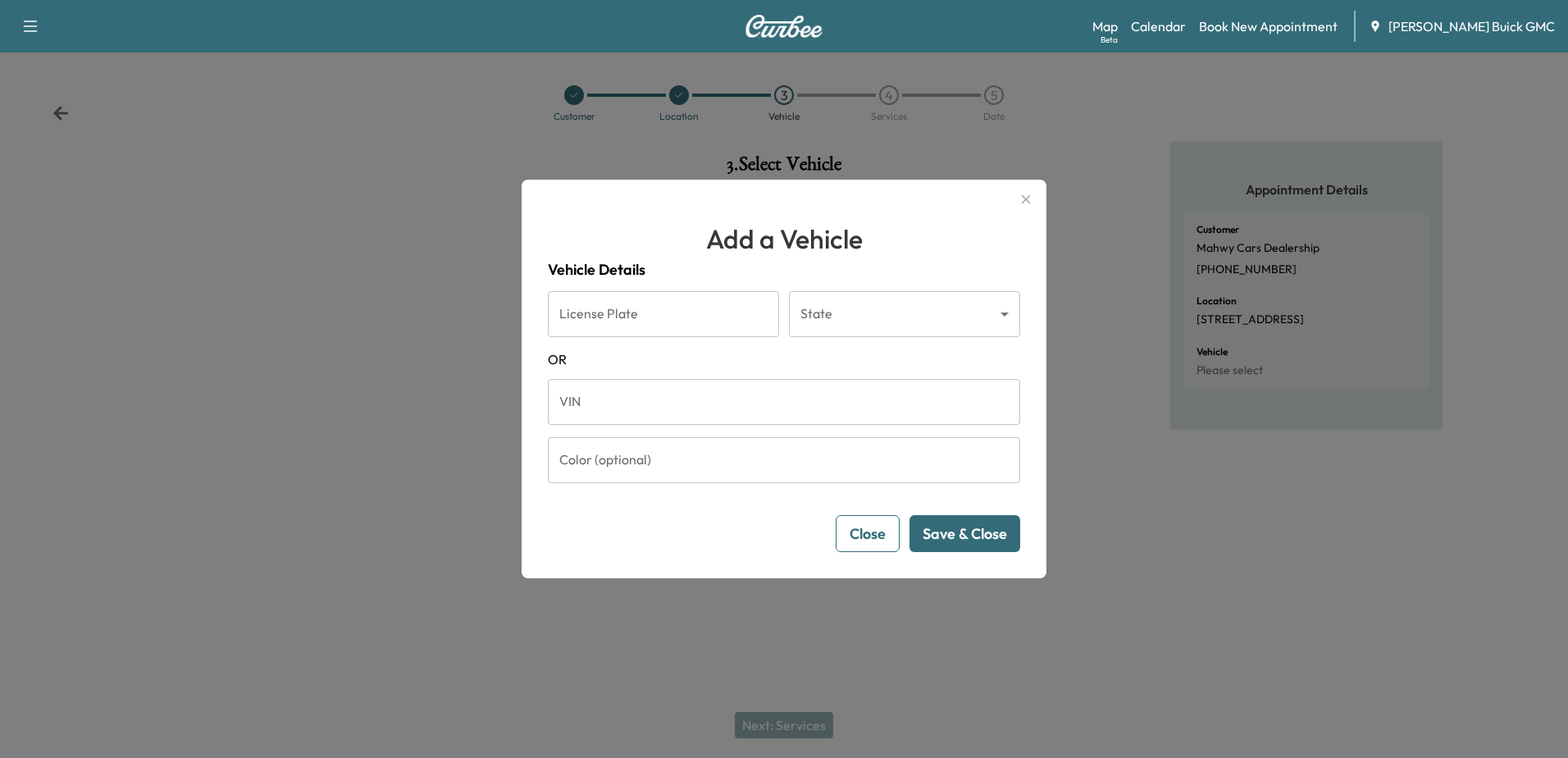
click at [597, 411] on input "VIN" at bounding box center [784, 402] width 473 height 46
paste input "**********"
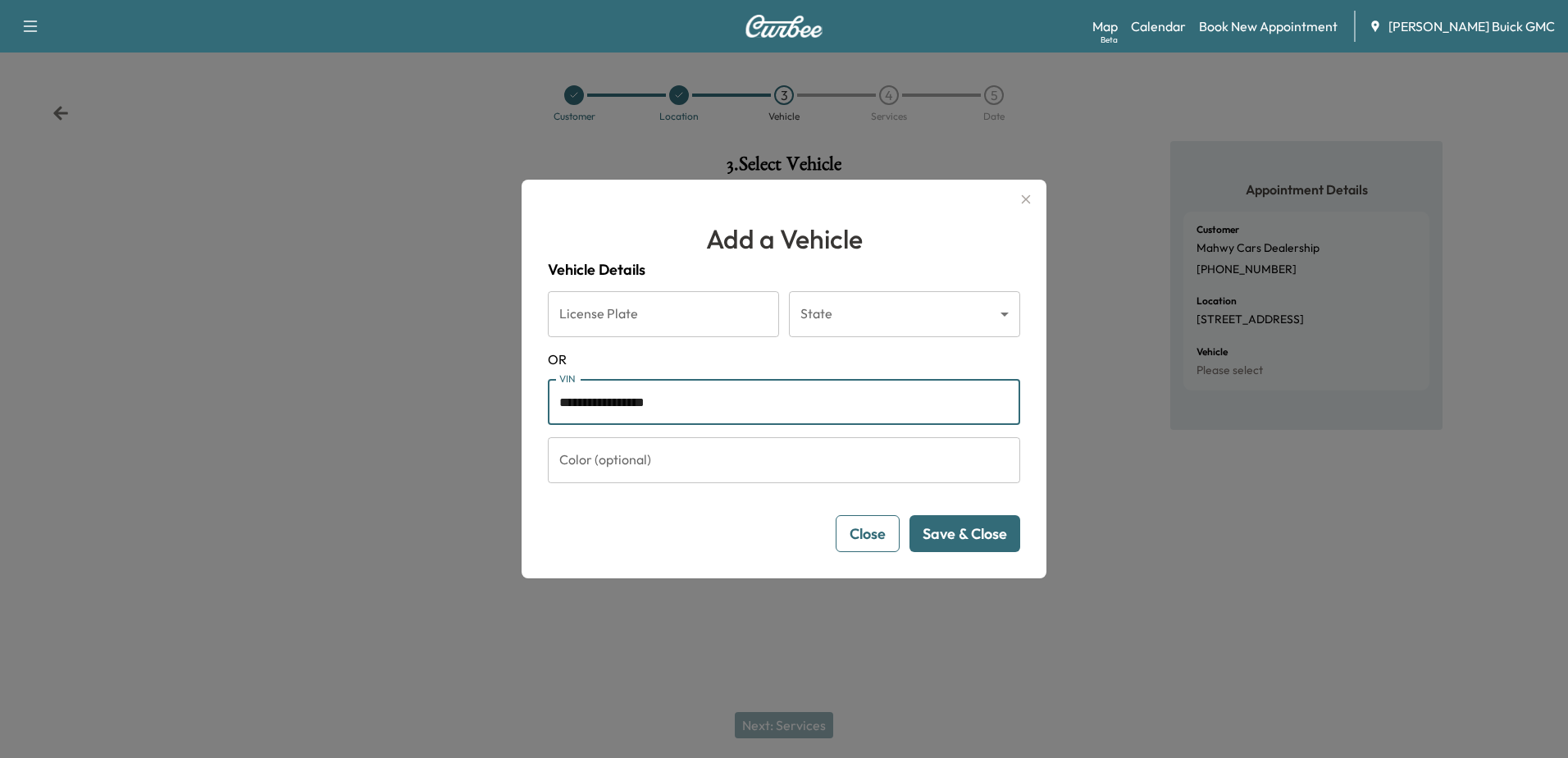
type input "**********"
click at [999, 531] on button "Save & Close" at bounding box center [965, 534] width 111 height 37
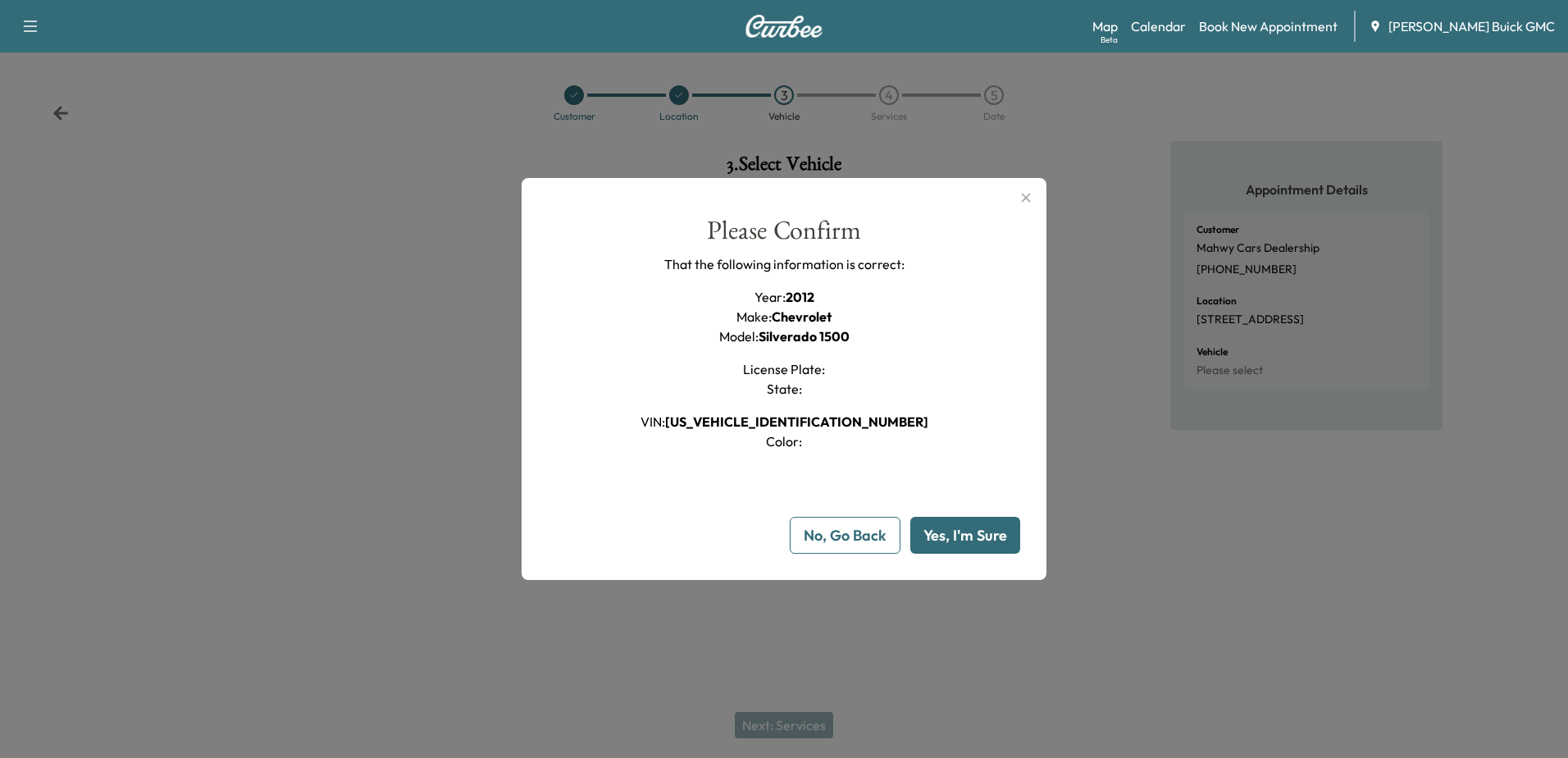
click at [971, 528] on button "Yes, I'm Sure" at bounding box center [965, 536] width 110 height 37
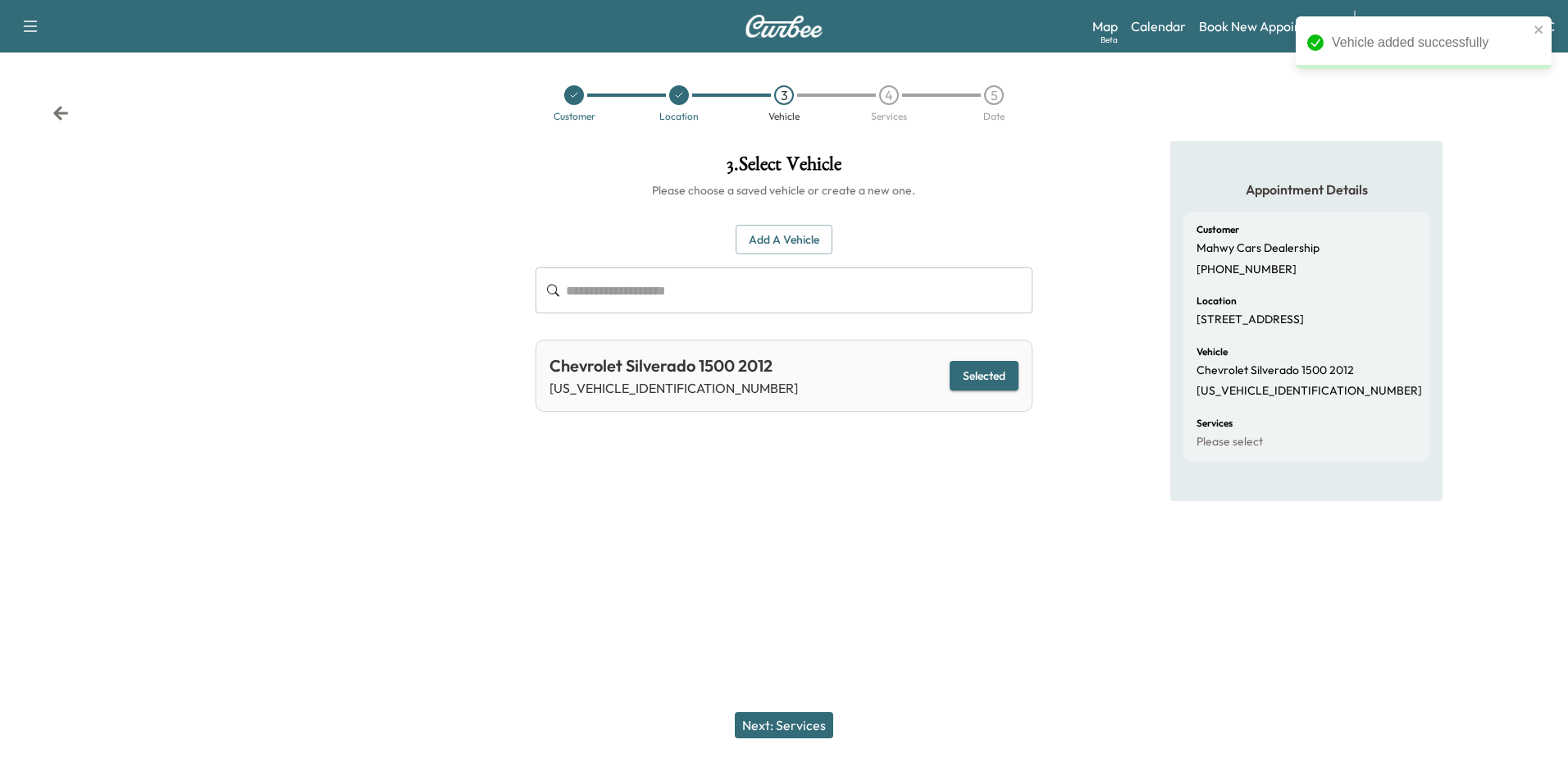
click at [774, 722] on button "Next: Services" at bounding box center [784, 725] width 98 height 26
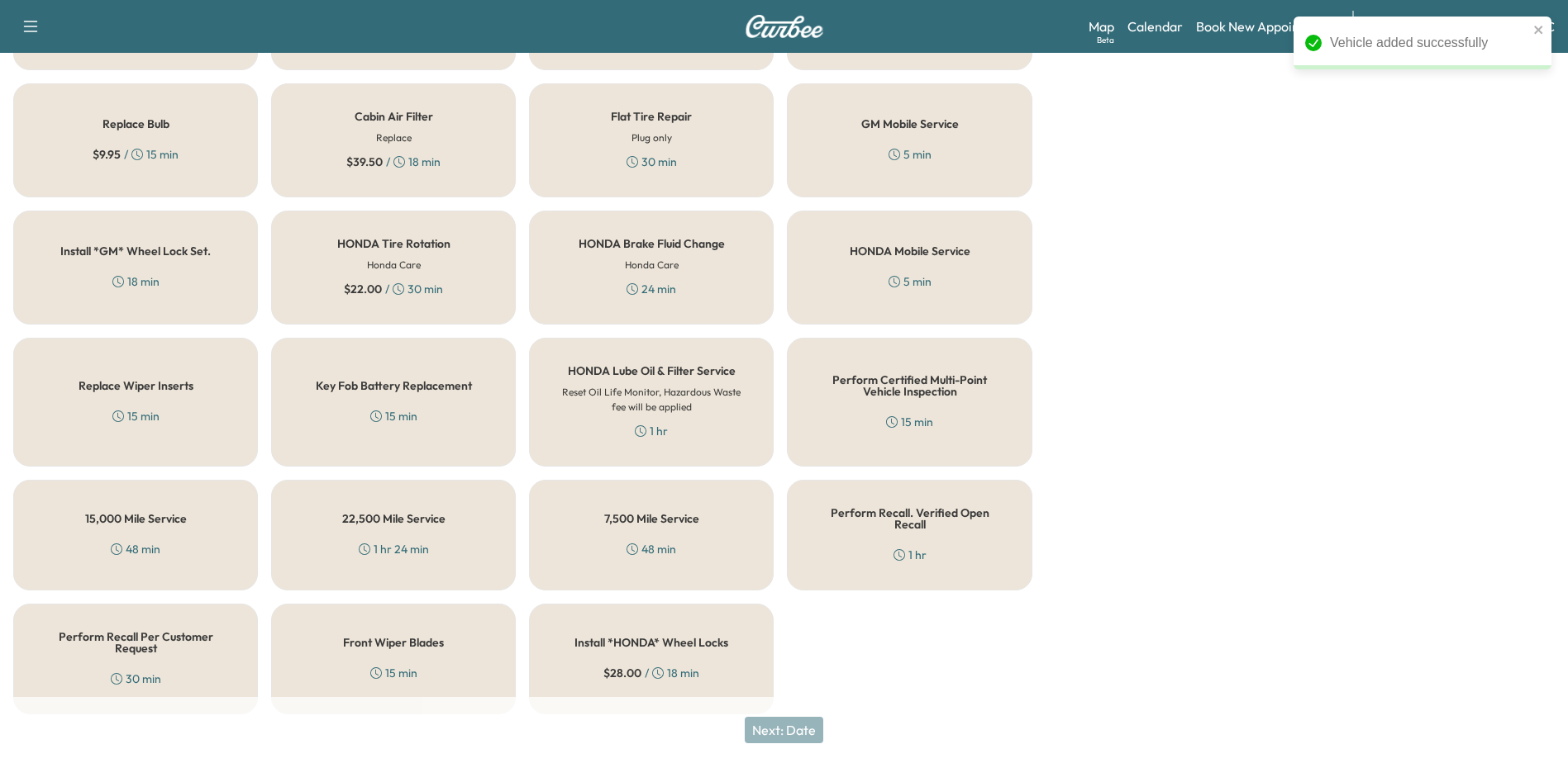
scroll to position [497, 0]
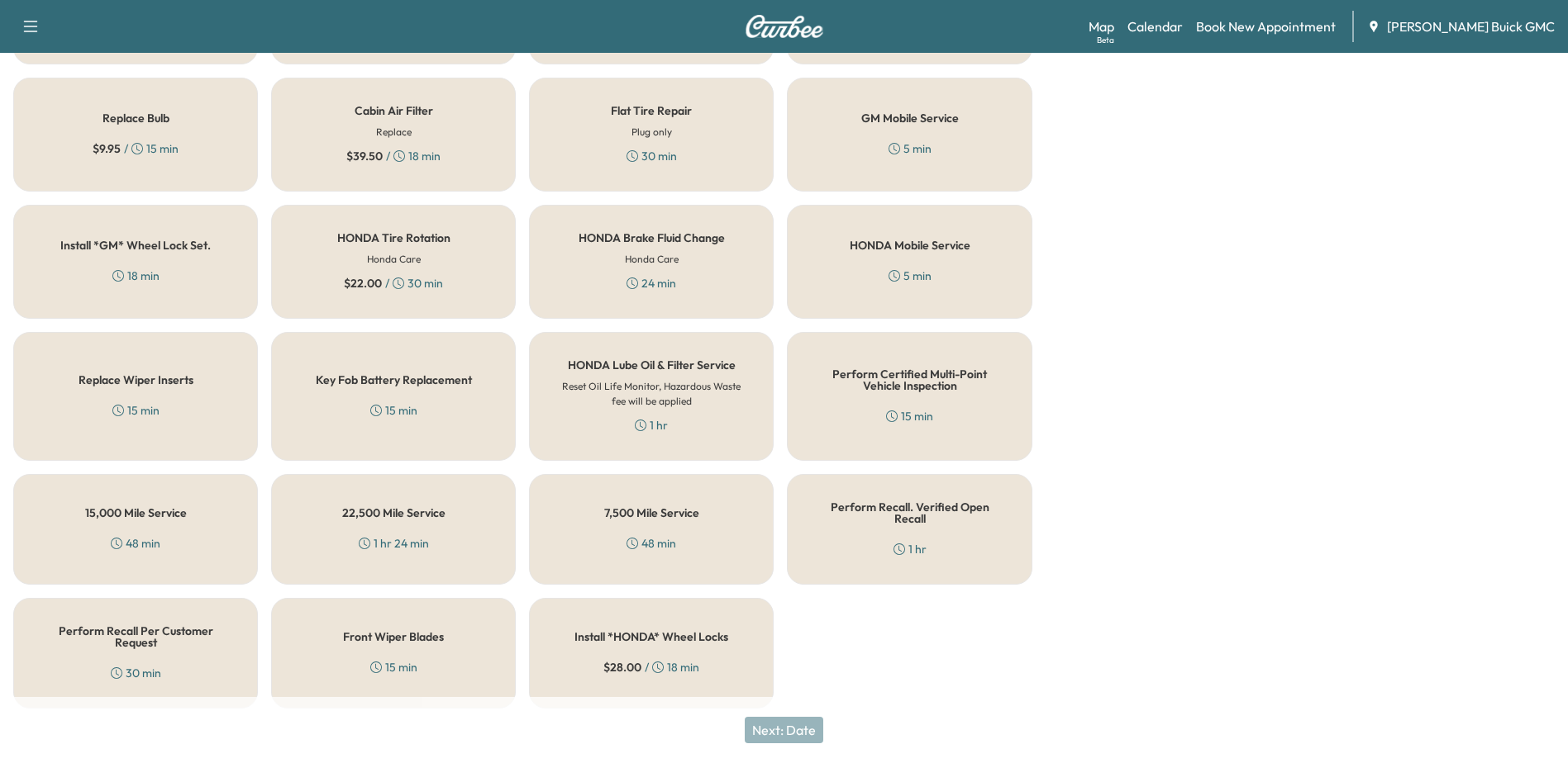
click at [969, 541] on div "Perform Recall. Verified Open Recall 1 hr" at bounding box center [909, 529] width 245 height 111
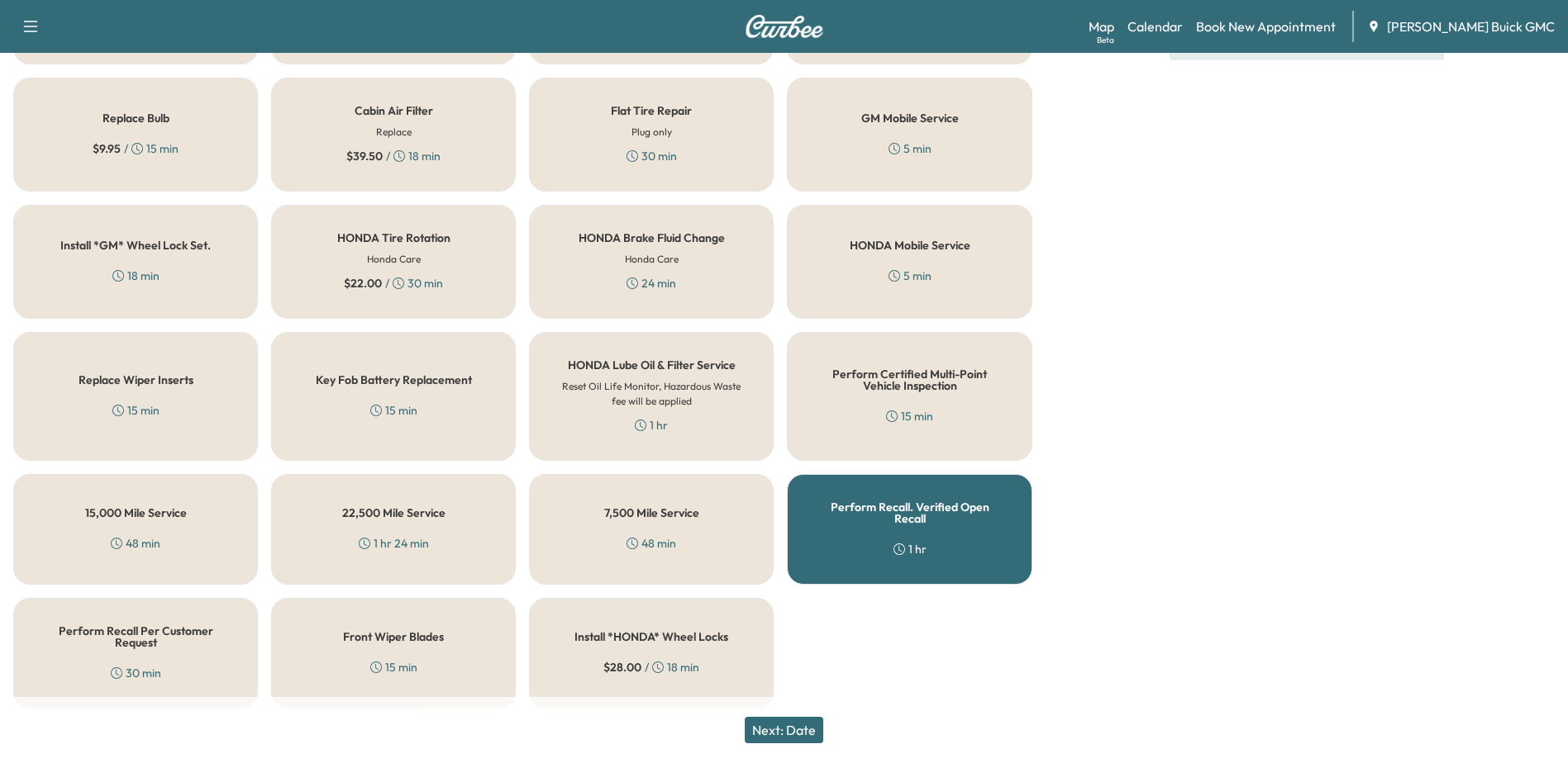
click at [948, 561] on div "Perform Recall. Verified Open Recall 1 hr" at bounding box center [909, 529] width 245 height 111
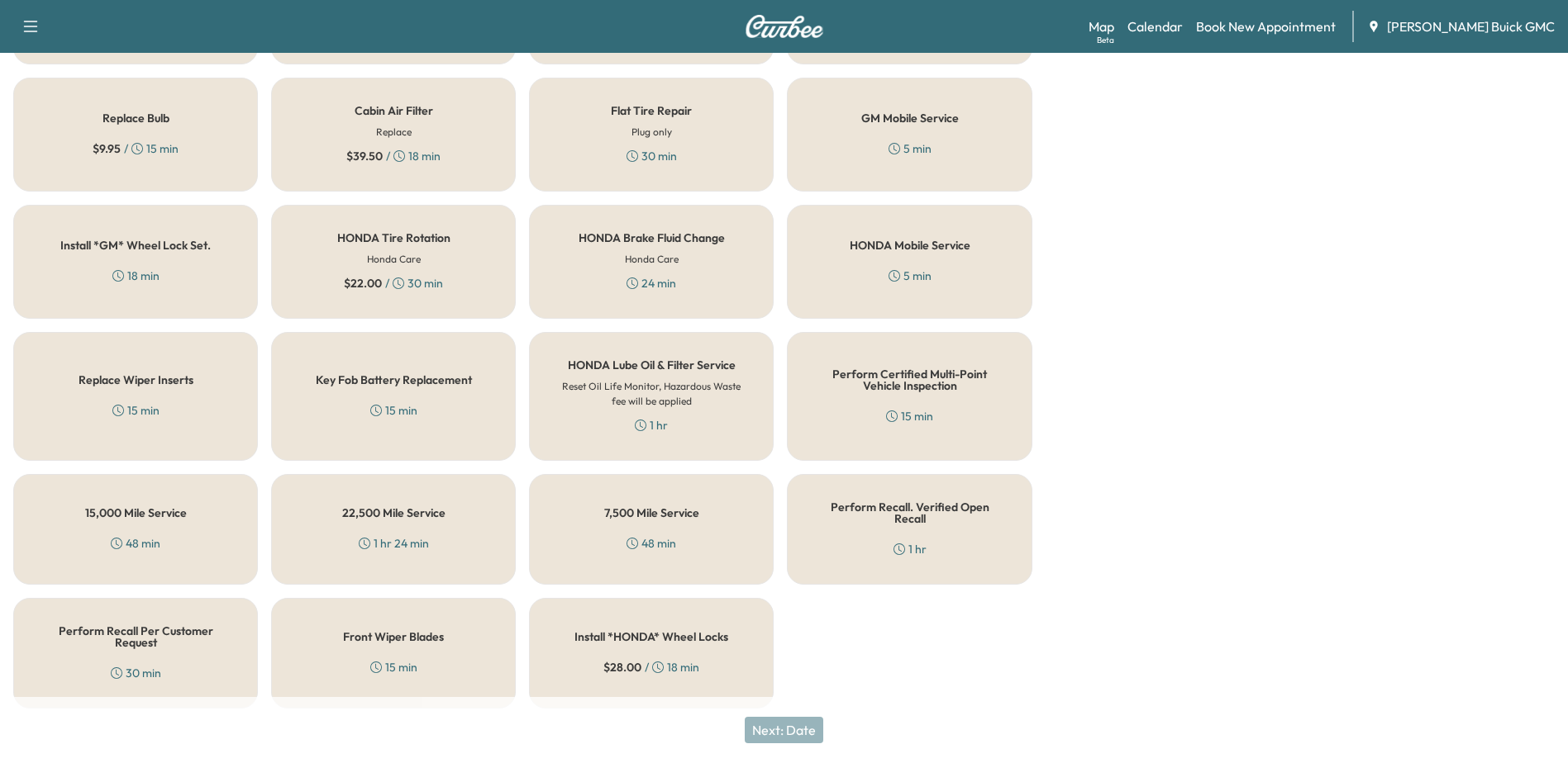
click at [1003, 535] on div "Perform Recall. Verified Open Recall 1 hr" at bounding box center [909, 529] width 245 height 111
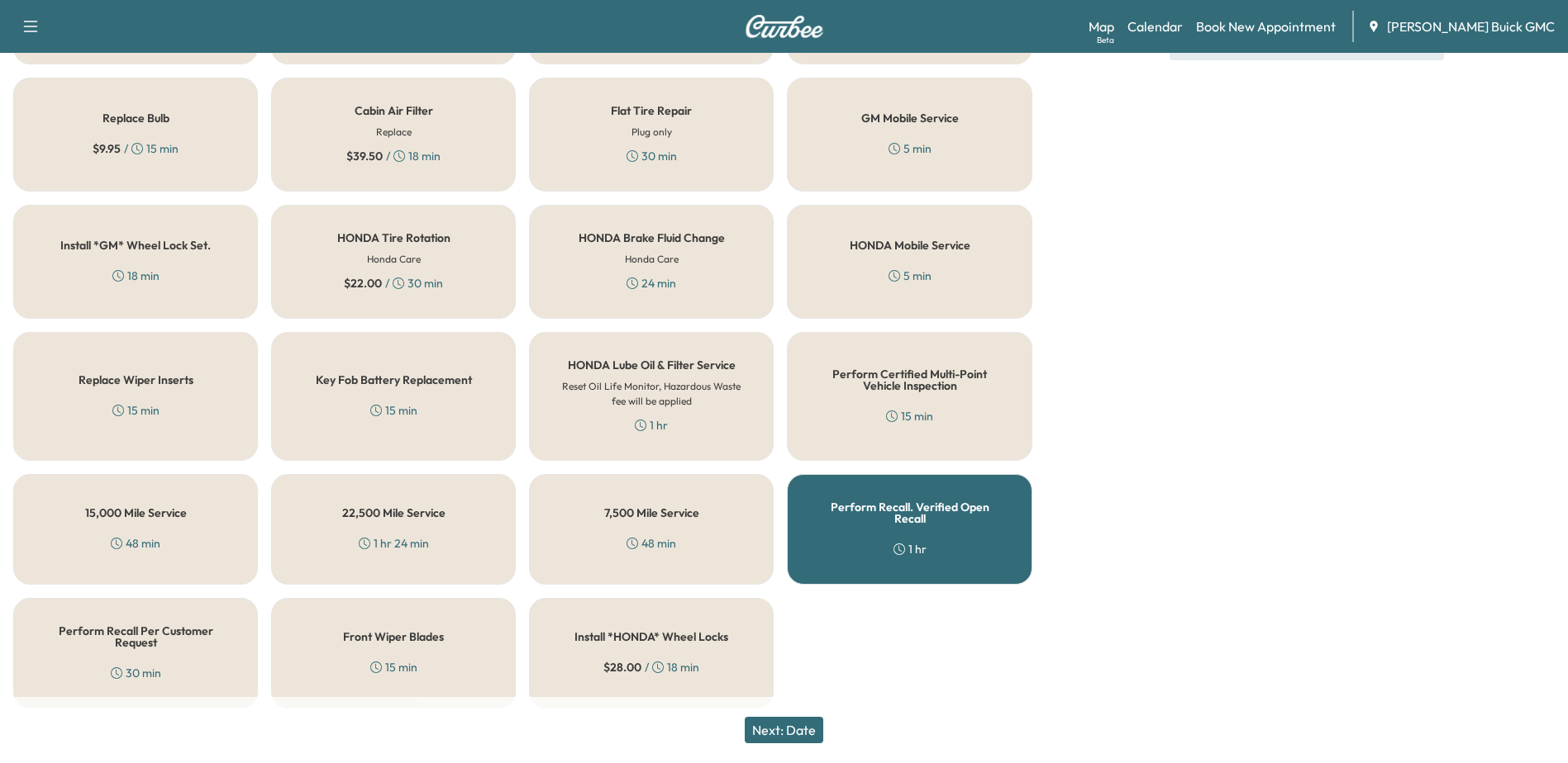
click at [795, 727] on button "Next: Date" at bounding box center [784, 730] width 79 height 27
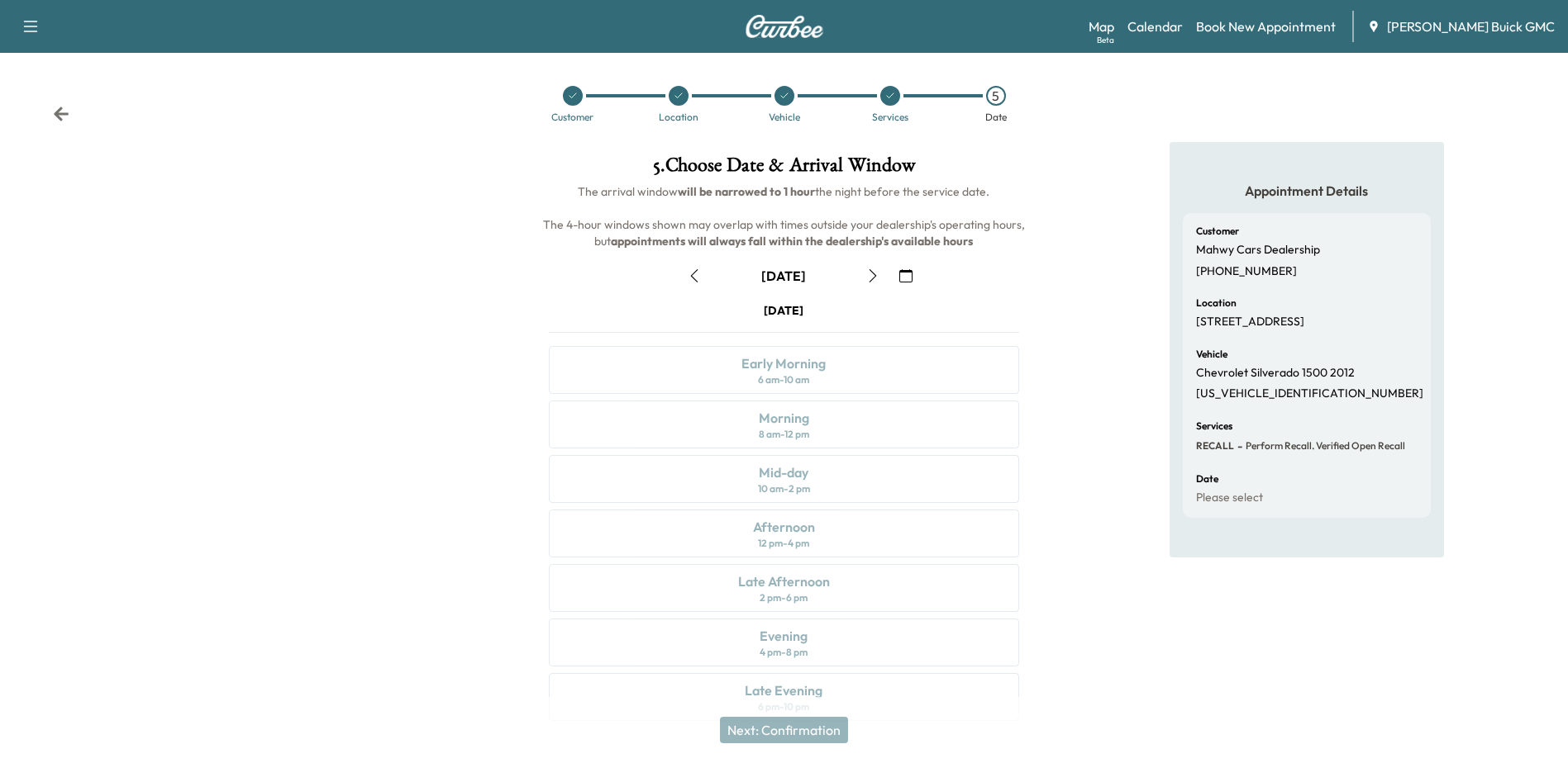
click at [695, 276] on icon "button" at bounding box center [695, 276] width 13 height 13
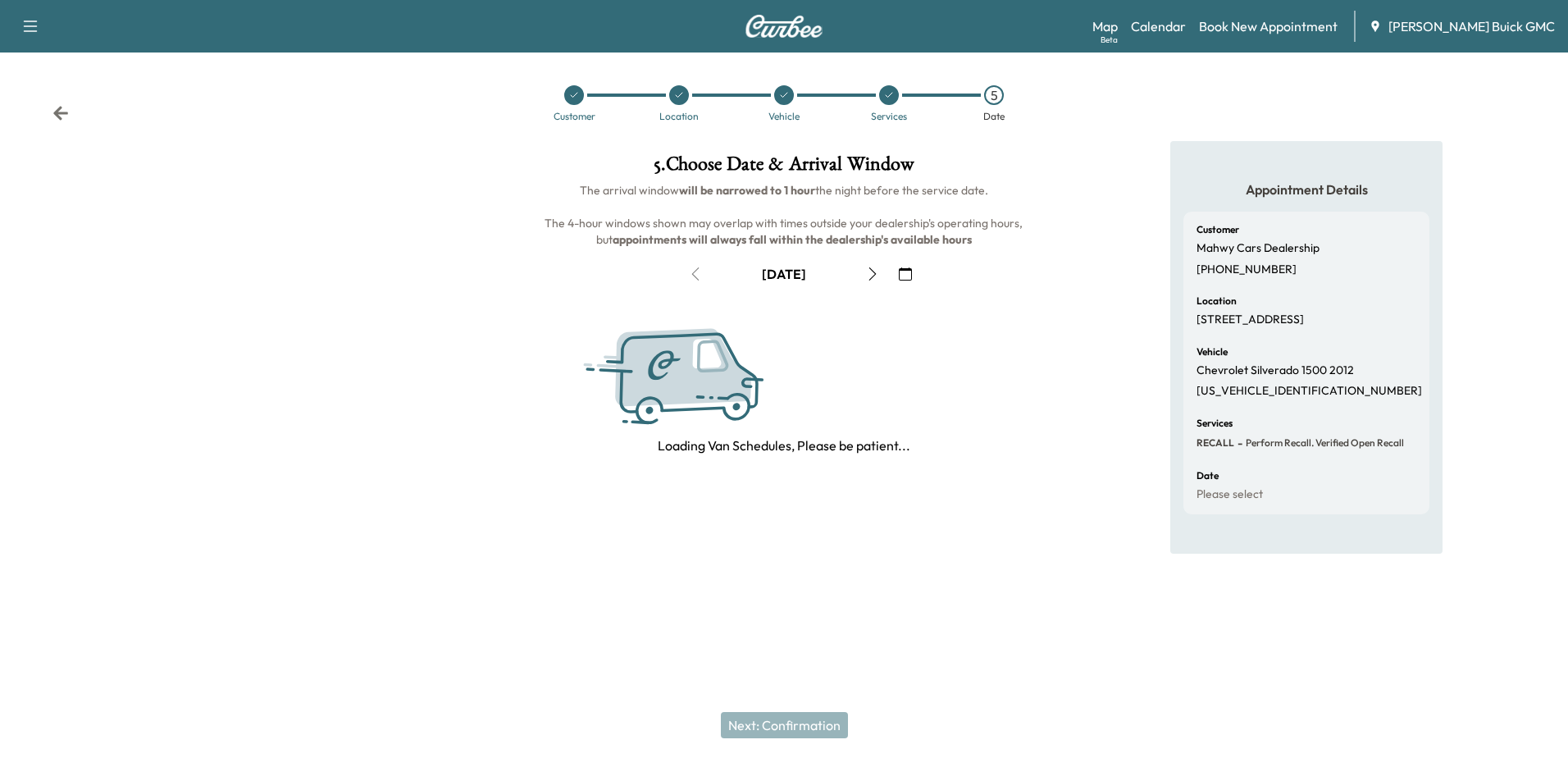
click at [872, 276] on icon "button" at bounding box center [872, 274] width 13 height 13
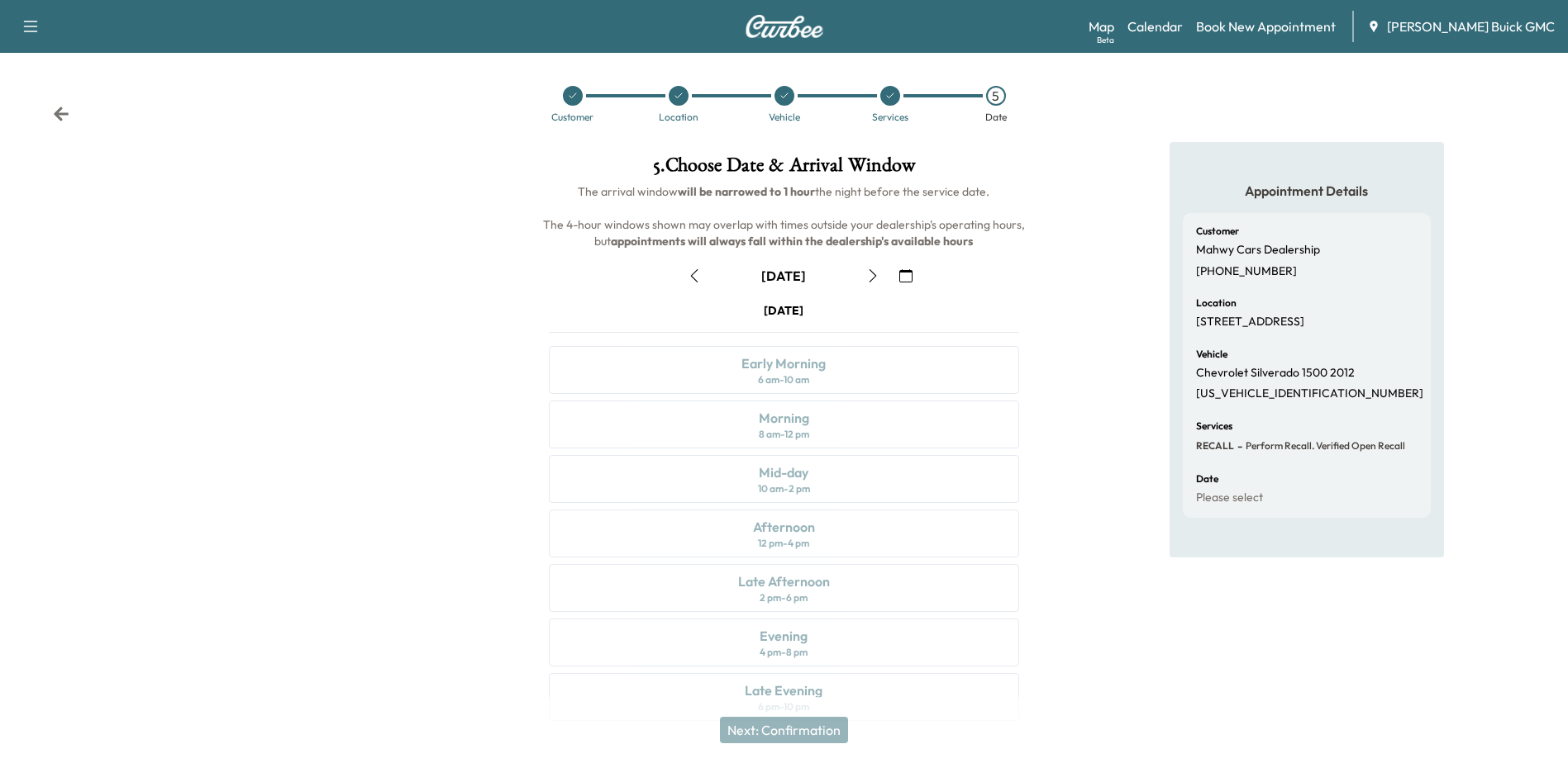
click at [888, 95] on icon at bounding box center [890, 95] width 10 height 10
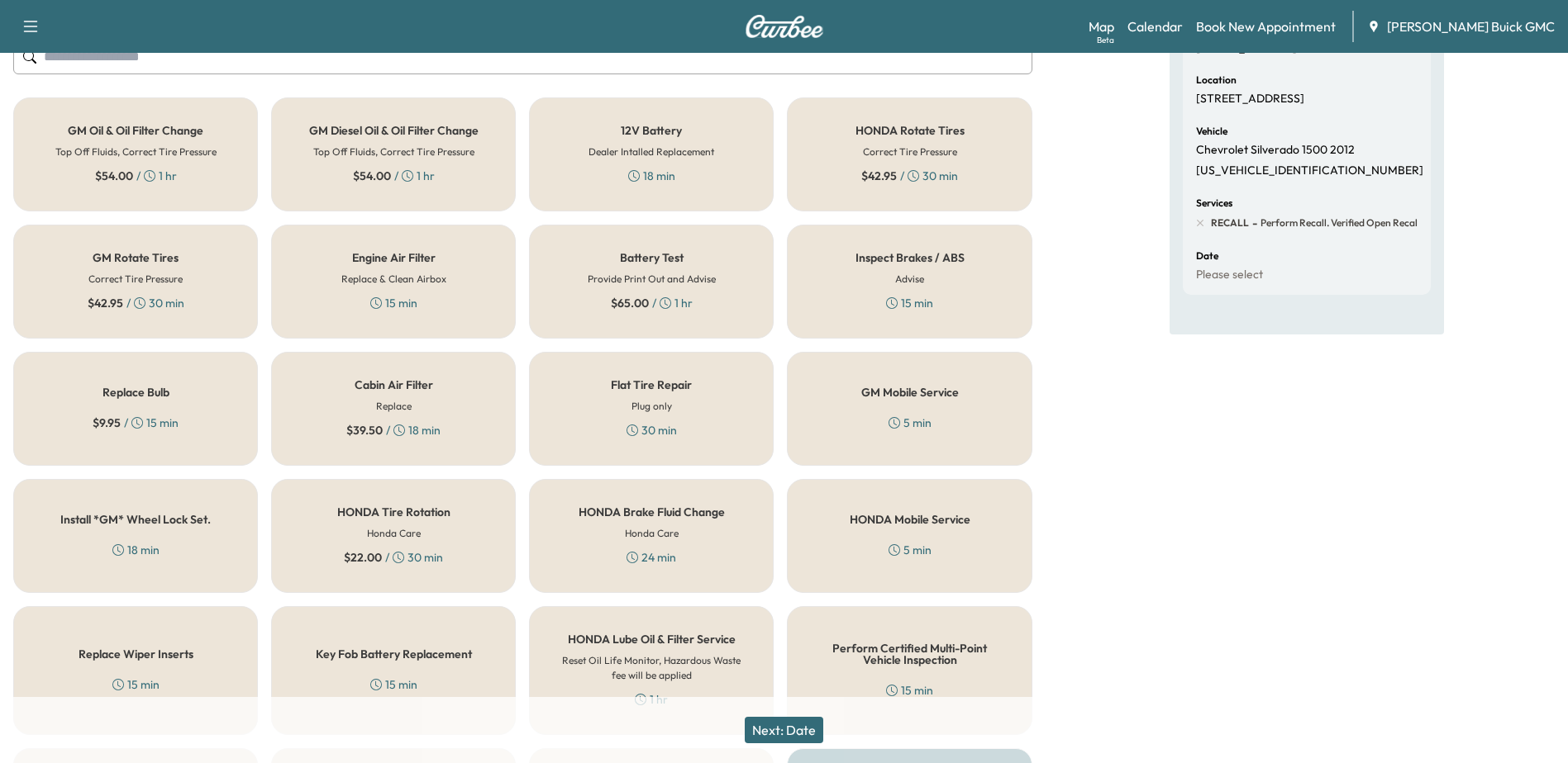
scroll to position [2, 0]
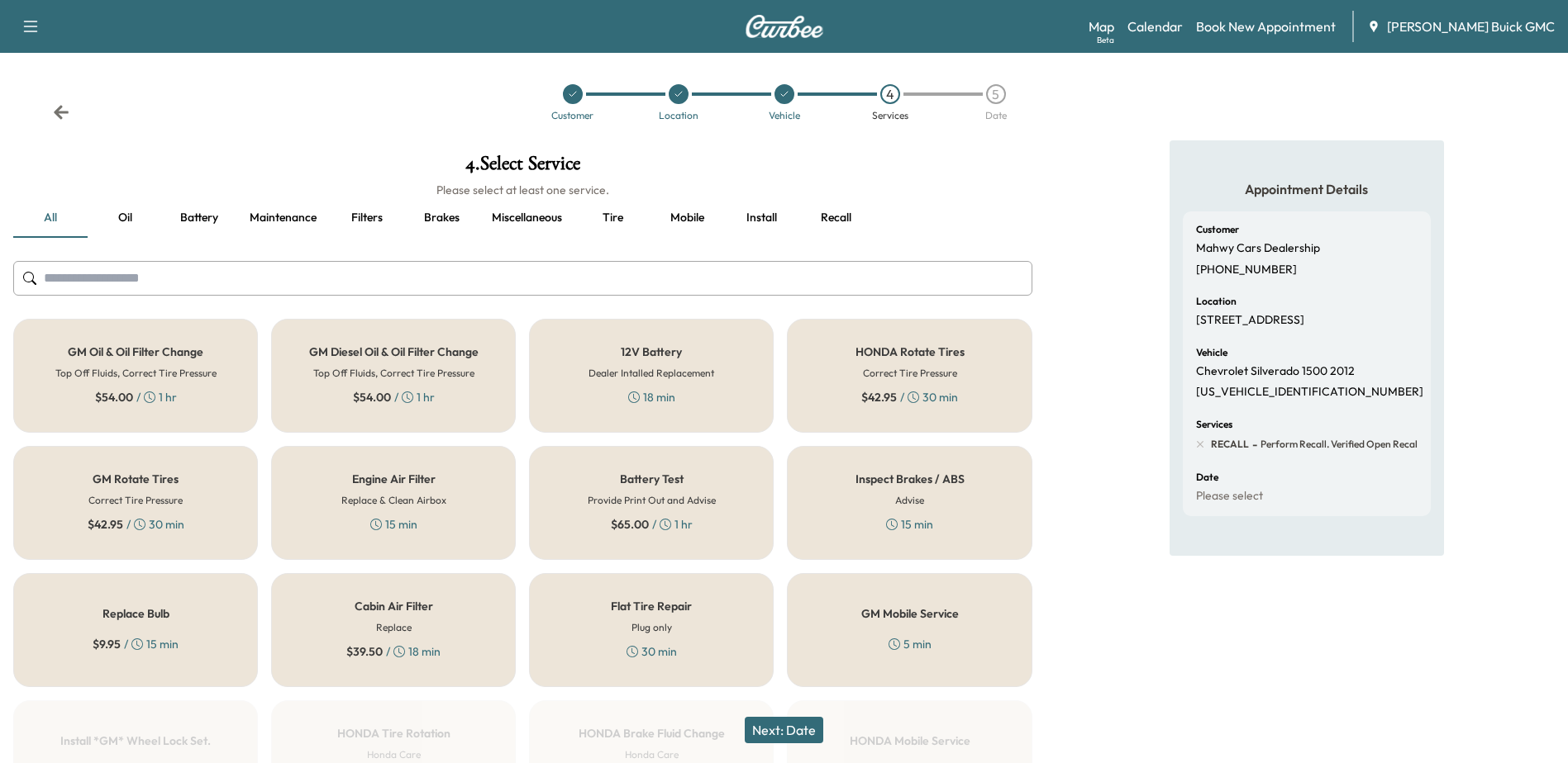
drag, startPoint x: 784, startPoint y: 99, endPoint x: 832, endPoint y: 162, distance: 79.2
click at [786, 99] on div at bounding box center [784, 94] width 20 height 20
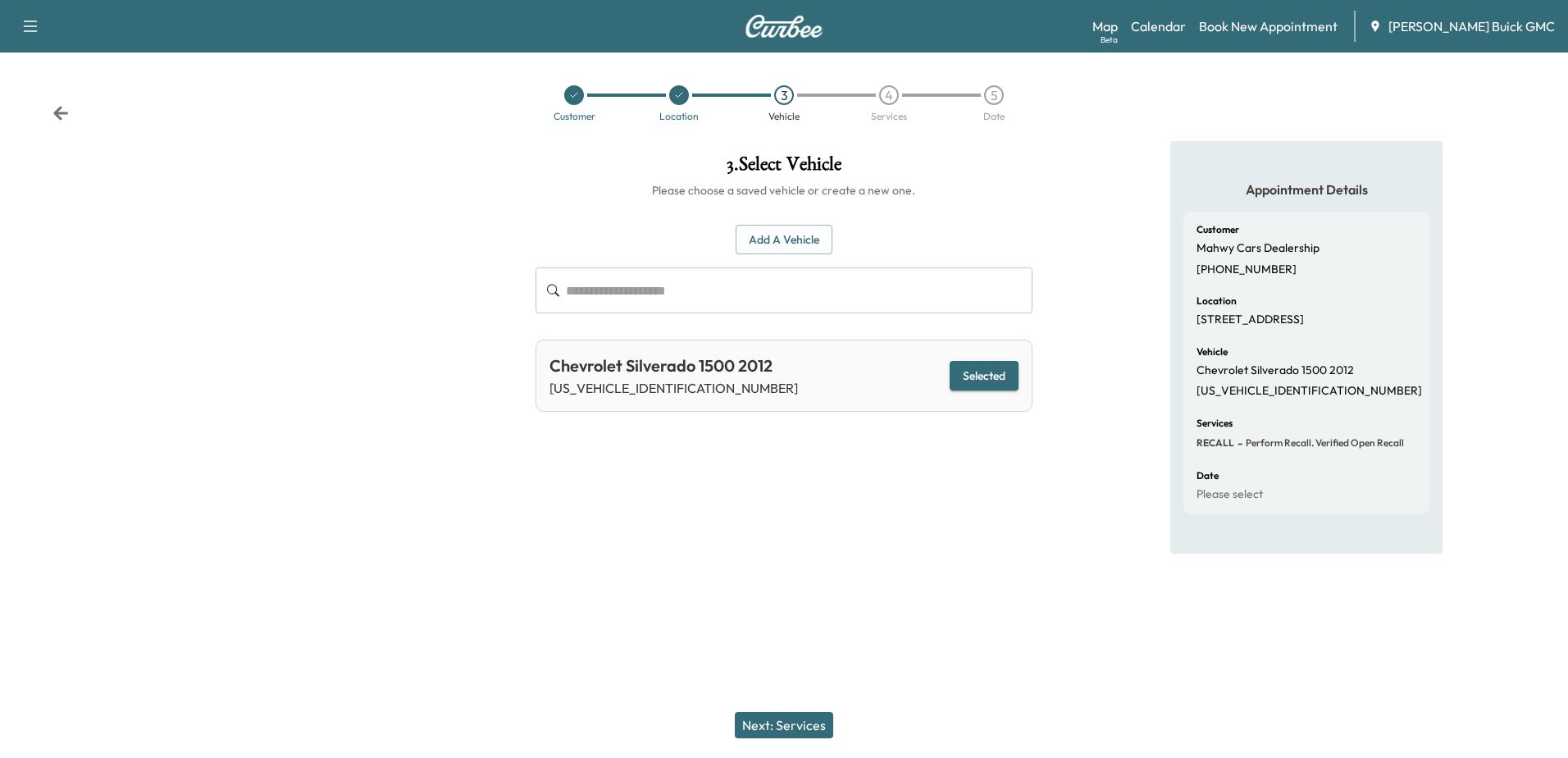
click at [785, 729] on button "Next: Services" at bounding box center [784, 725] width 98 height 26
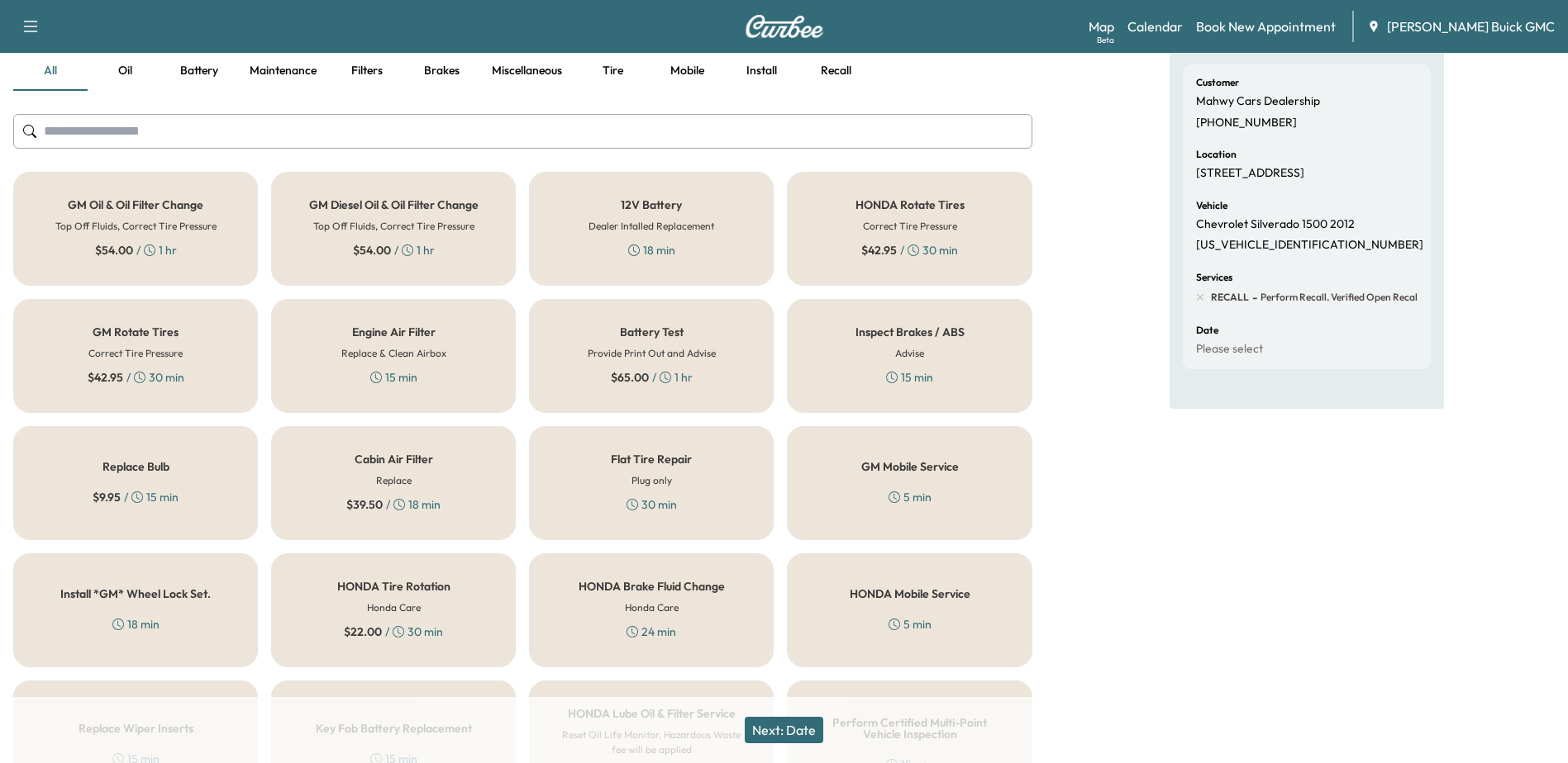
scroll to position [497, 0]
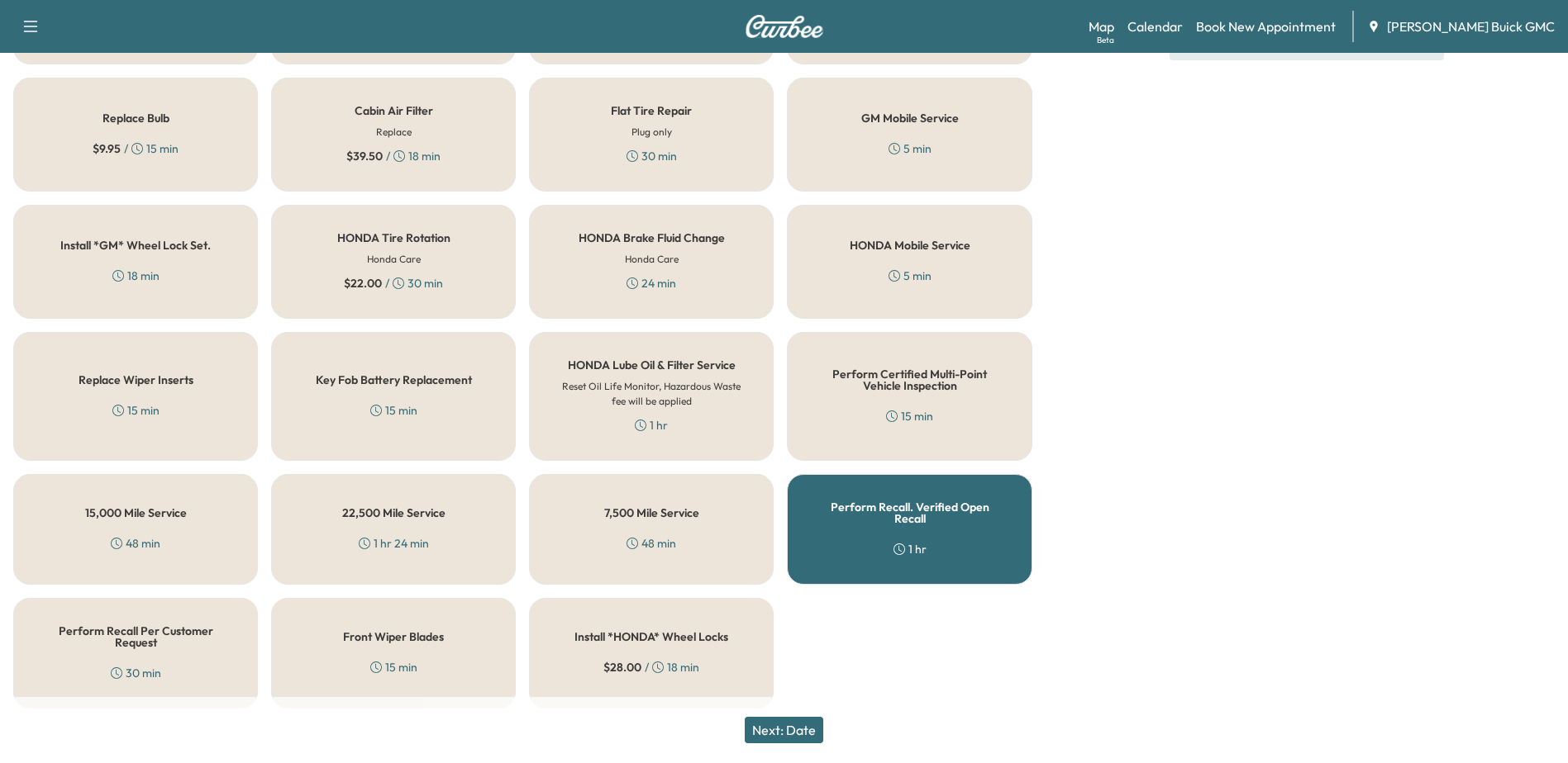
click at [915, 515] on div "Perform Recall. Verified Open Recall 1 hr" at bounding box center [909, 529] width 245 height 111
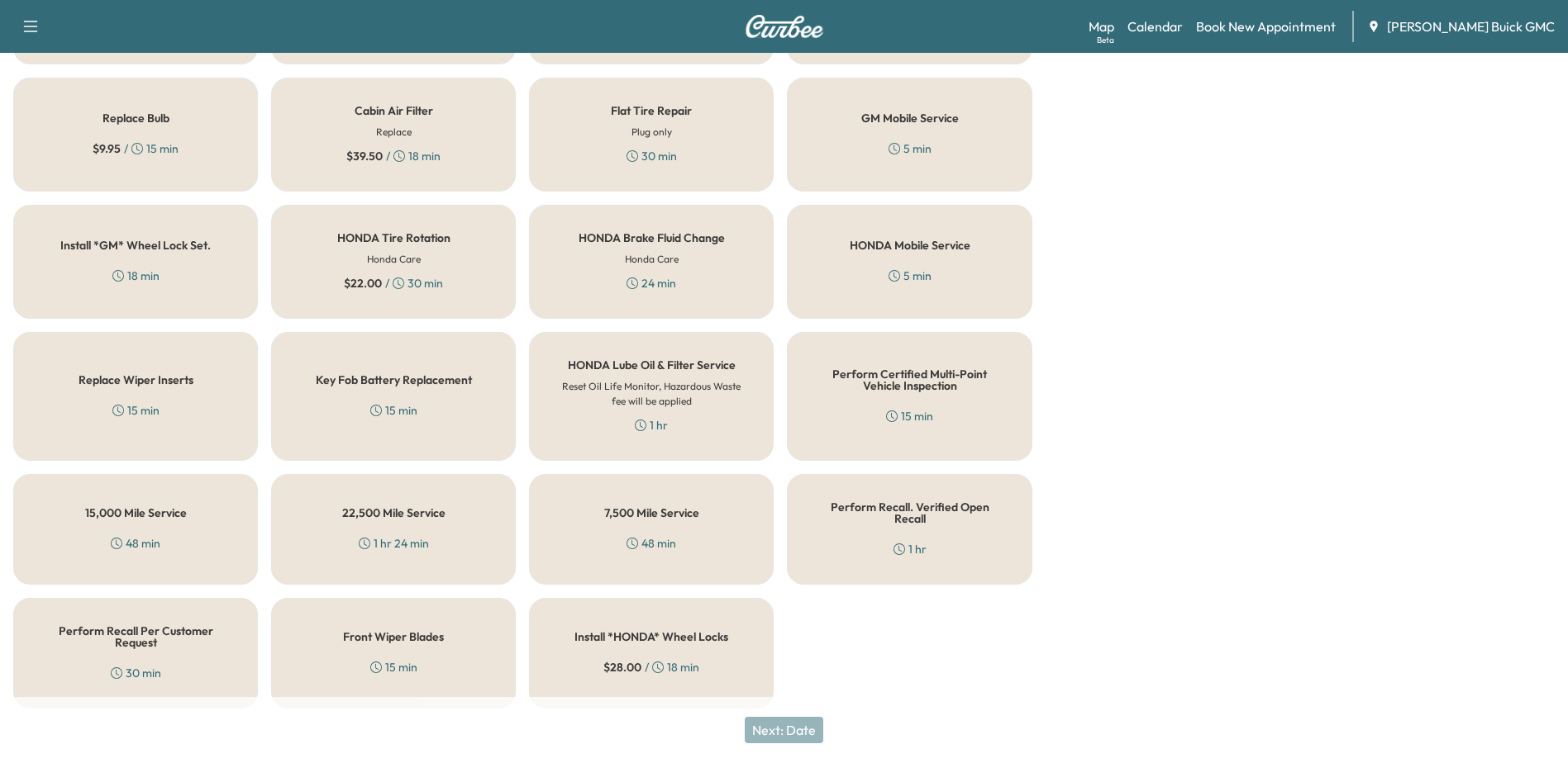
click at [947, 555] on div "Perform Recall. Verified Open Recall 1 hr" at bounding box center [909, 529] width 245 height 111
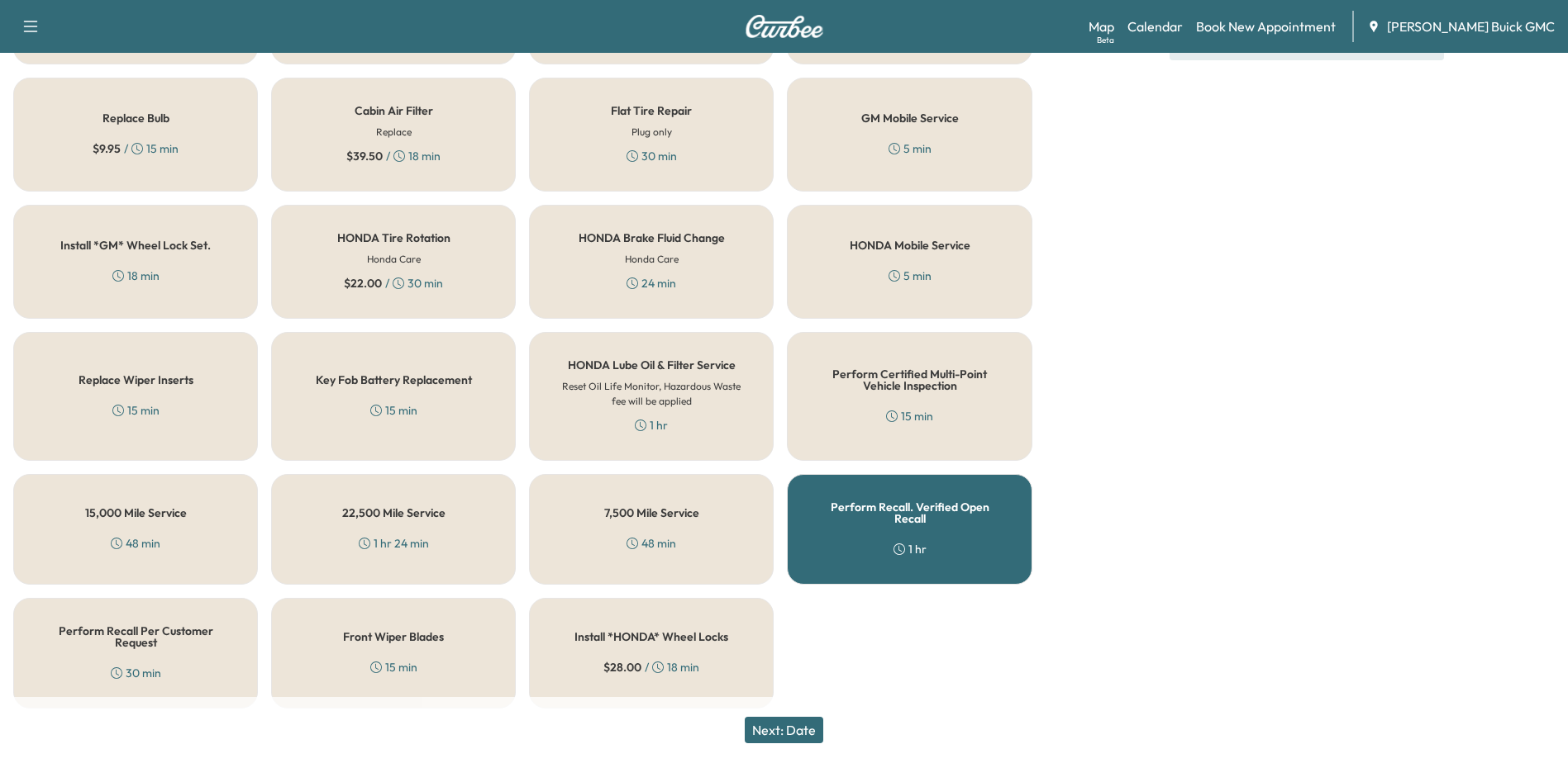
click at [789, 740] on button "Next: Date" at bounding box center [784, 730] width 79 height 27
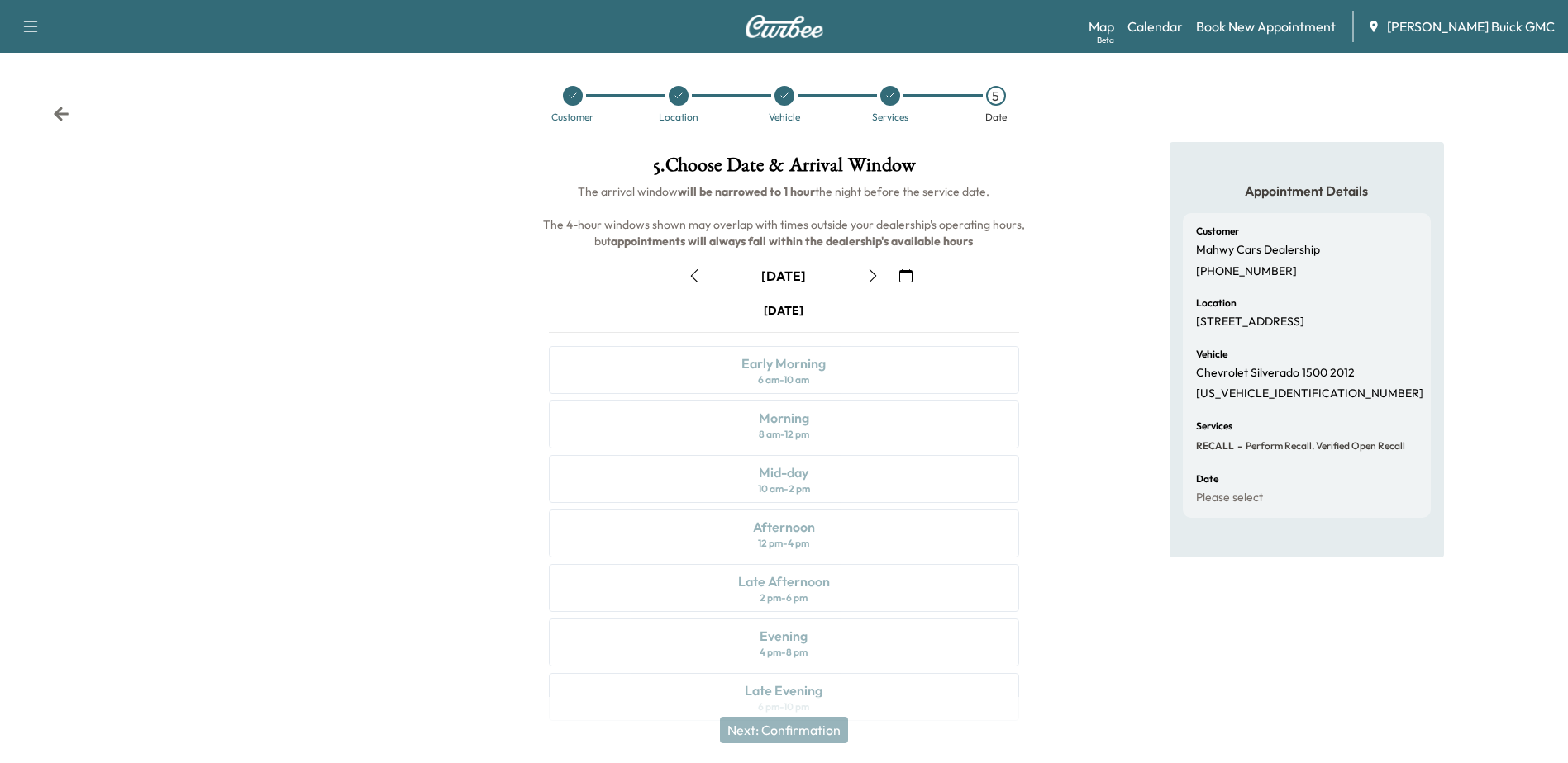
click at [905, 274] on icon "button" at bounding box center [906, 276] width 13 height 13
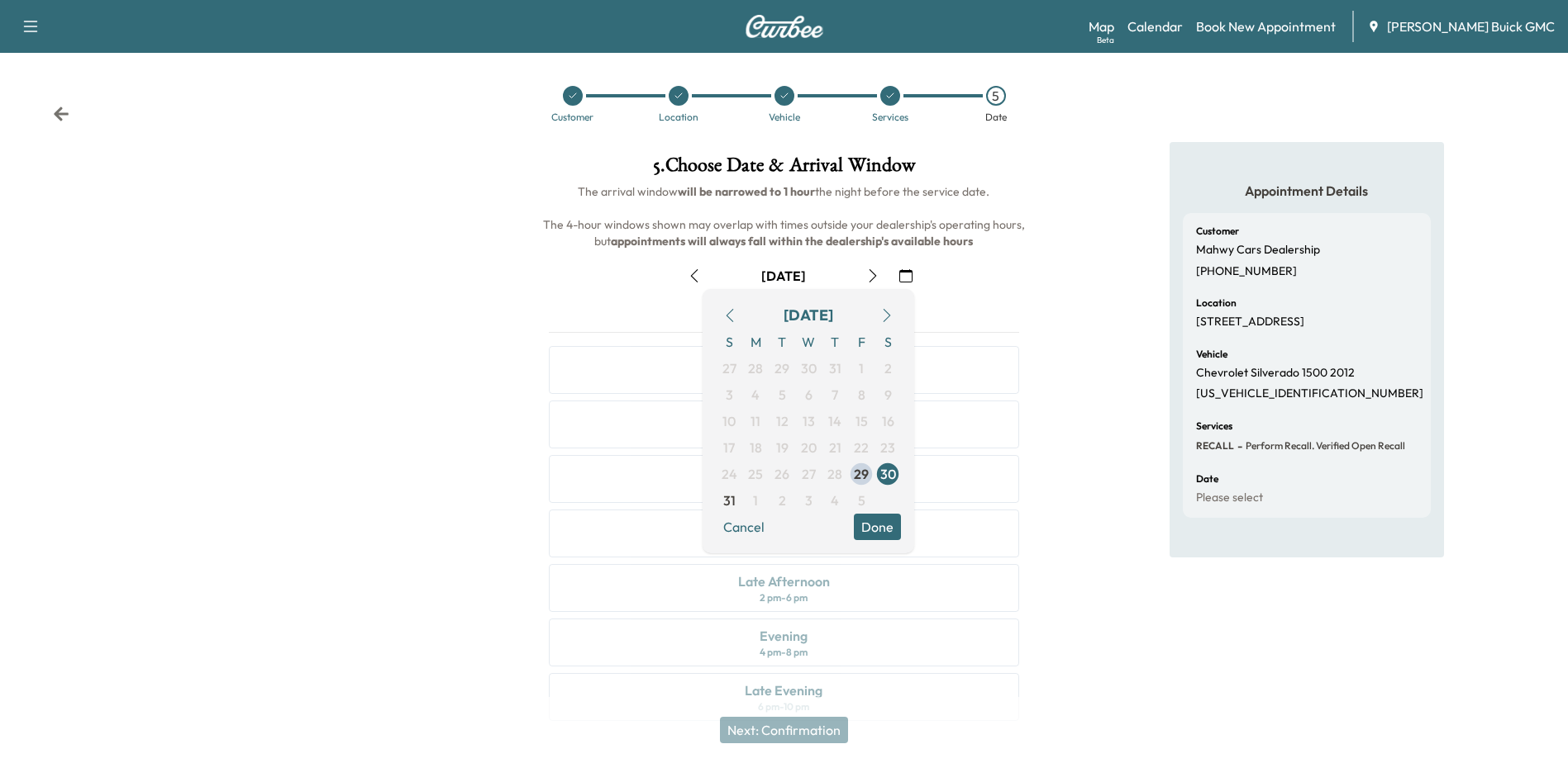
click at [947, 282] on div "August 30" at bounding box center [784, 275] width 496 height 27
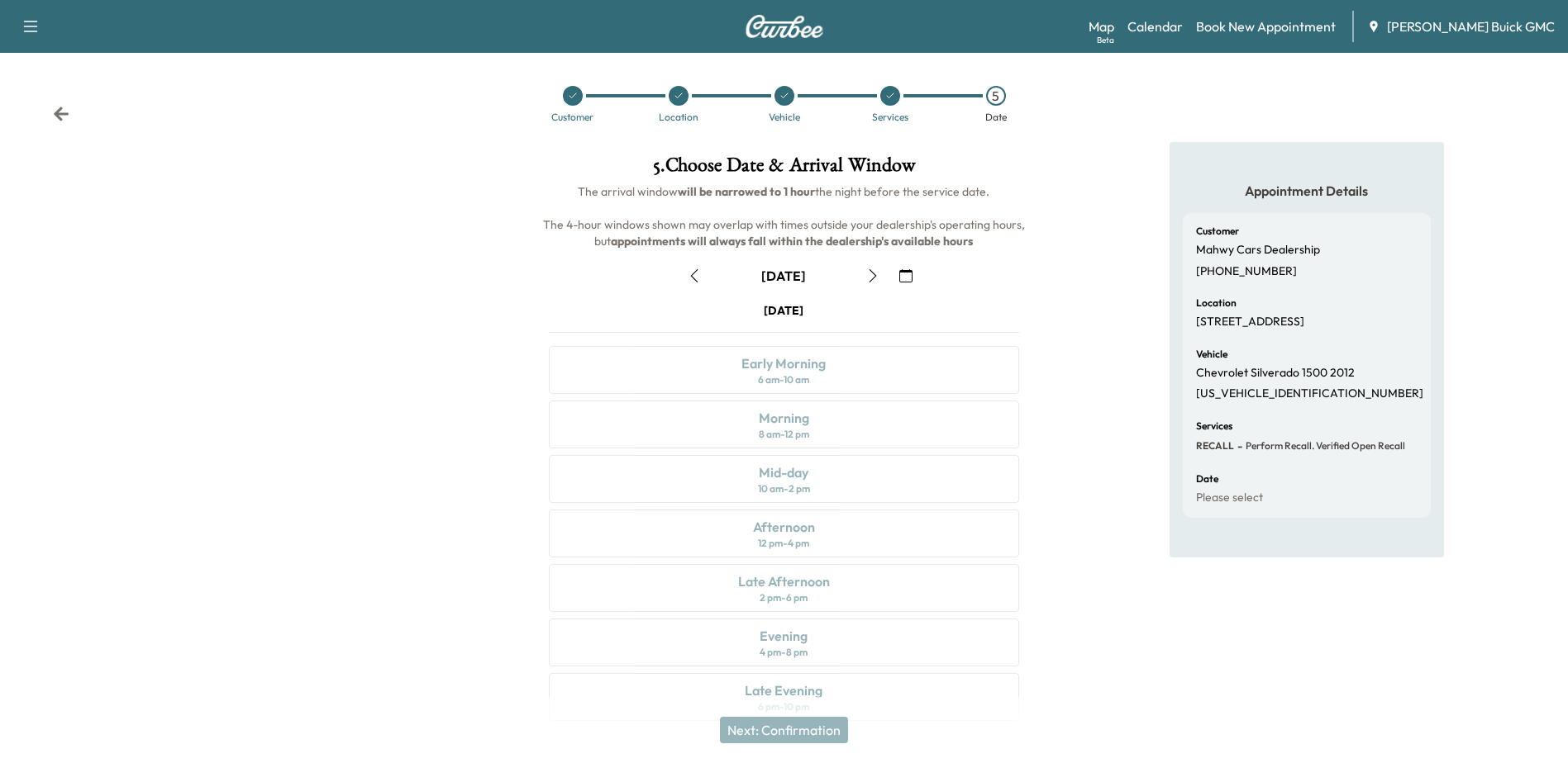
click at [871, 279] on icon "button" at bounding box center [873, 276] width 13 height 13
click at [876, 279] on icon "button" at bounding box center [873, 276] width 13 height 13
click at [814, 363] on div "Early Morning" at bounding box center [784, 364] width 84 height 20
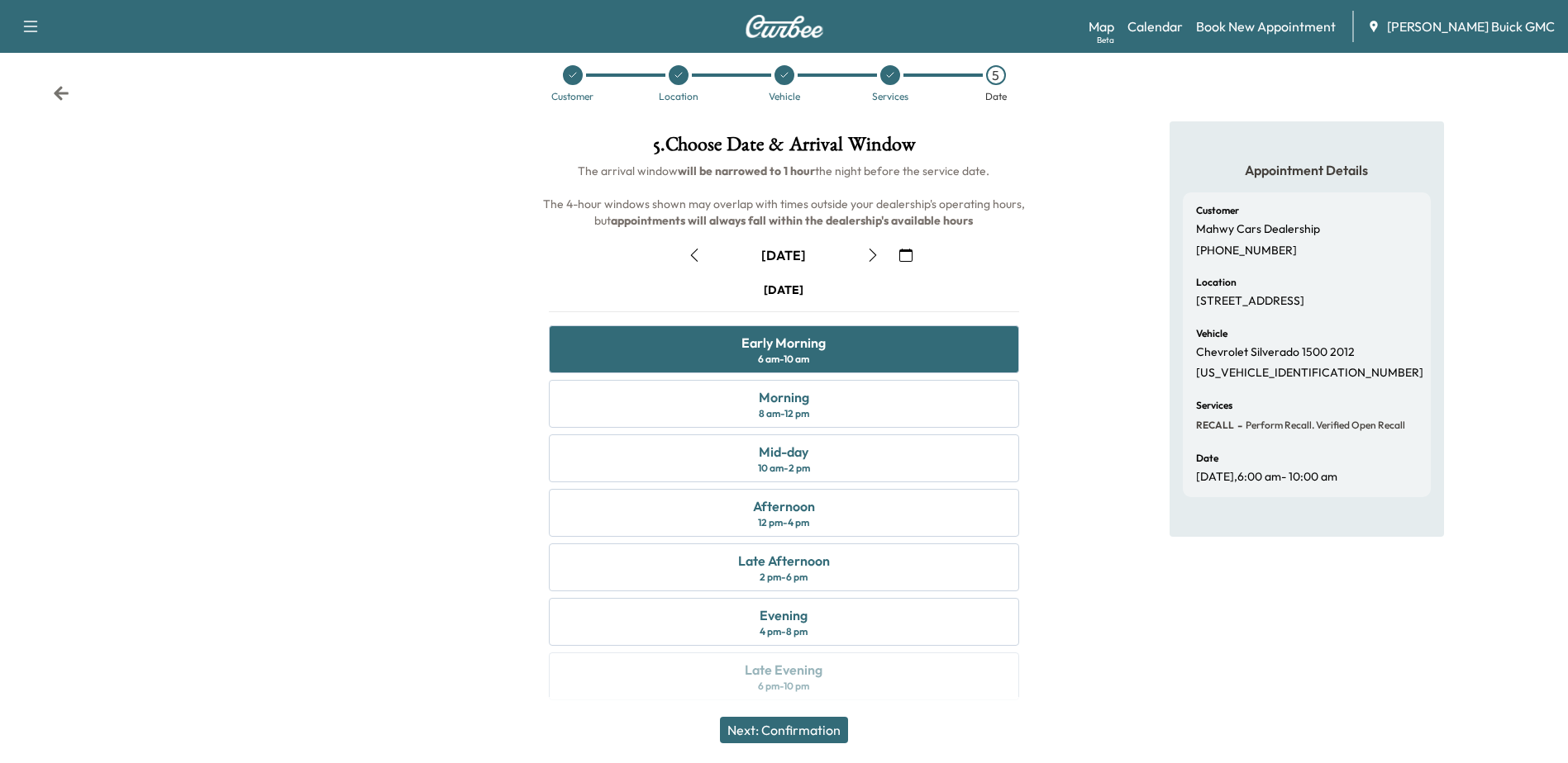
scroll to position [30, 0]
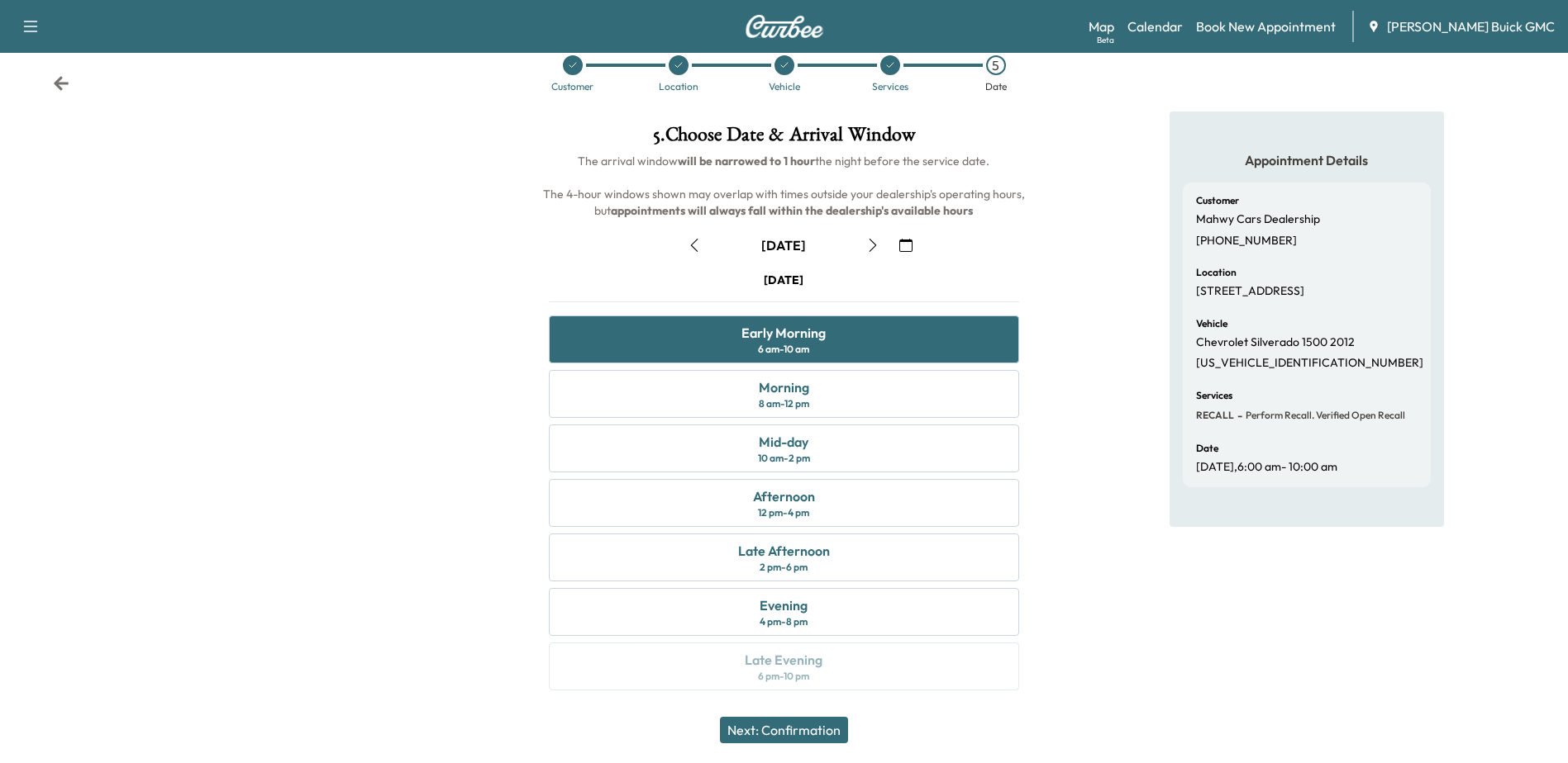
click at [766, 735] on button "Next: Confirmation" at bounding box center [784, 730] width 128 height 27
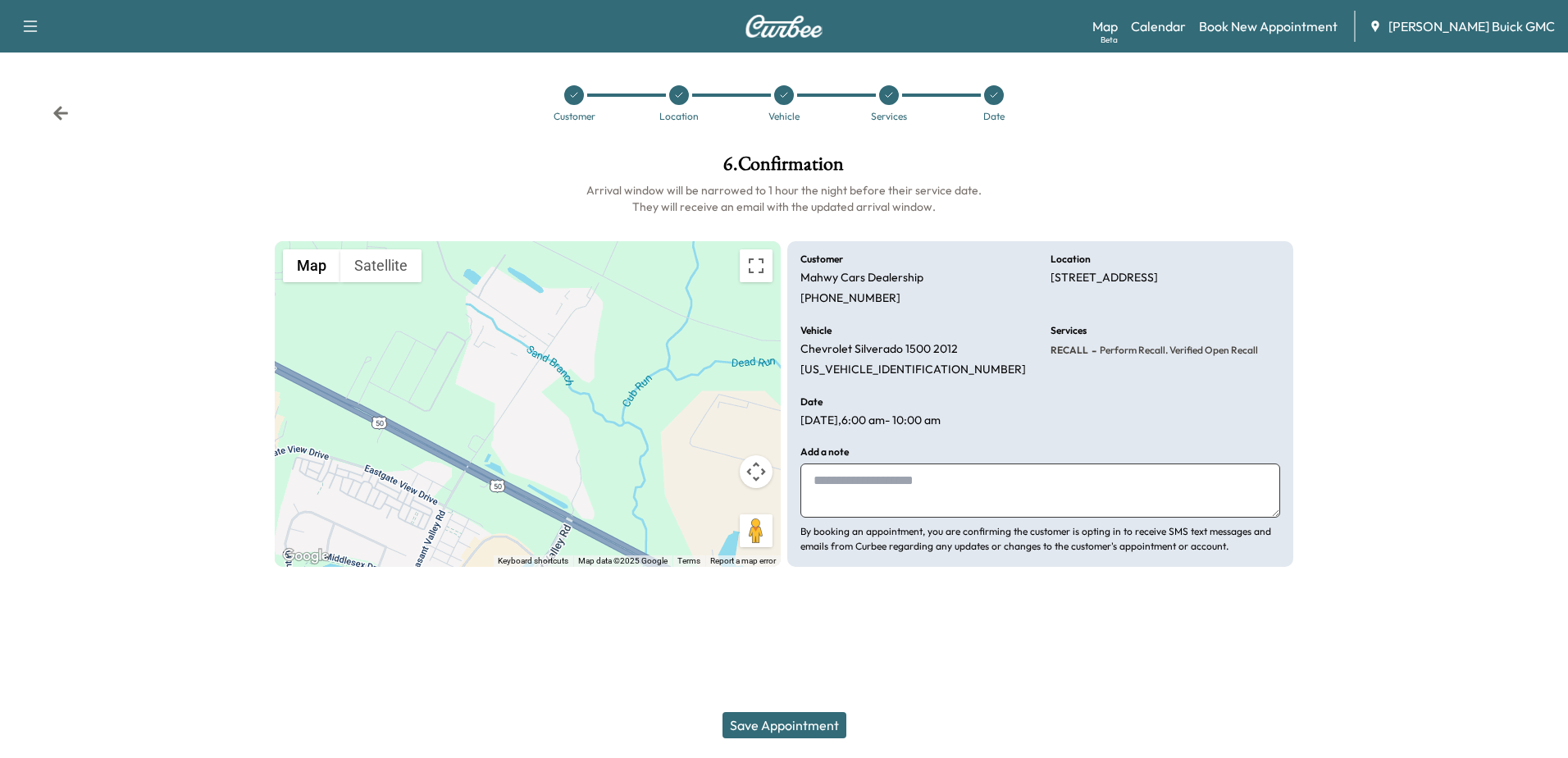
click at [912, 504] on textarea at bounding box center [1040, 490] width 480 height 54
type textarea "**********"
click at [807, 722] on button "Save Appointment" at bounding box center [785, 725] width 124 height 26
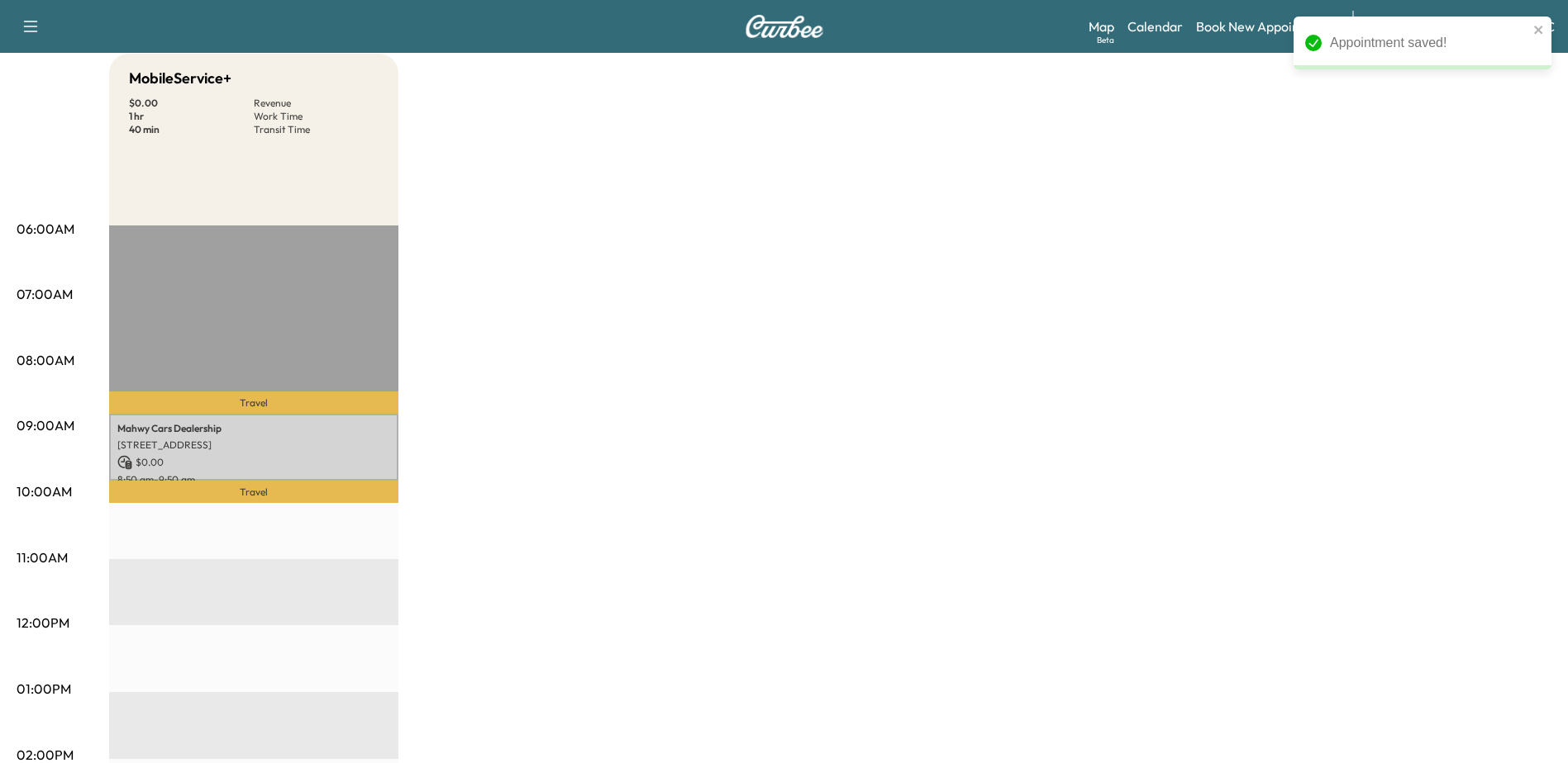
scroll to position [83, 0]
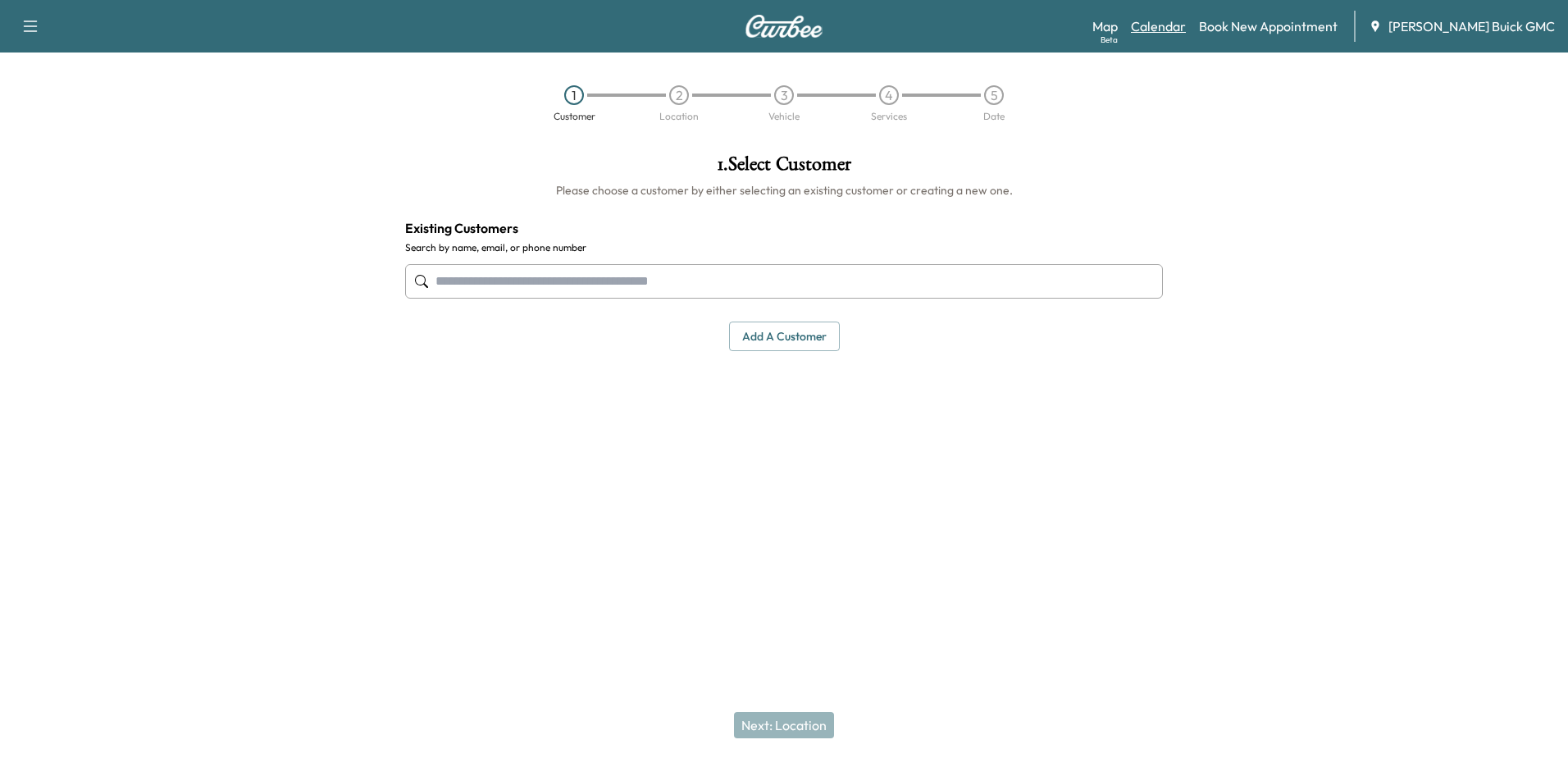
click at [1185, 23] on link "Calendar" at bounding box center [1158, 26] width 55 height 20
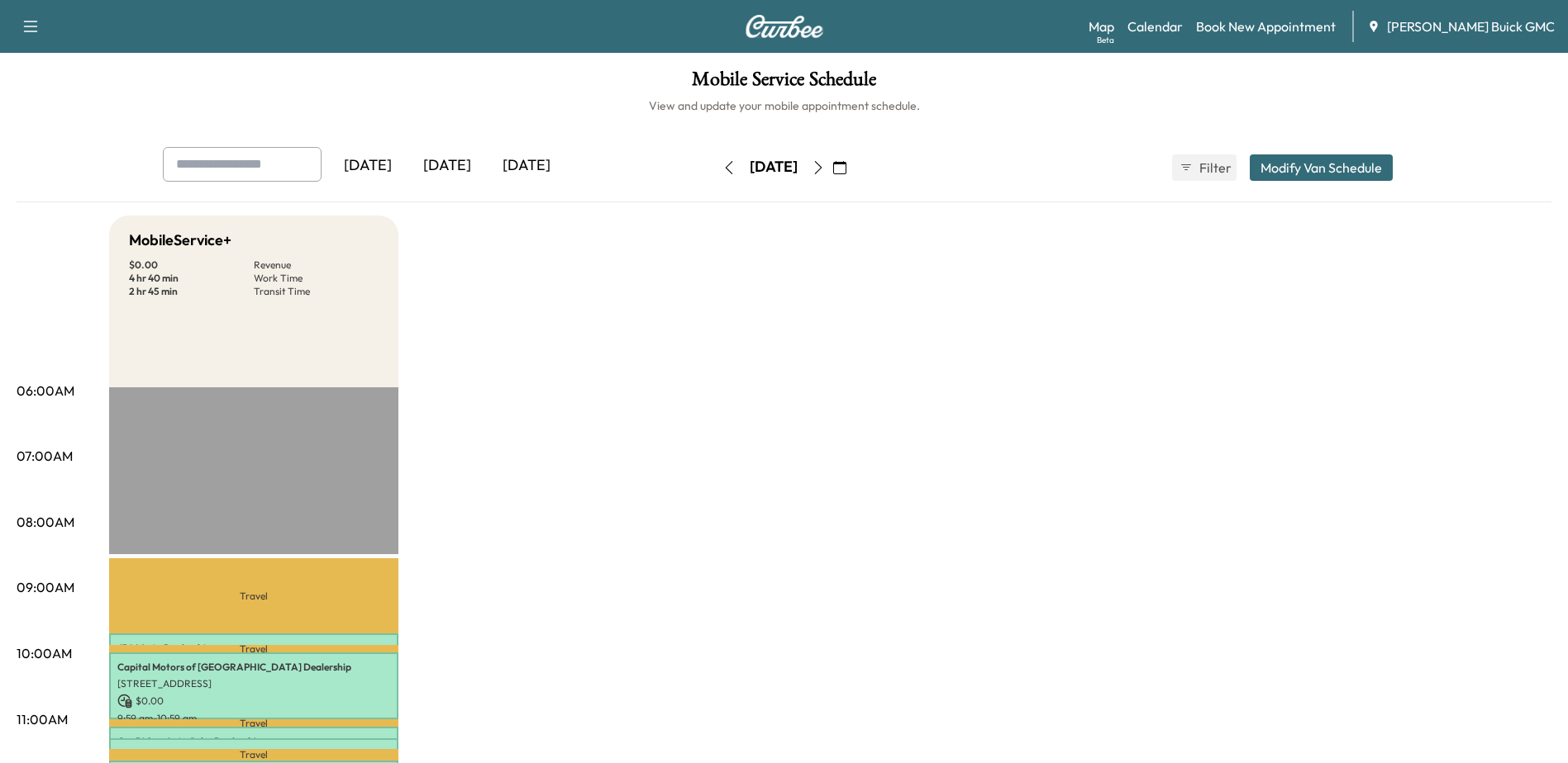
click at [715, 160] on button "button" at bounding box center [728, 167] width 28 height 27
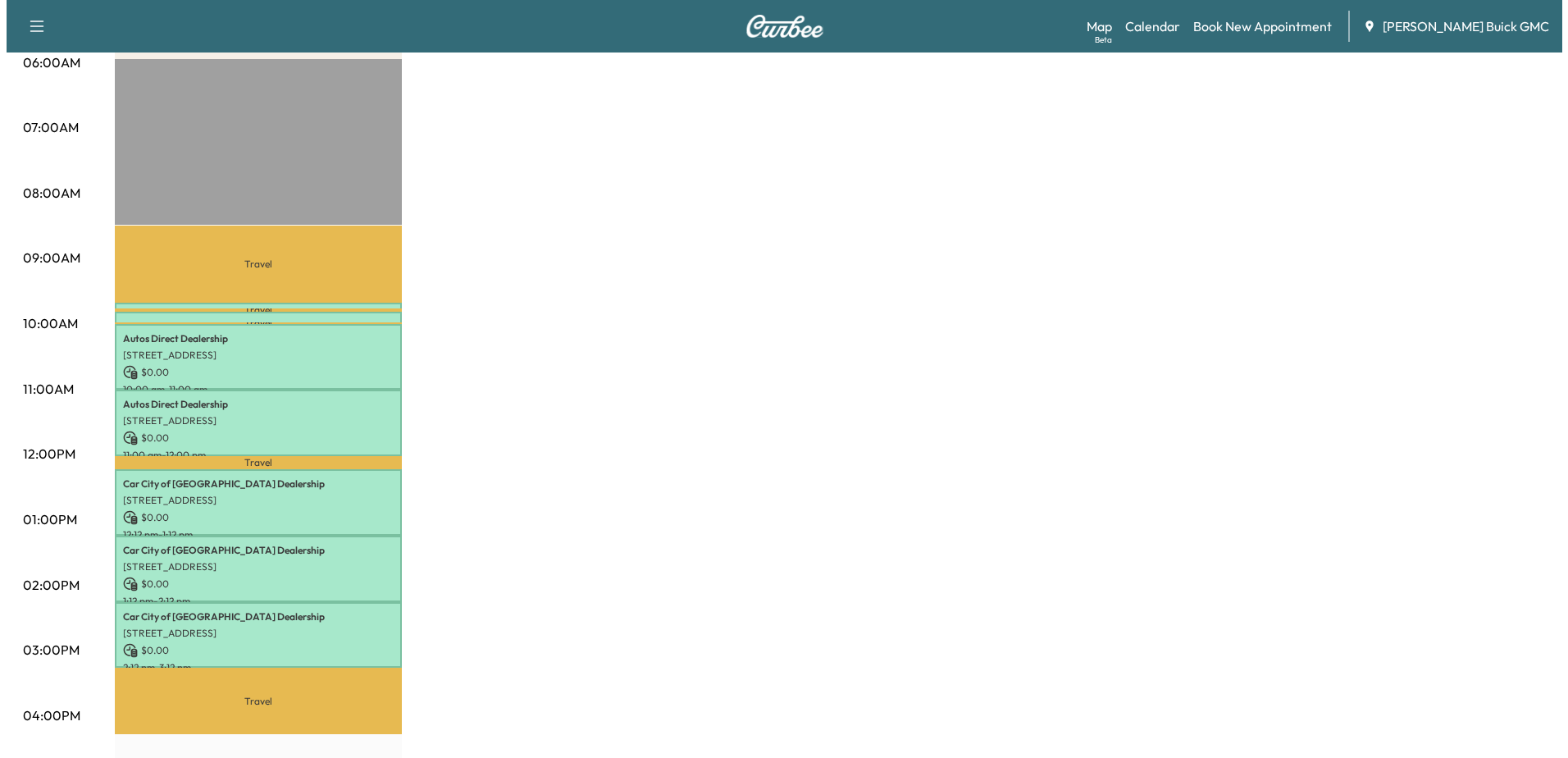
scroll to position [328, 0]
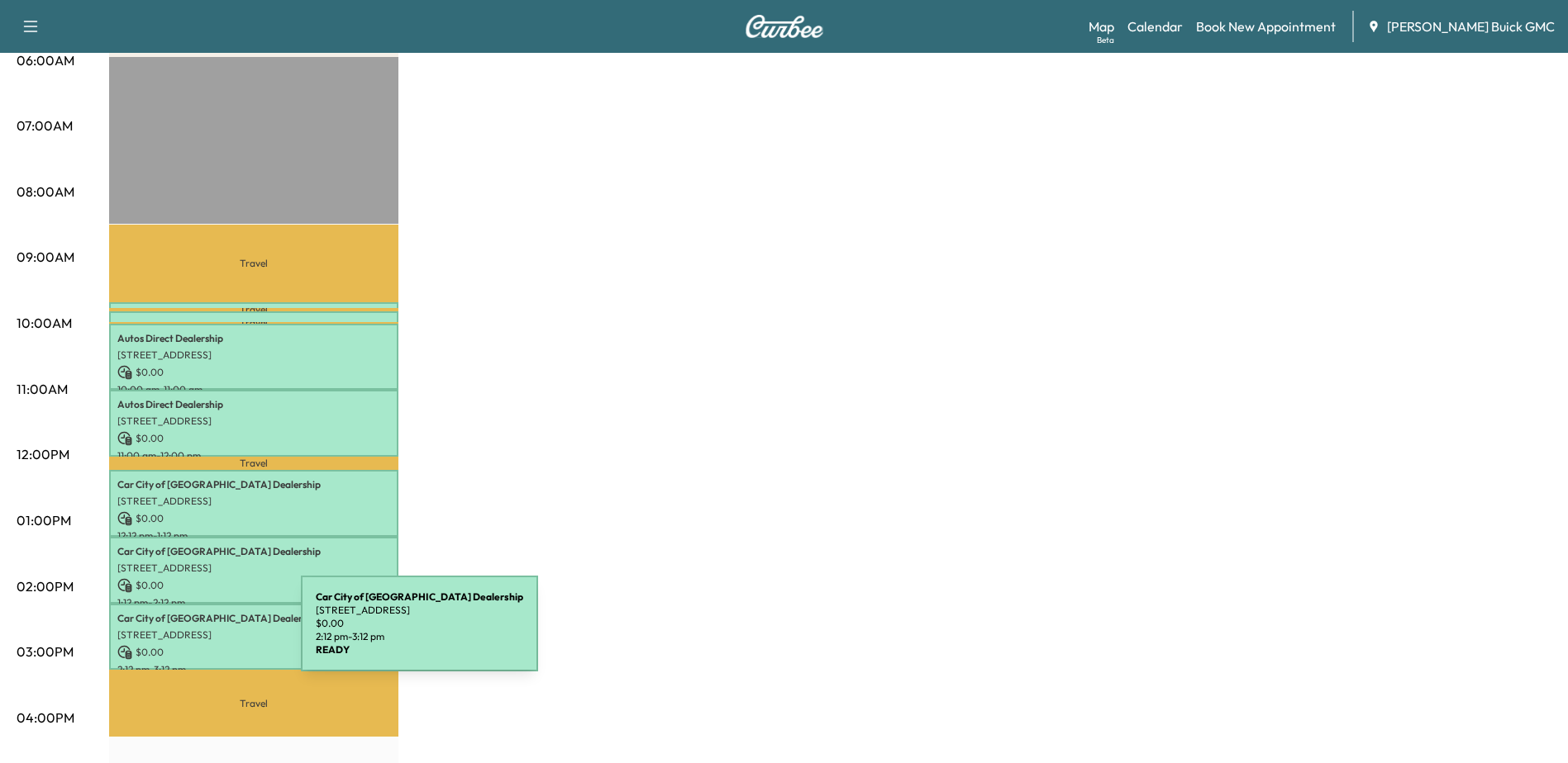
click at [177, 634] on p "347 Warrenton Rd, Fredericksburg, VA 22405, USA" at bounding box center [253, 636] width 272 height 13
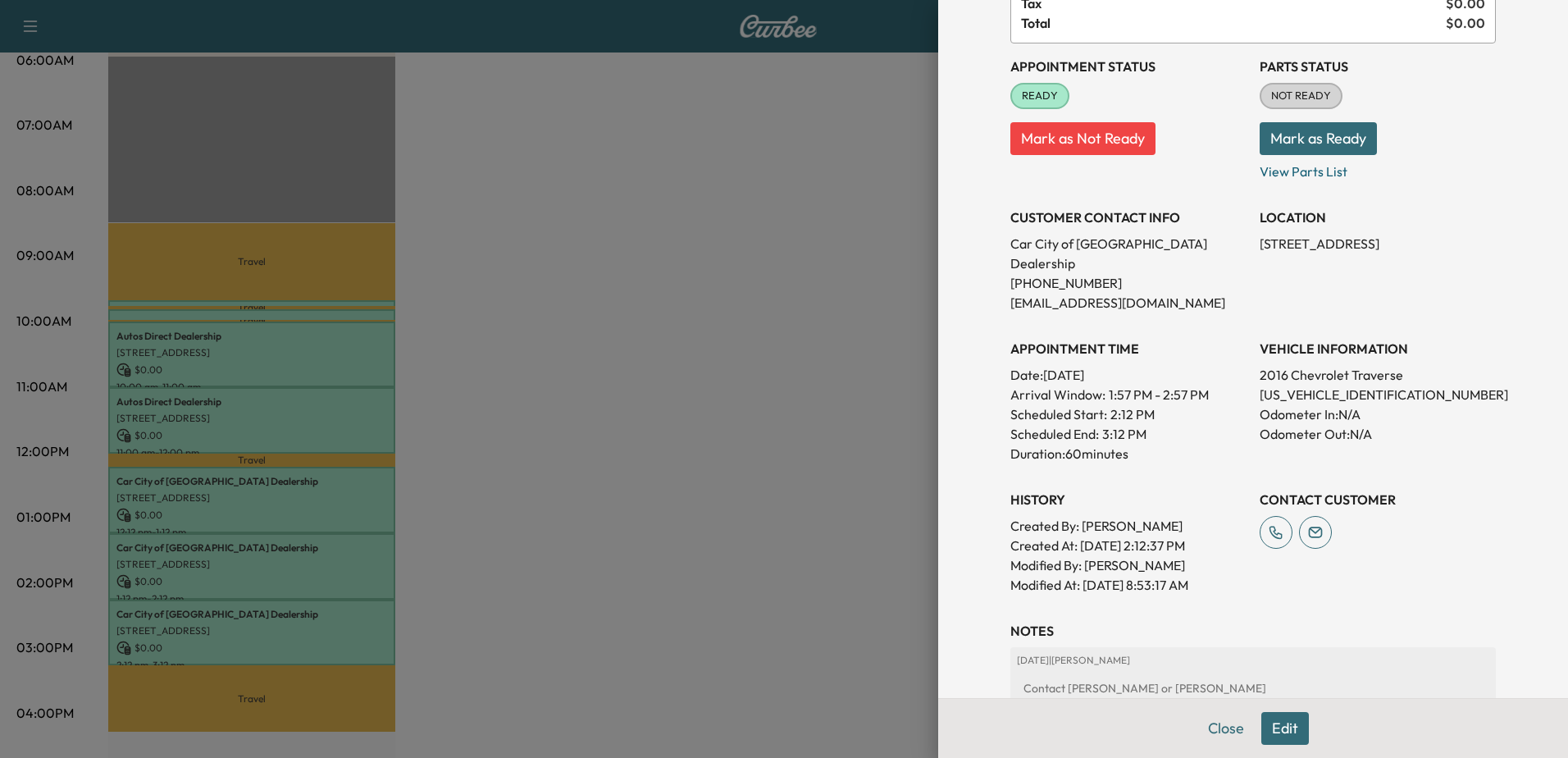
scroll to position [164, 0]
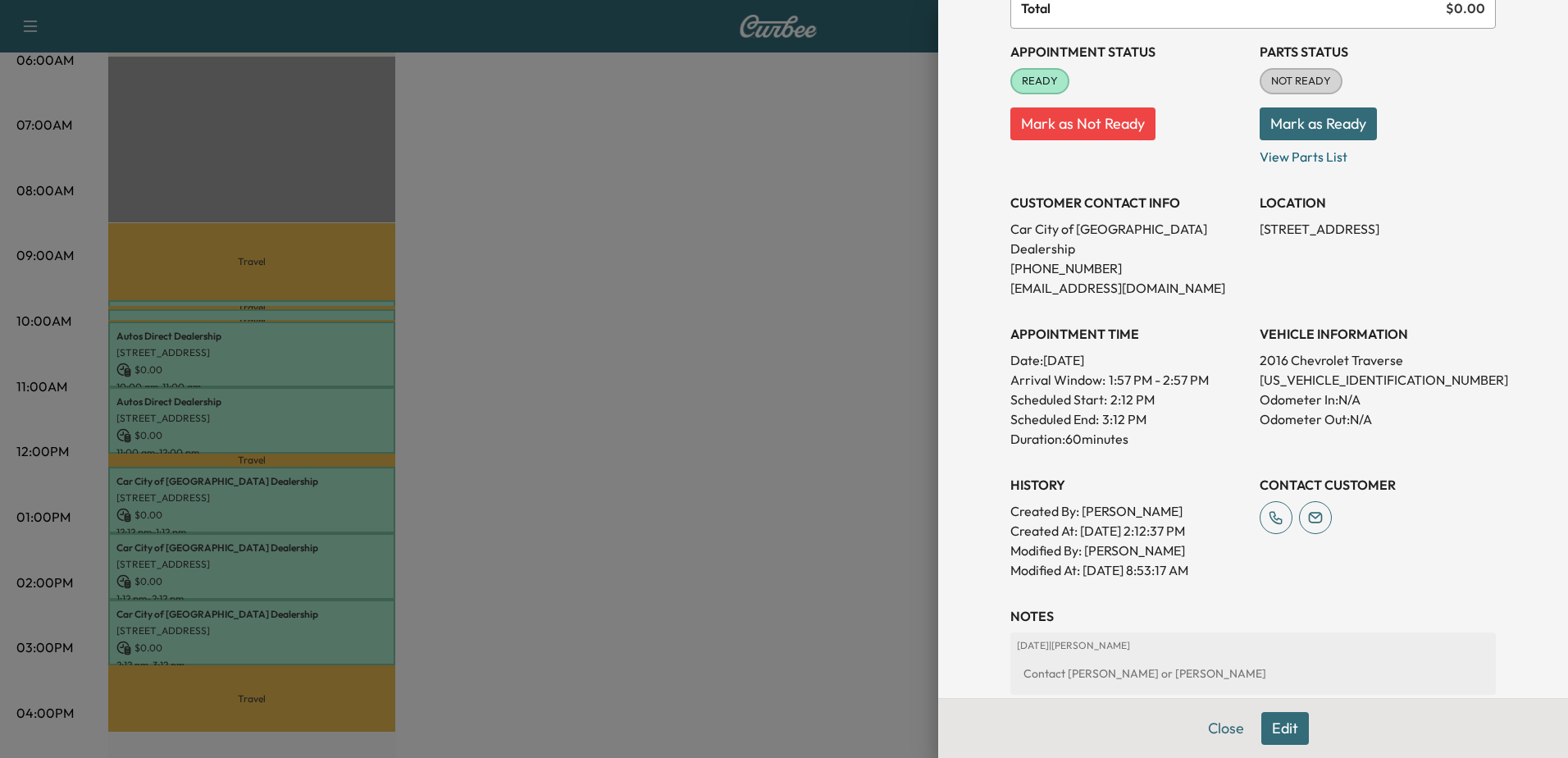
click at [216, 568] on div at bounding box center [784, 379] width 1568 height 758
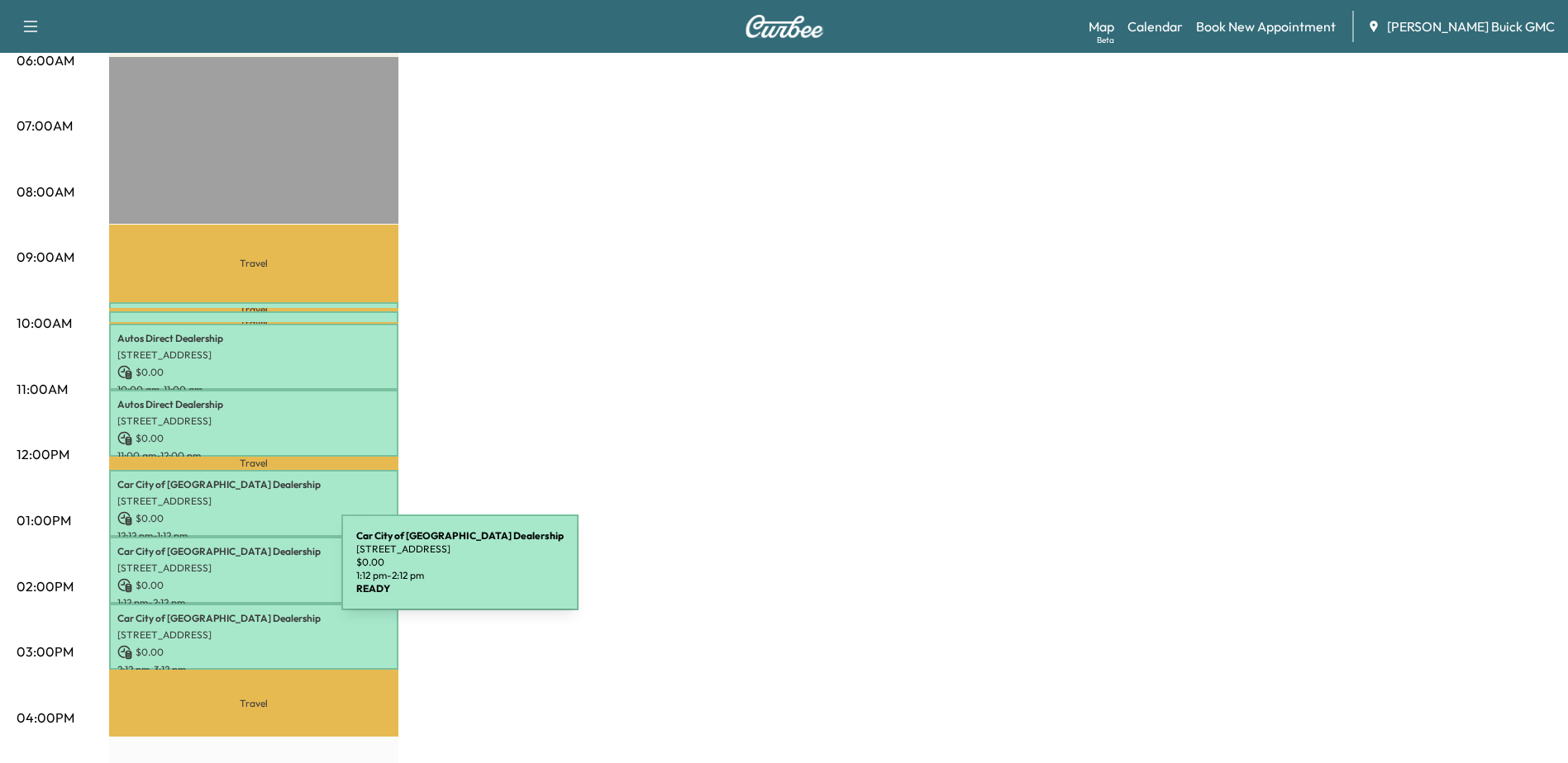
click at [217, 579] on p "$ 0.00" at bounding box center [253, 586] width 272 height 15
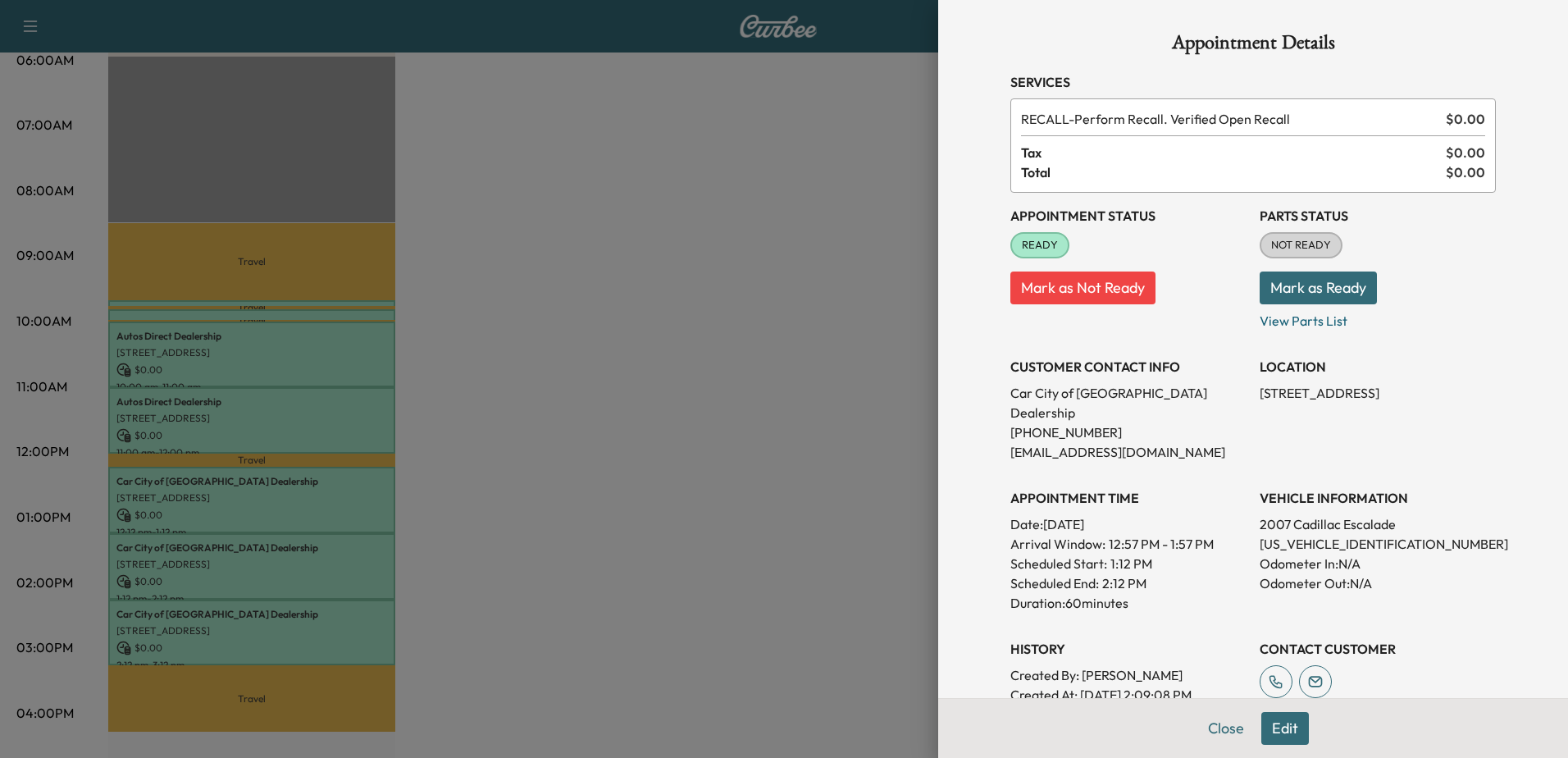
click at [300, 311] on div at bounding box center [784, 379] width 1568 height 758
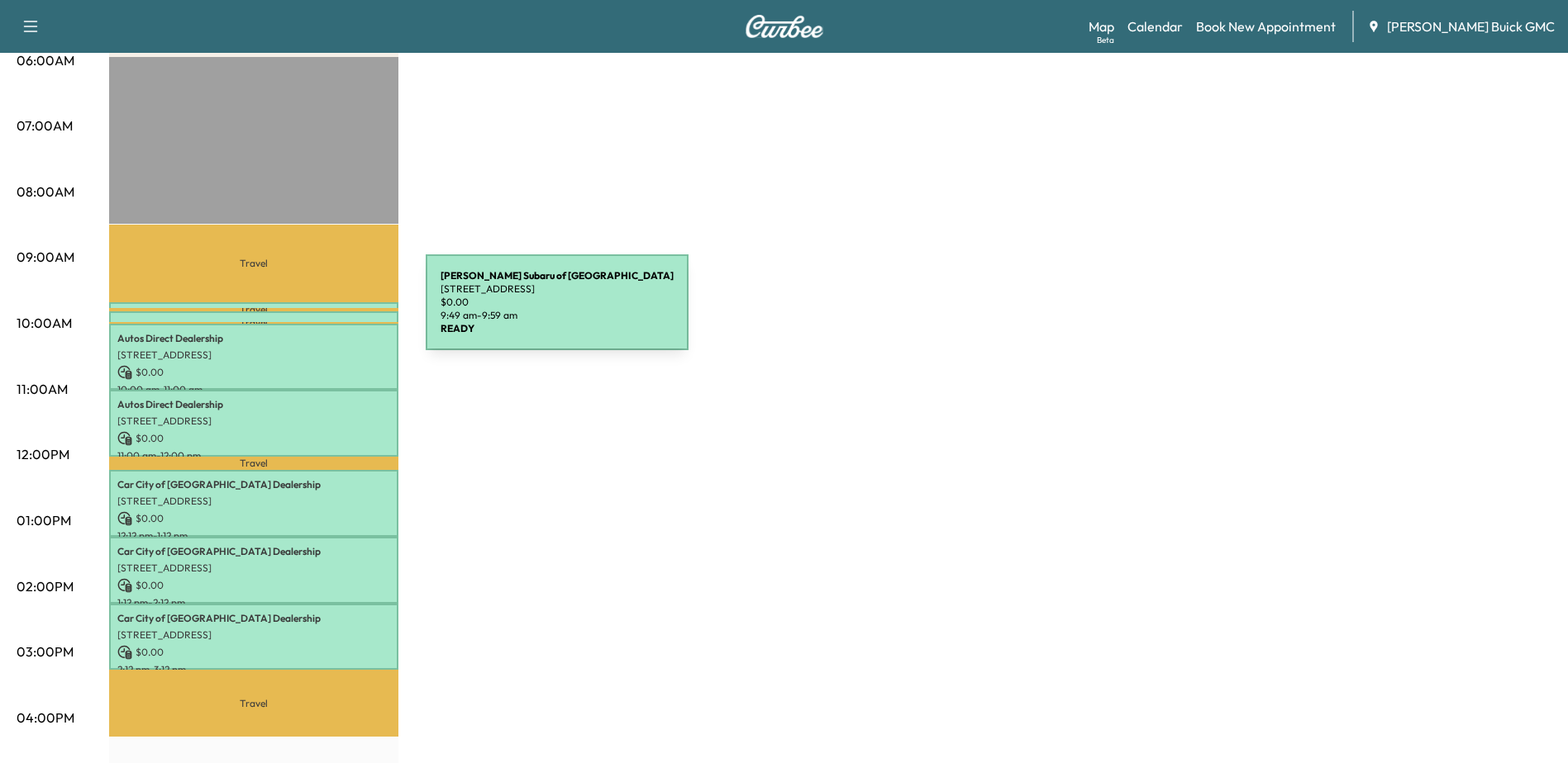
click at [302, 313] on div "Sheehy Subaru of Fredericksburg 10811 Patriot Hwy, Fredericksburg, VA 22408, US…" at bounding box center [253, 320] width 289 height 17
